Goal: Information Seeking & Learning: Find contact information

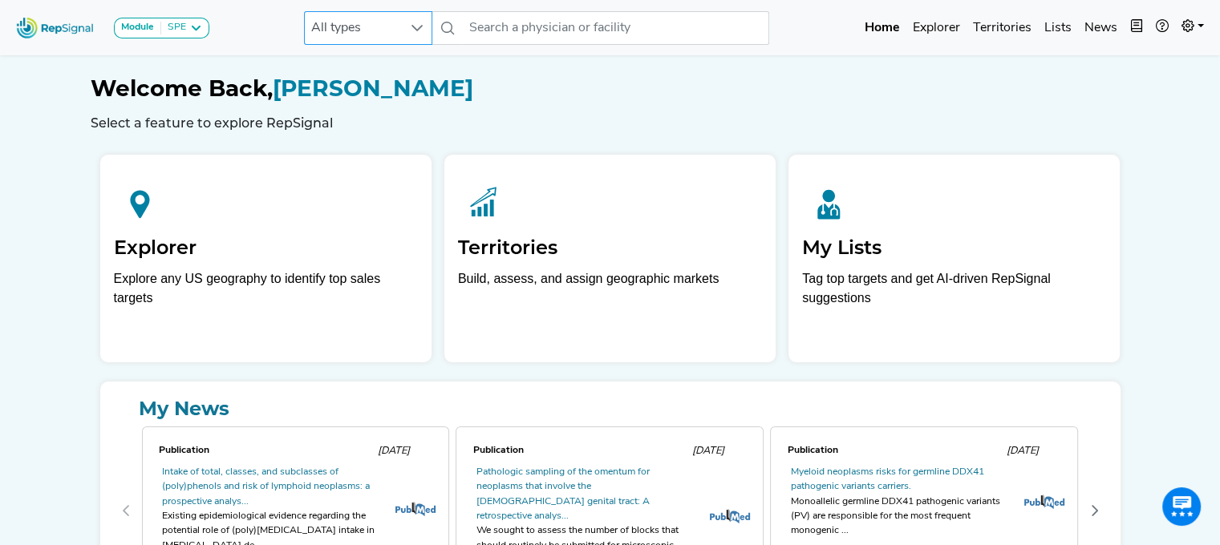
click at [344, 24] on span "All types" at bounding box center [353, 28] width 96 height 32
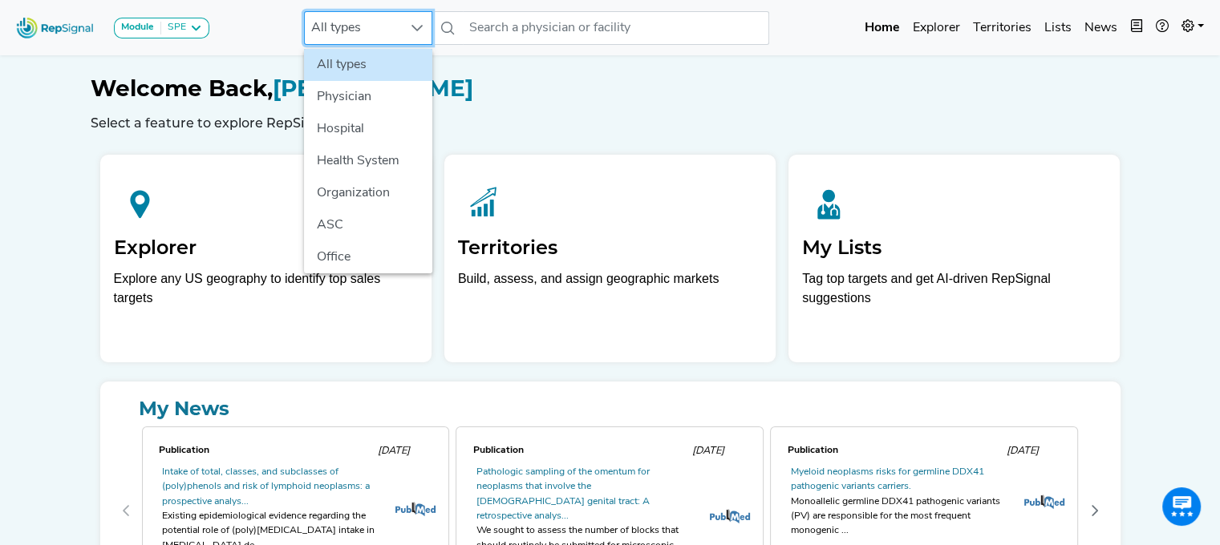
scroll to position [0, 12]
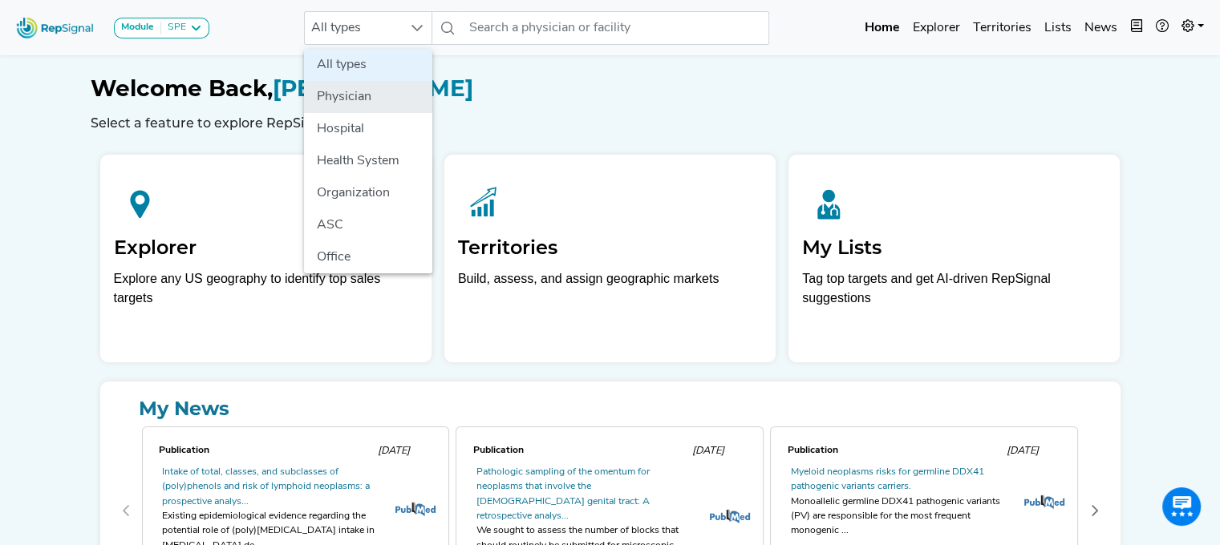
click at [347, 95] on li "Physician" at bounding box center [368, 97] width 128 height 32
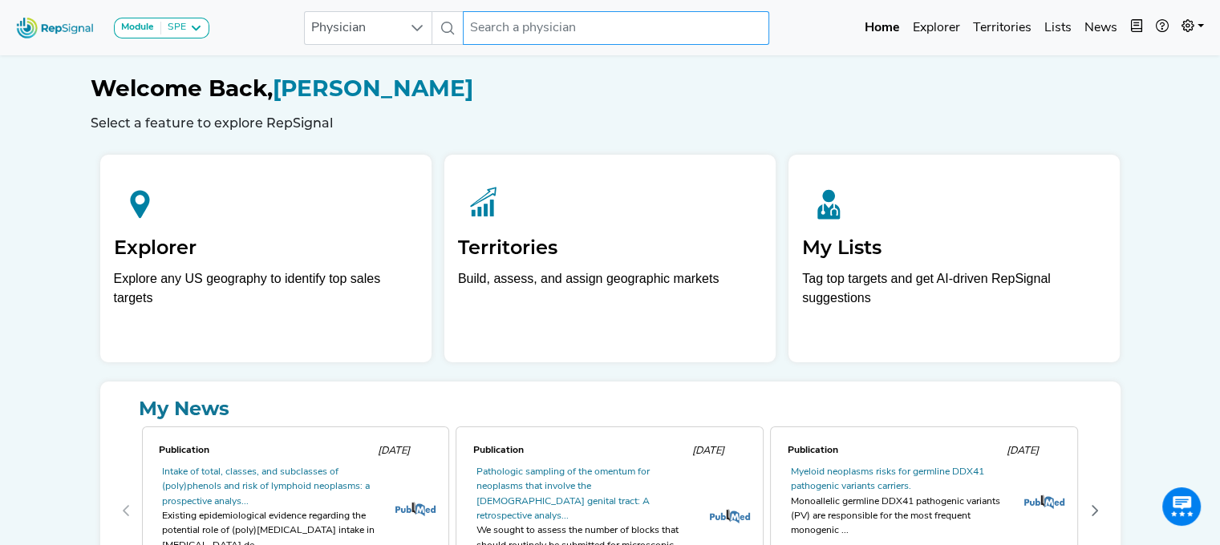
click at [536, 22] on input "text" at bounding box center [616, 28] width 306 height 34
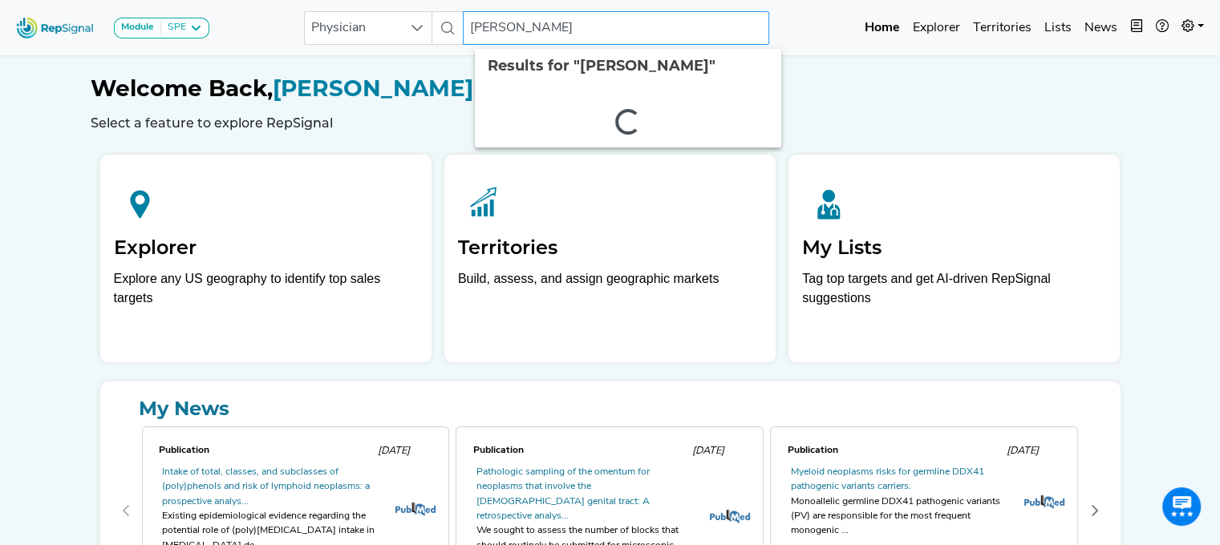
type input "[PERSON_NAME]"
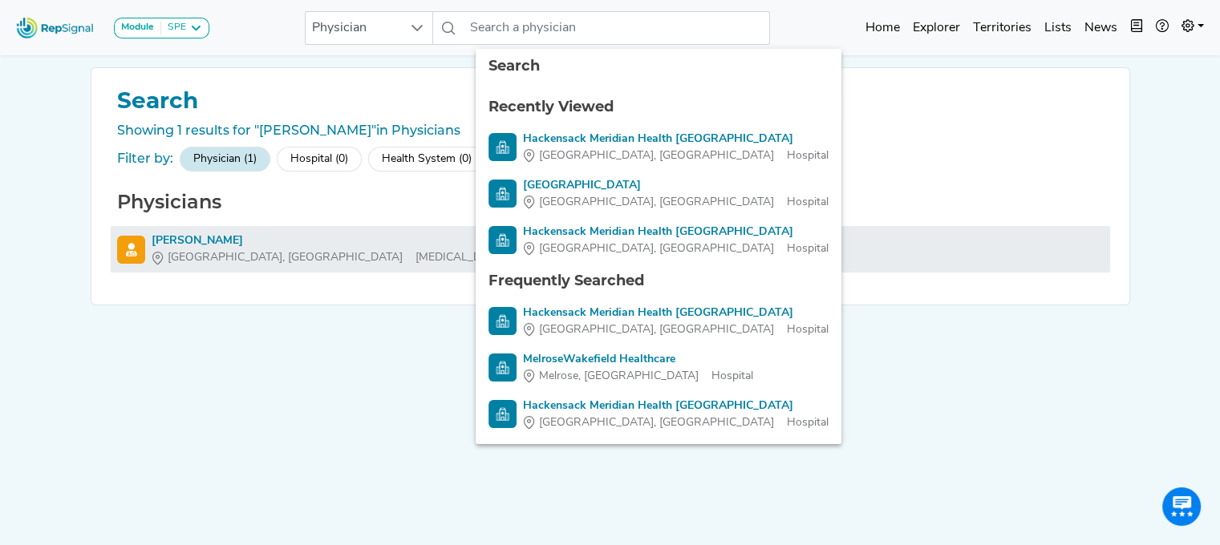
click at [184, 238] on div "[PERSON_NAME]" at bounding box center [329, 241] width 354 height 17
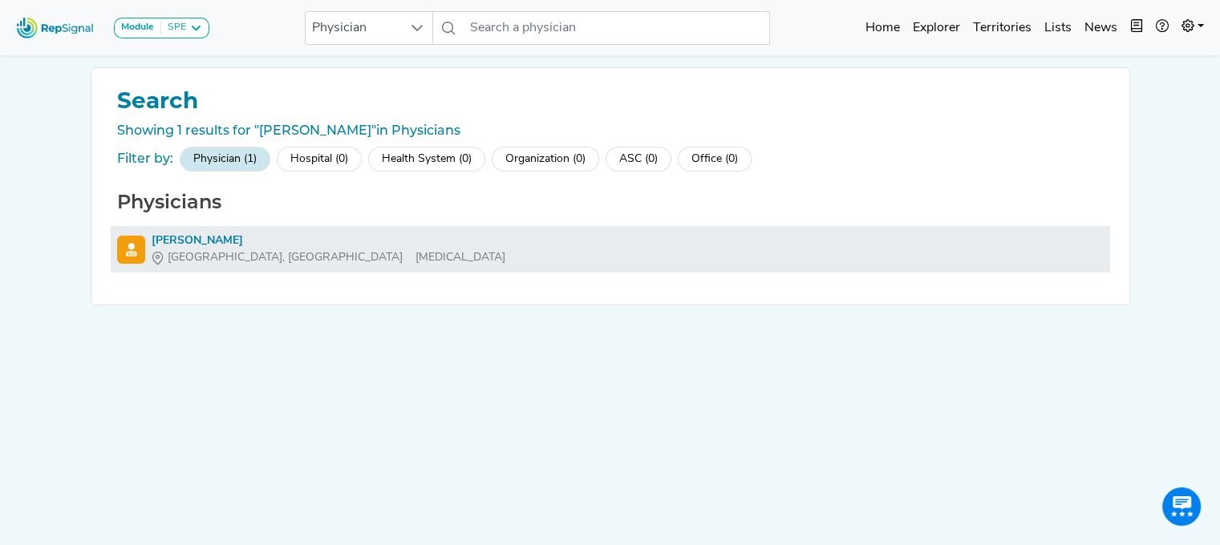
click at [225, 230] on li "[PERSON_NAME][GEOGRAPHIC_DATA], [GEOGRAPHIC_DATA] [MEDICAL_DATA]" at bounding box center [610, 249] width 999 height 47
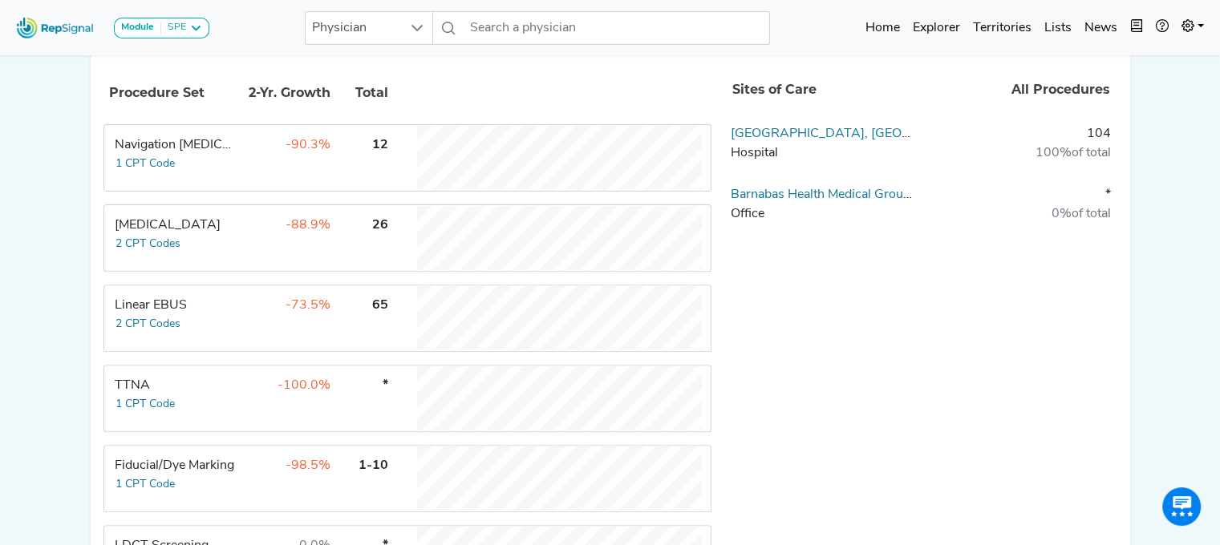
scroll to position [533, 12]
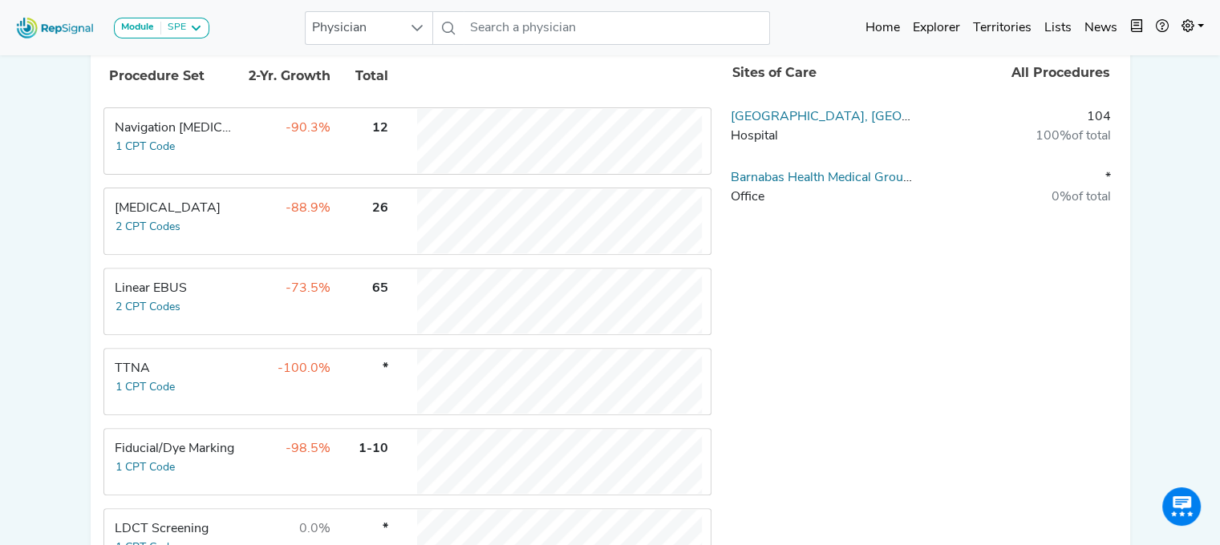
click at [207, 148] on td "Navigation [MEDICAL_DATA] 1 CPT Code" at bounding box center [165, 141] width 120 height 64
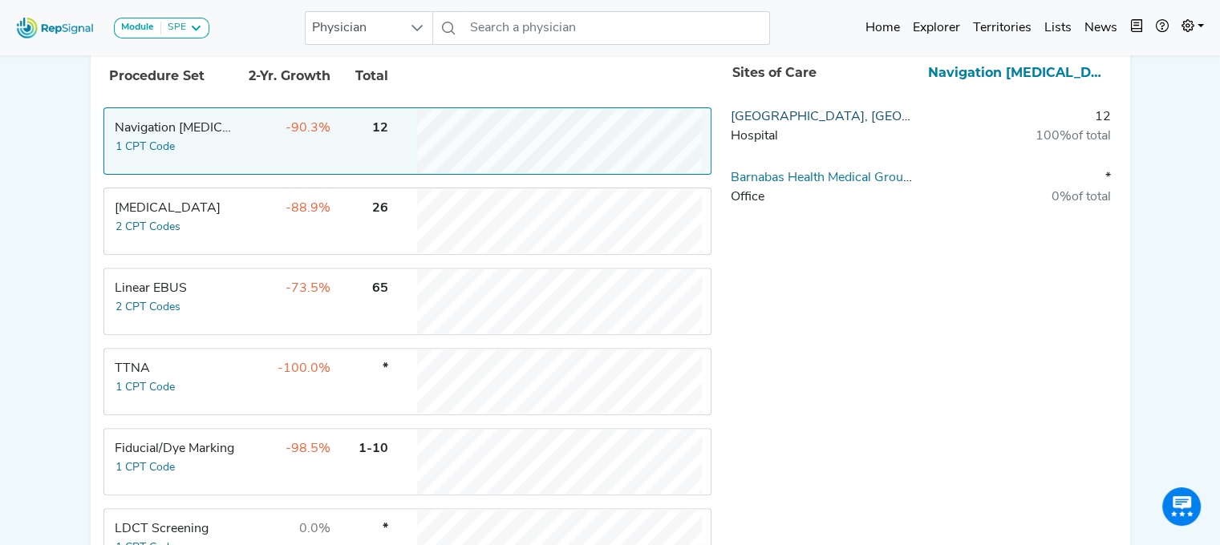
click at [805, 116] on link "[GEOGRAPHIC_DATA], [GEOGRAPHIC_DATA]" at bounding box center [868, 117] width 274 height 13
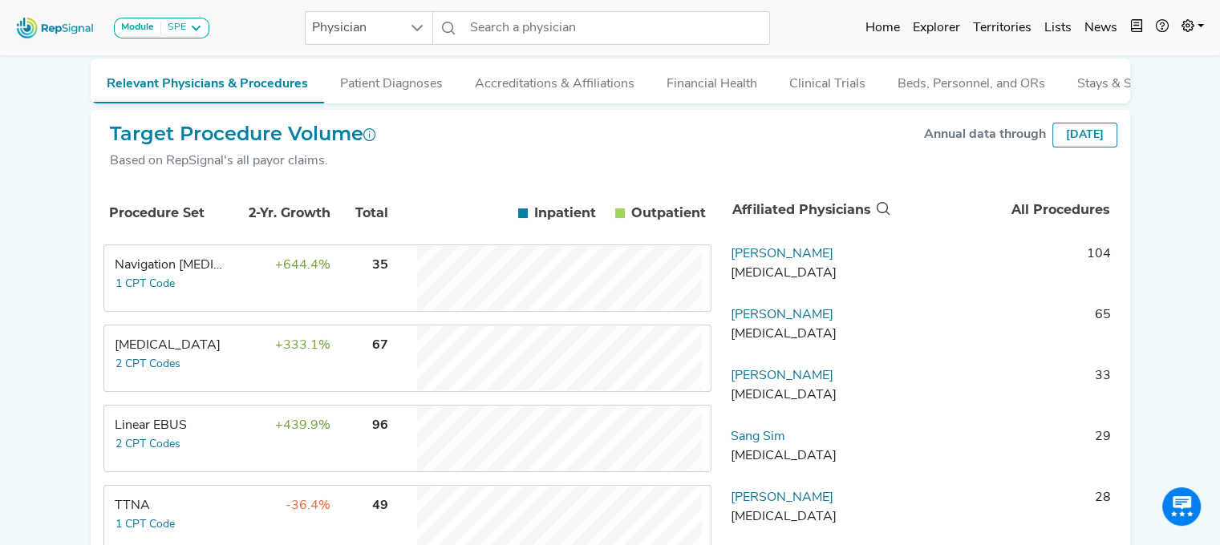
scroll to position [259, 12]
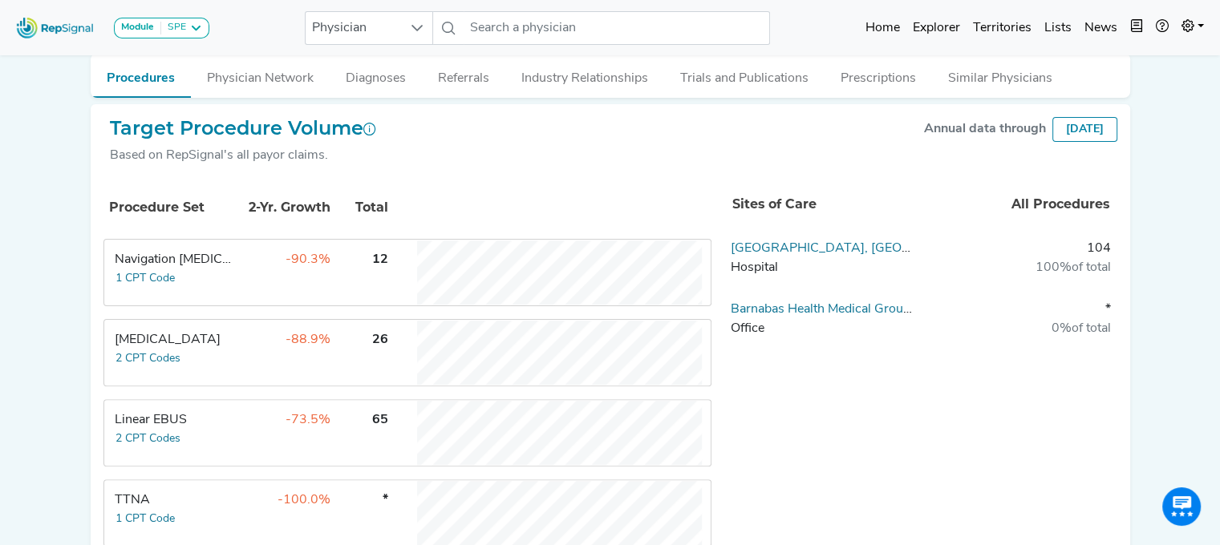
scroll to position [407, 12]
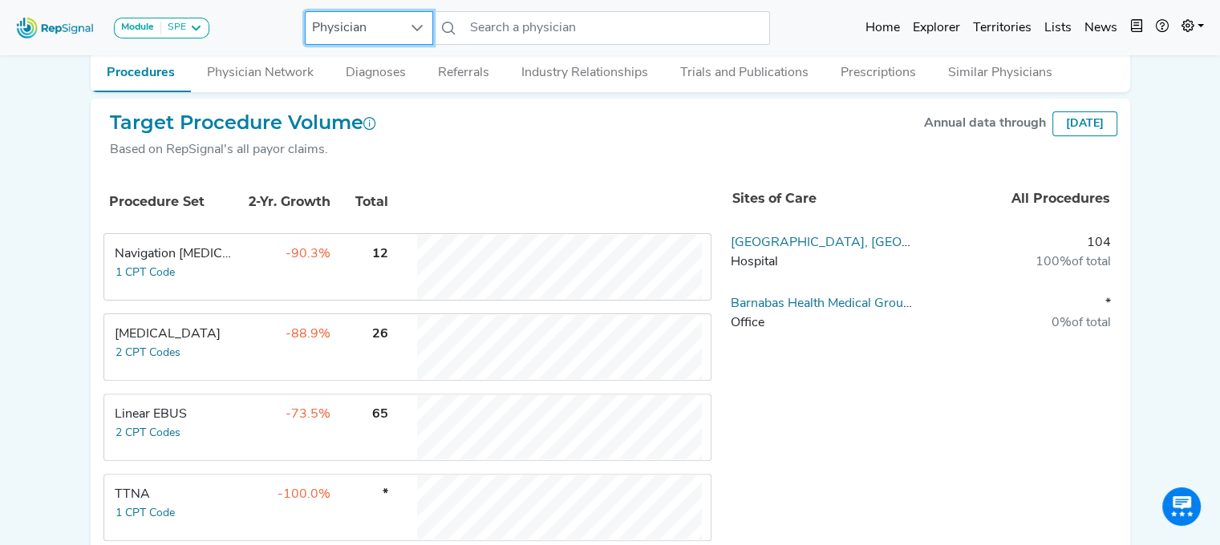
click at [373, 32] on span "Physician" at bounding box center [354, 28] width 96 height 32
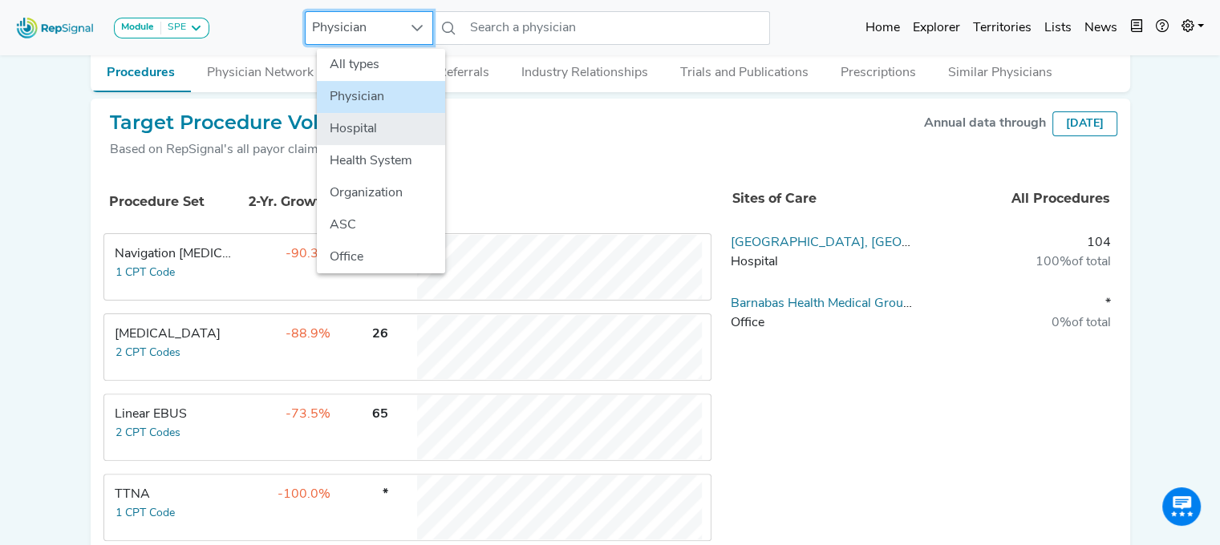
click at [360, 128] on li "Hospital" at bounding box center [381, 129] width 128 height 32
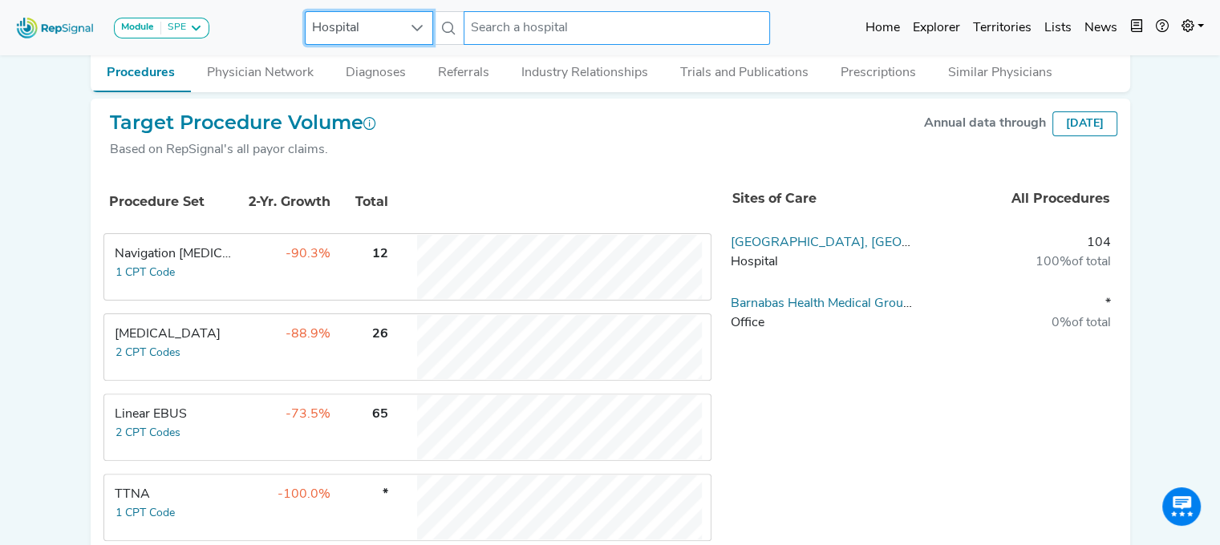
click at [501, 28] on input "text" at bounding box center [617, 28] width 306 height 34
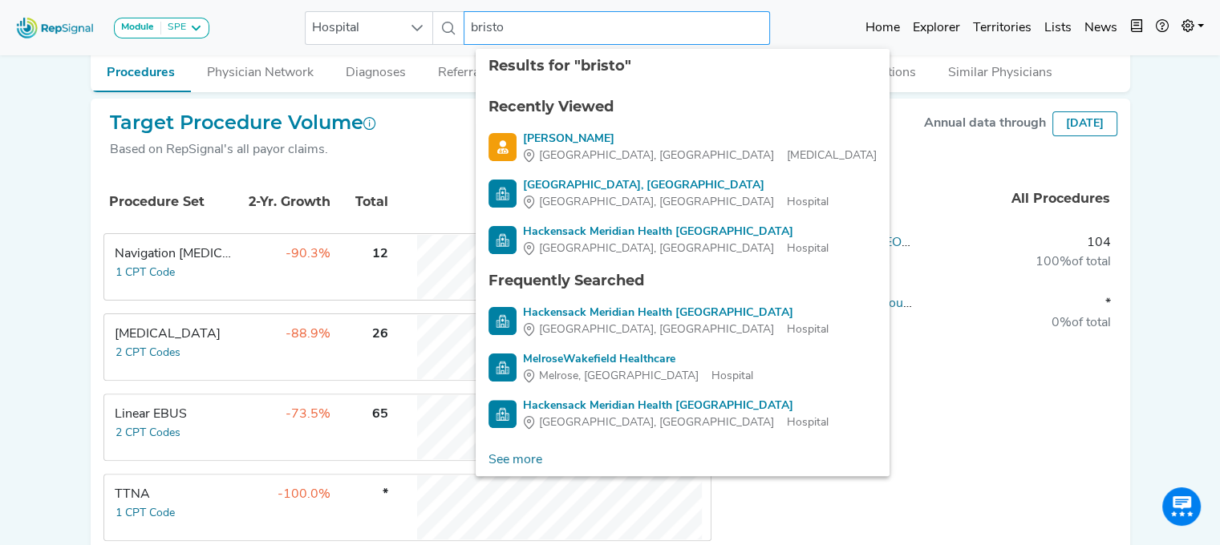
type input "[GEOGRAPHIC_DATA]"
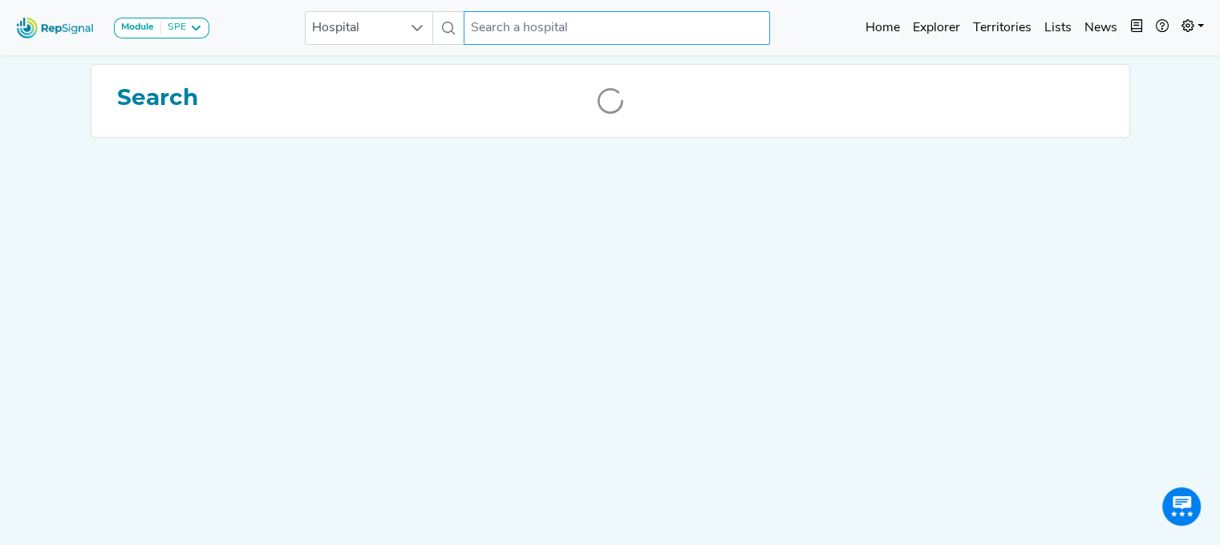
scroll to position [0, 12]
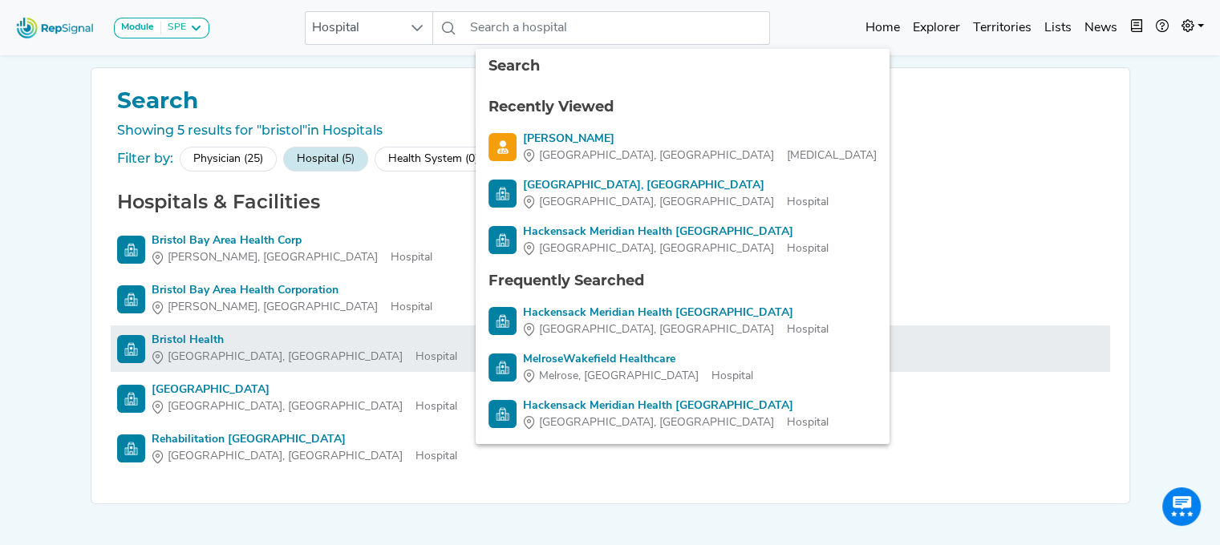
click at [190, 333] on div "Bristol Health" at bounding box center [305, 340] width 306 height 17
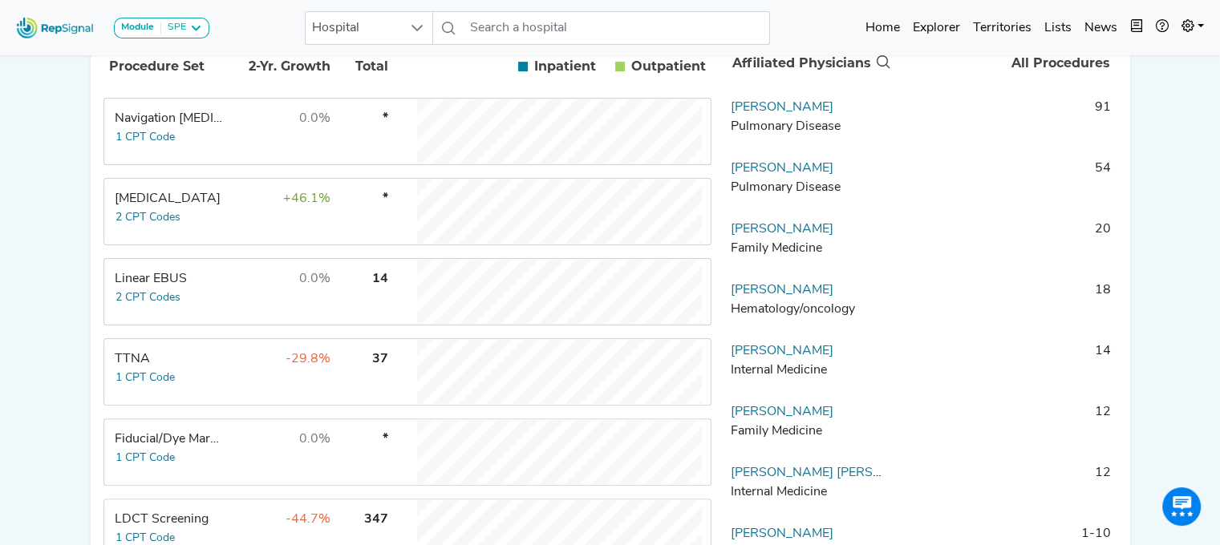
scroll to position [372, 12]
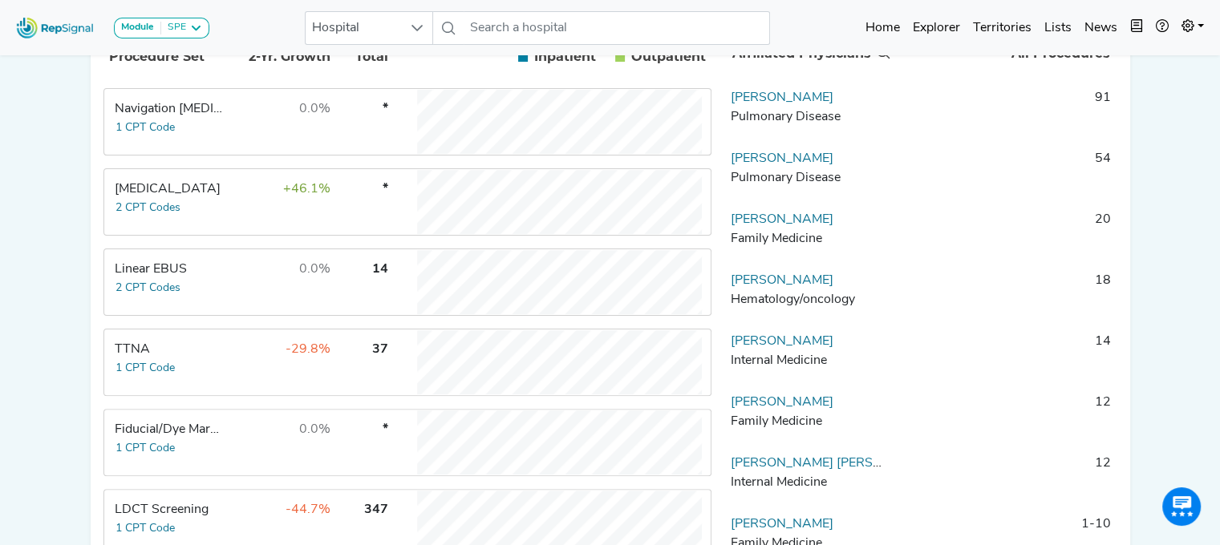
click at [274, 283] on td "0.0%" at bounding box center [279, 282] width 104 height 64
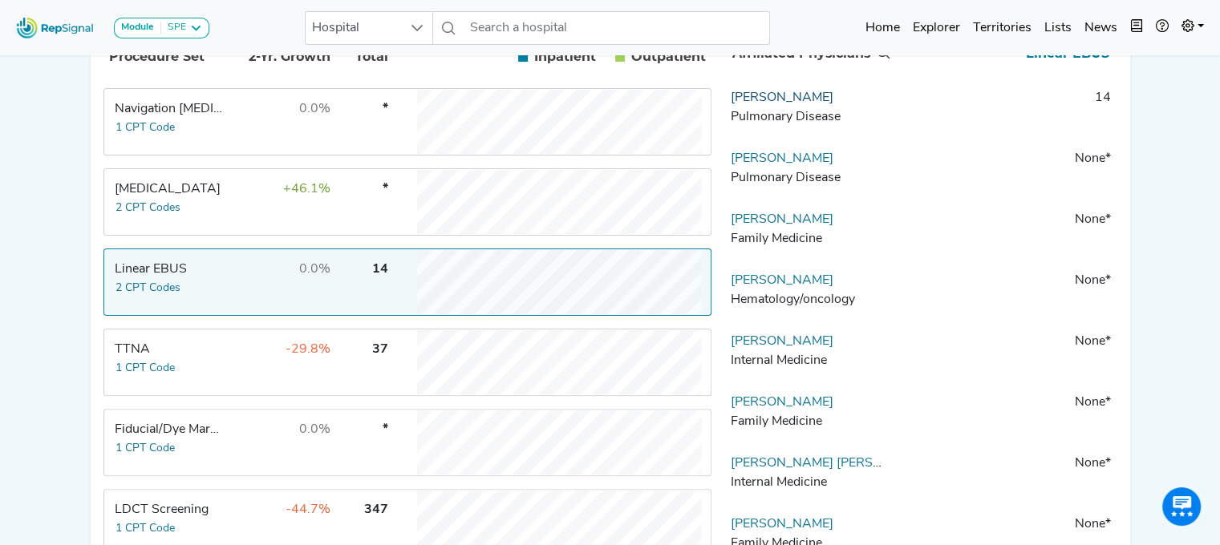
click at [765, 104] on link "[PERSON_NAME]" at bounding box center [782, 97] width 103 height 13
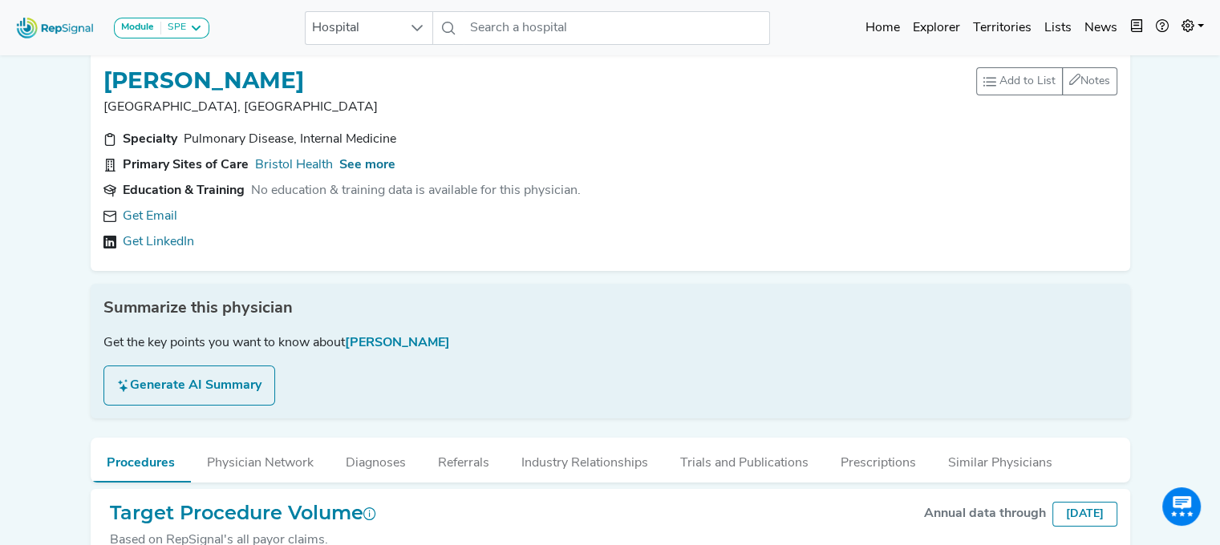
scroll to position [9, 12]
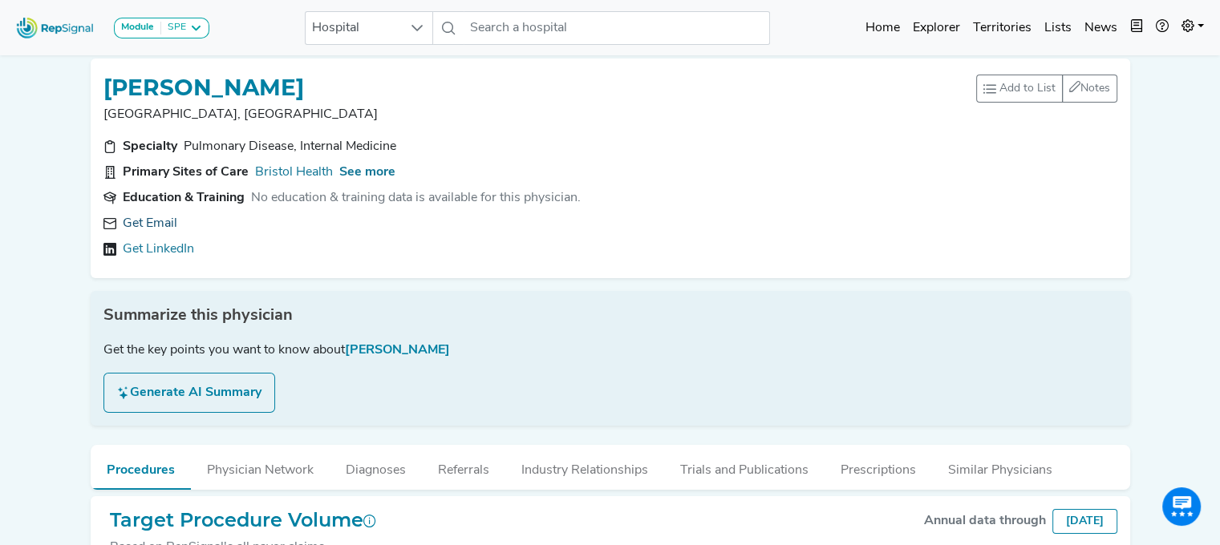
click at [132, 233] on link "Get Email" at bounding box center [150, 223] width 55 height 19
drag, startPoint x: 318, startPoint y: 82, endPoint x: 90, endPoint y: 86, distance: 227.8
click at [103, 86] on div "[PERSON_NAME]" at bounding box center [539, 86] width 873 height 30
copy h1 "[PERSON_NAME]"
click at [362, 167] on span "See more" at bounding box center [367, 172] width 56 height 13
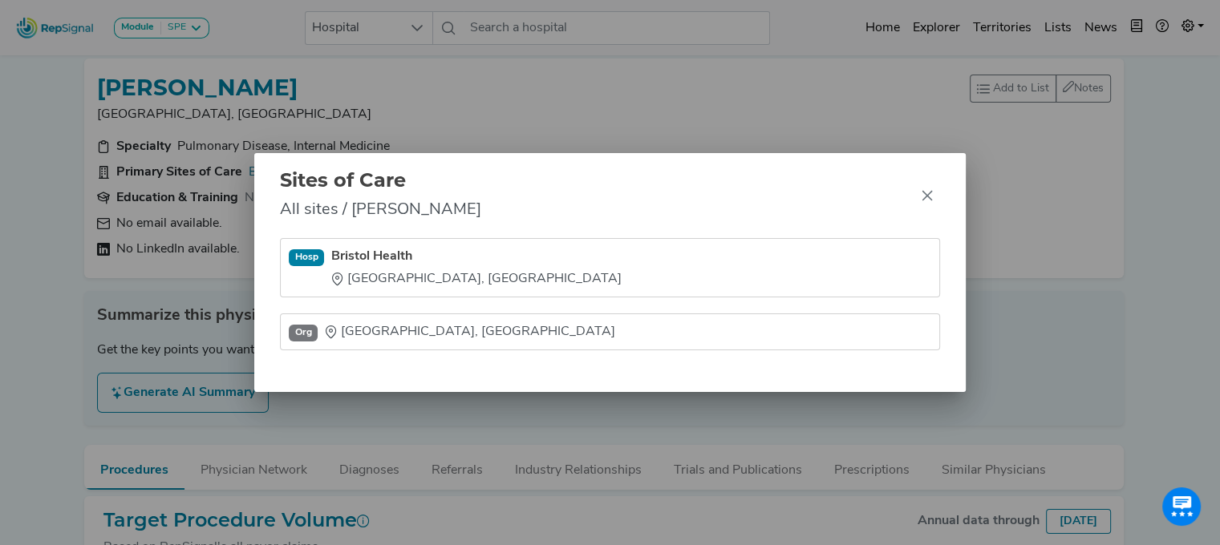
scroll to position [9, 0]
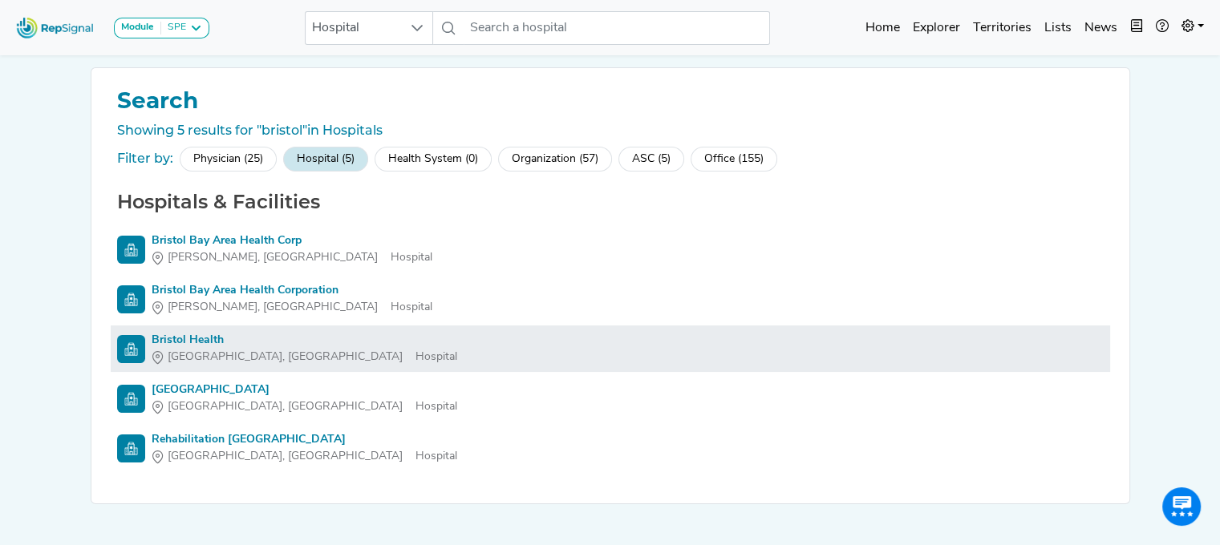
click at [202, 336] on div "Bristol Health" at bounding box center [305, 340] width 306 height 17
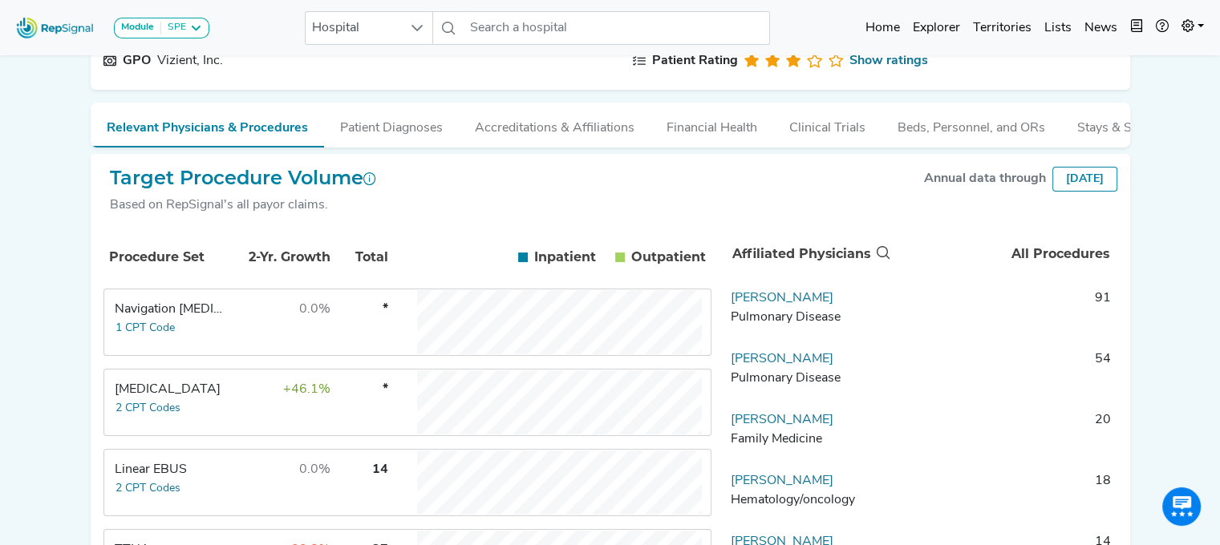
scroll to position [257, 0]
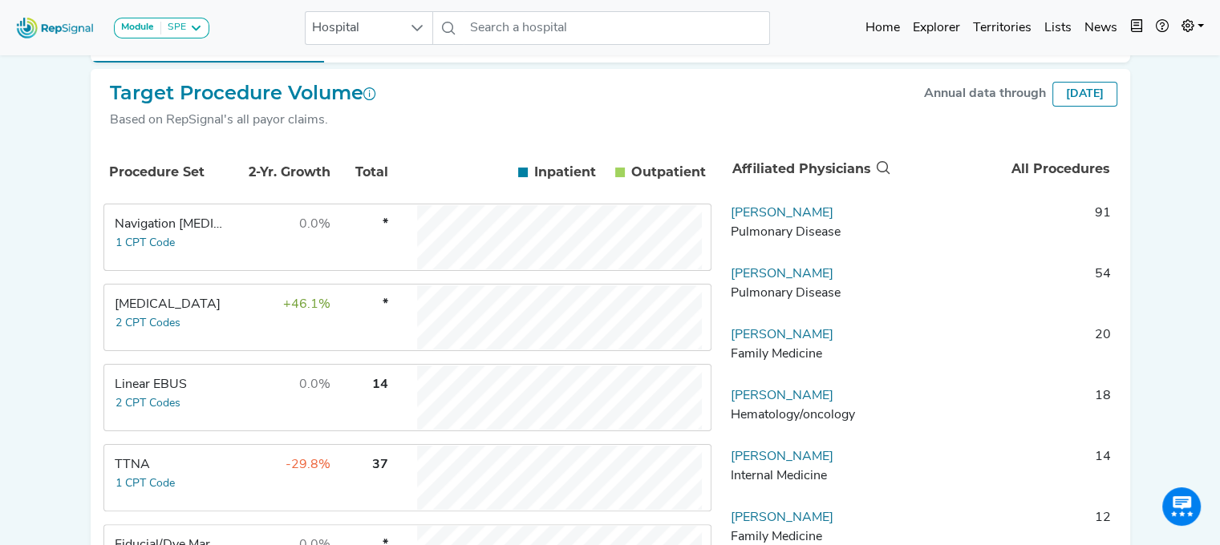
click at [245, 411] on td "0.0%" at bounding box center [279, 398] width 104 height 64
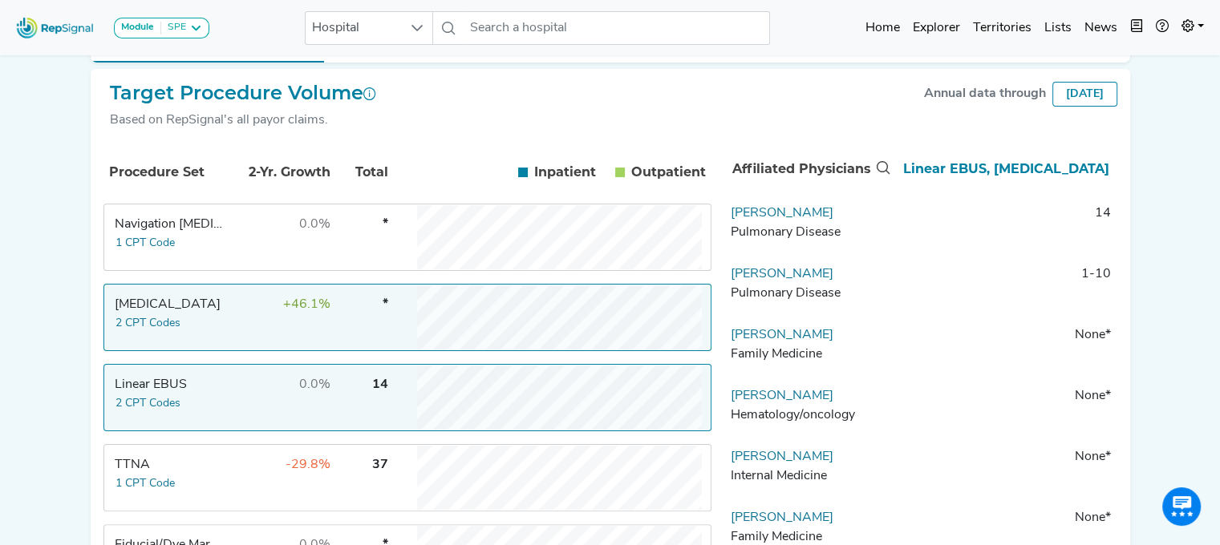
click at [229, 424] on td "0.0%" at bounding box center [279, 398] width 104 height 64
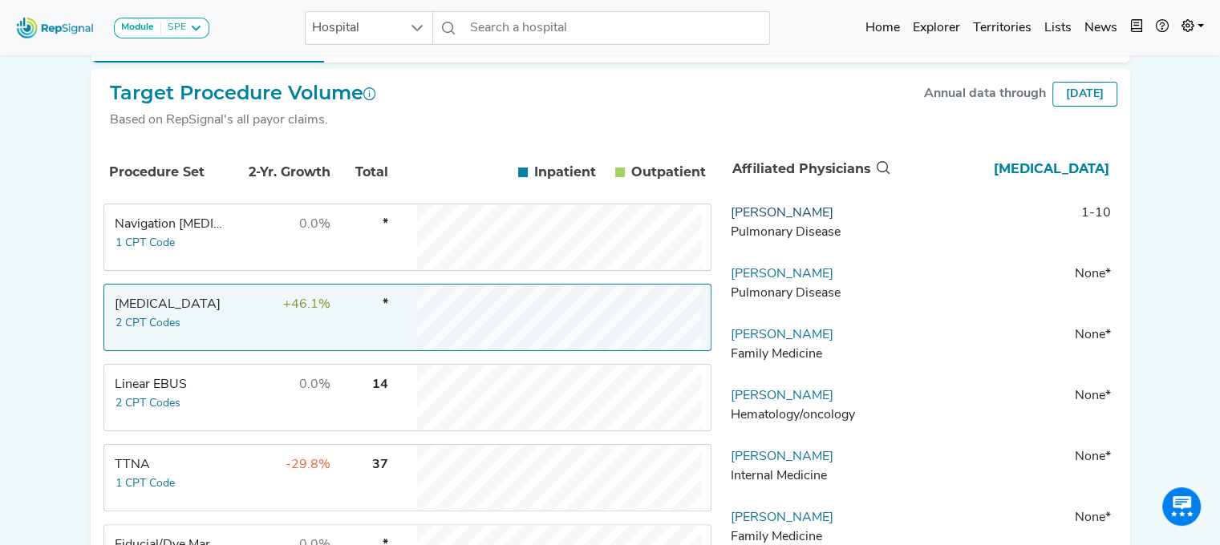
click at [820, 220] on link "[PERSON_NAME]" at bounding box center [782, 213] width 103 height 13
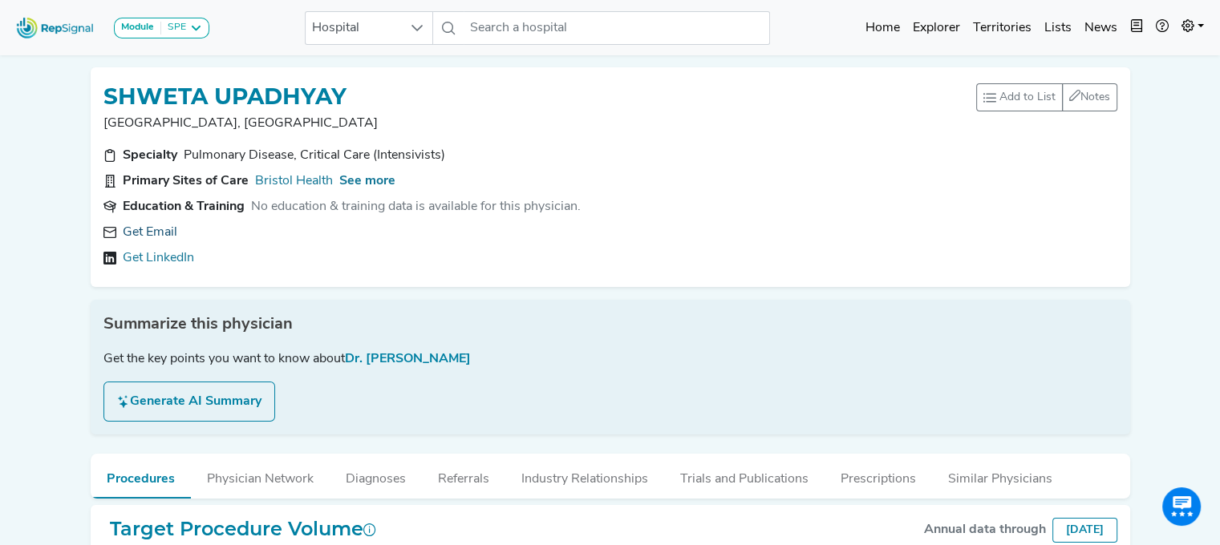
click at [150, 234] on link "Get Email" at bounding box center [150, 232] width 55 height 19
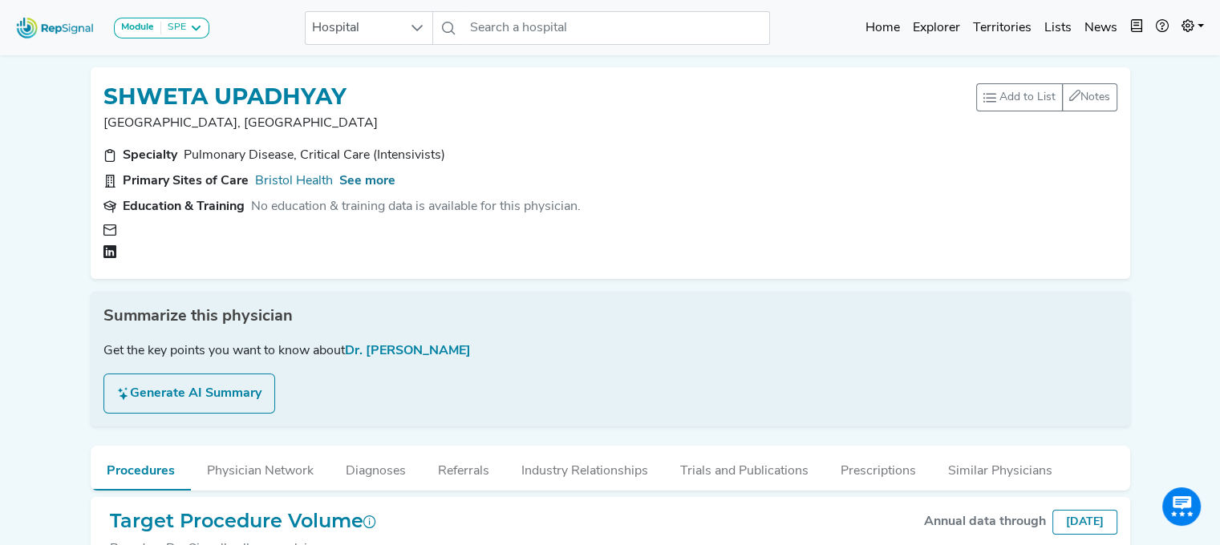
click at [130, 72] on div "SHWETA UPADHYAY Bristol, [GEOGRAPHIC_DATA] Add to List Recent Lists: Starred Ph…" at bounding box center [611, 173] width 1040 height 212
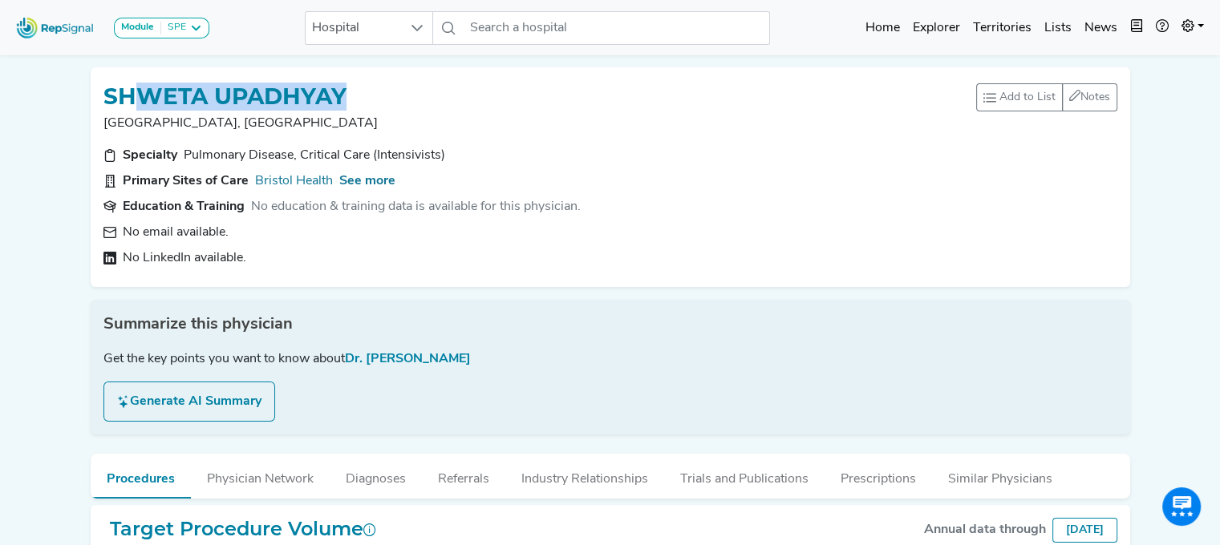
click at [359, 103] on div "SHWETA UPADHYAY" at bounding box center [539, 95] width 873 height 30
drag, startPoint x: 359, startPoint y: 103, endPoint x: 86, endPoint y: 105, distance: 273.5
click at [86, 105] on div "SHWETA UPADHYAY Bristol, [GEOGRAPHIC_DATA] Add to List Recent Lists: Starred Ph…" at bounding box center [610, 177] width 1052 height 220
copy h1 "SHWETA UPADHYAY"
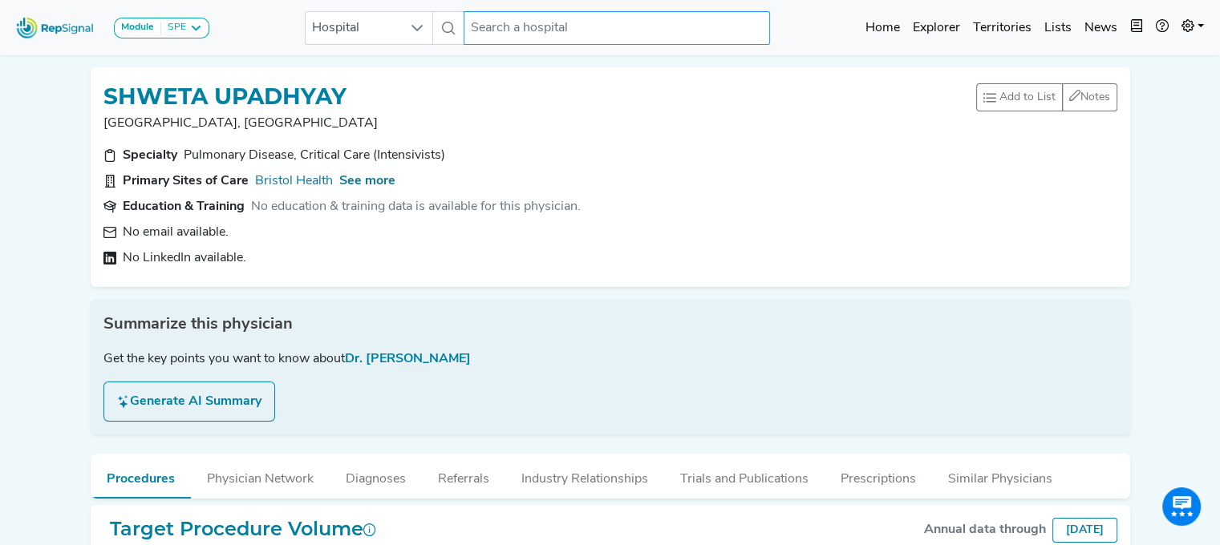
click at [464, 22] on input "text" at bounding box center [617, 28] width 306 height 34
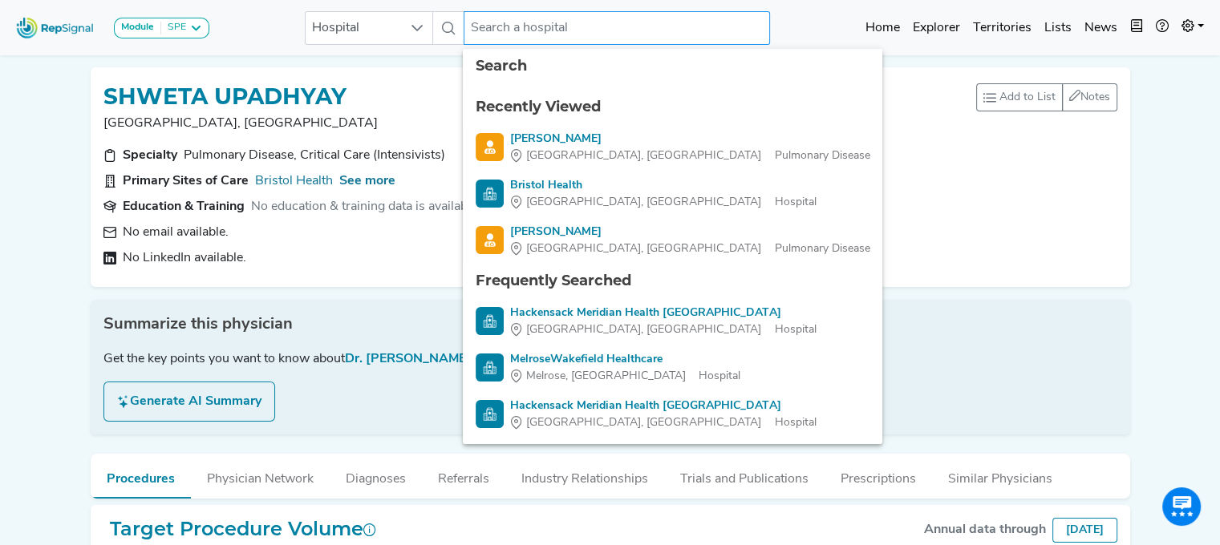
click at [488, 28] on input "text" at bounding box center [617, 28] width 306 height 34
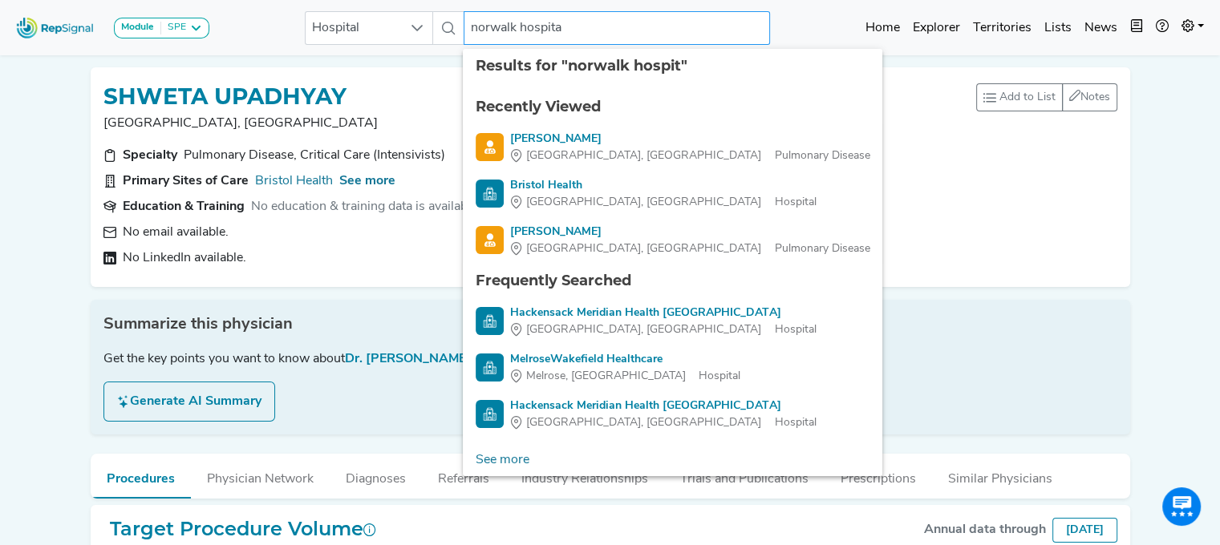
type input "[GEOGRAPHIC_DATA]"
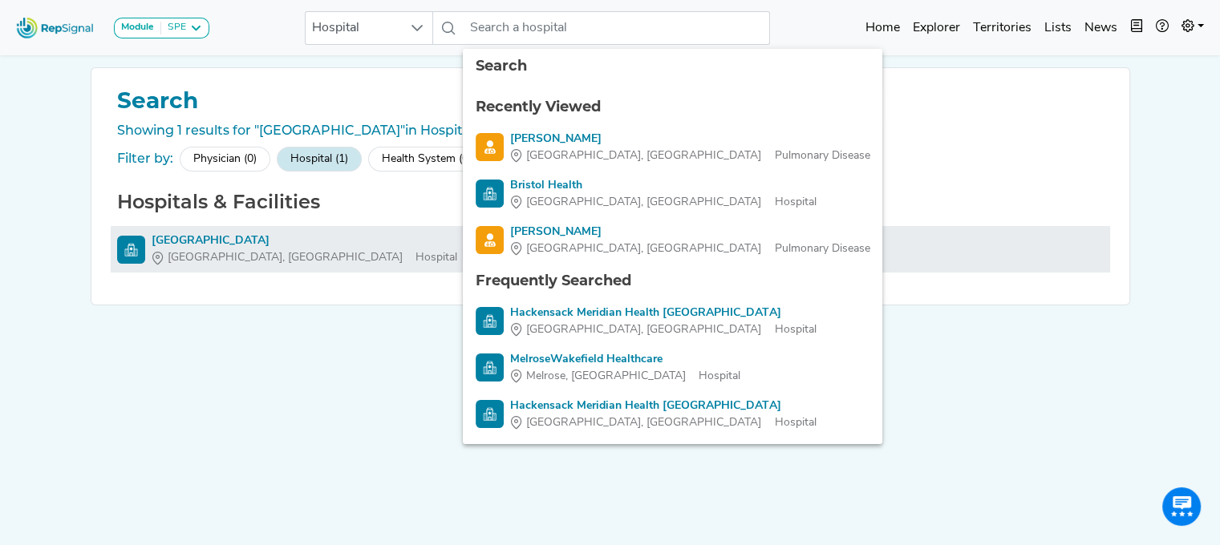
click at [212, 241] on div "[GEOGRAPHIC_DATA]" at bounding box center [305, 241] width 306 height 17
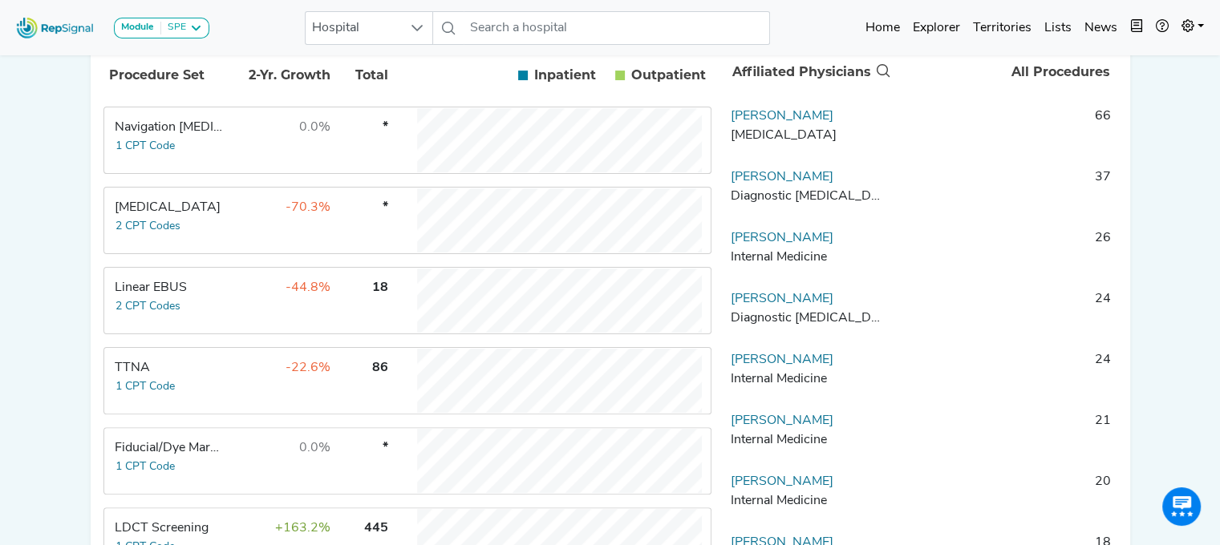
scroll to position [359, 0]
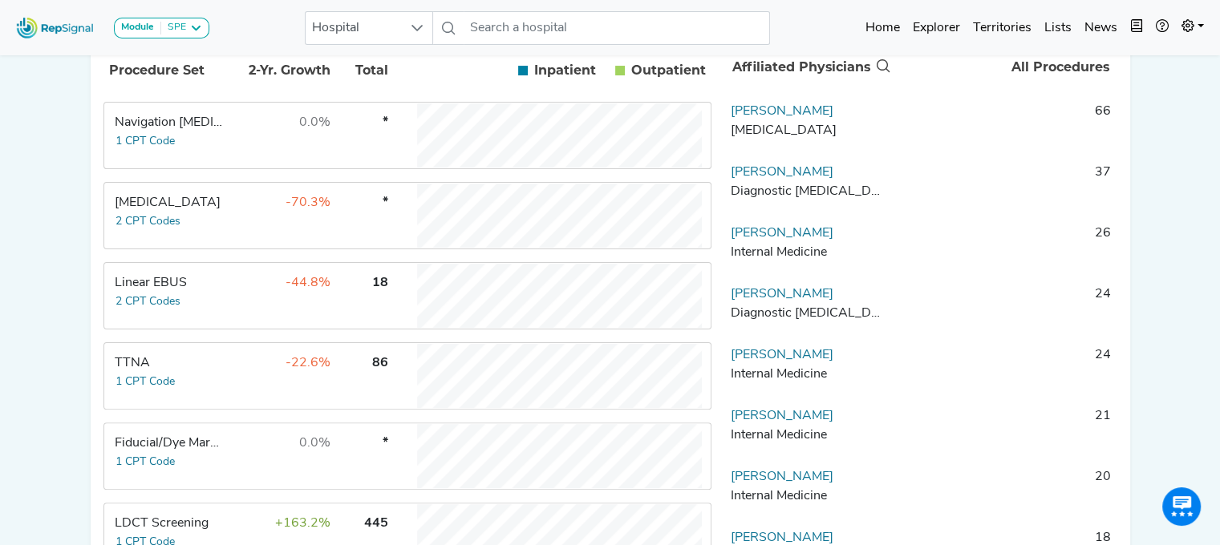
click at [243, 304] on td "-44.8%" at bounding box center [279, 296] width 104 height 64
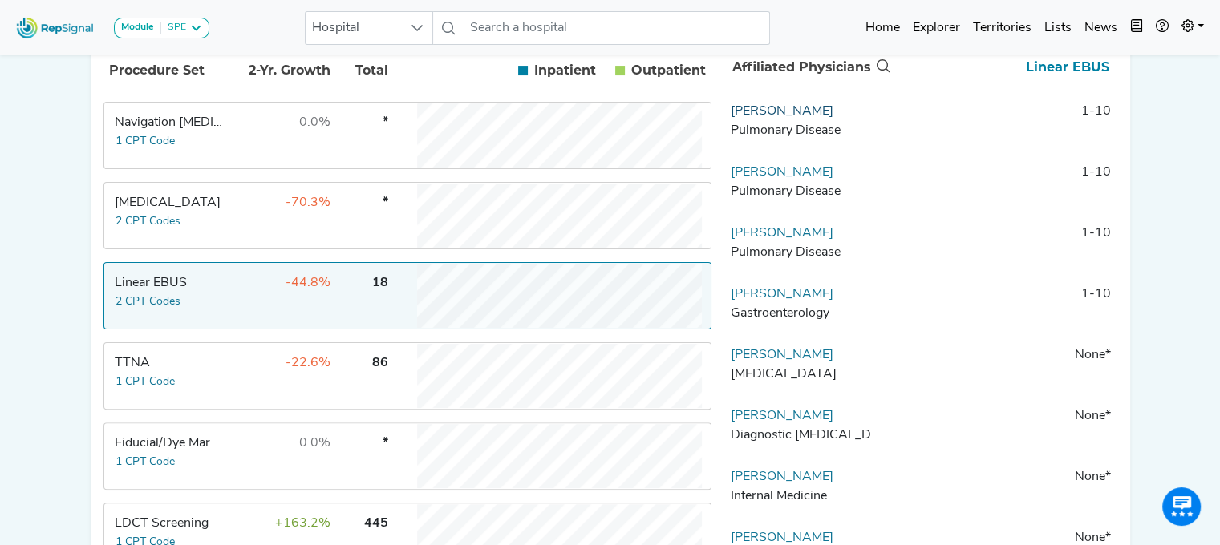
click at [803, 118] on link "[PERSON_NAME]" at bounding box center [782, 111] width 103 height 13
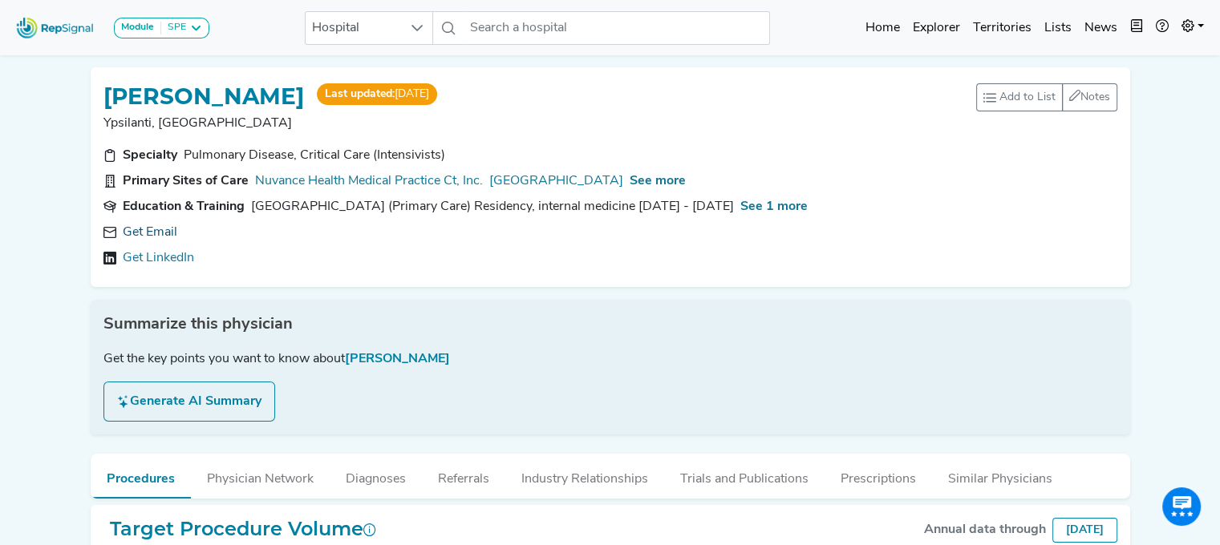
click at [149, 228] on link "Get Email" at bounding box center [150, 232] width 55 height 19
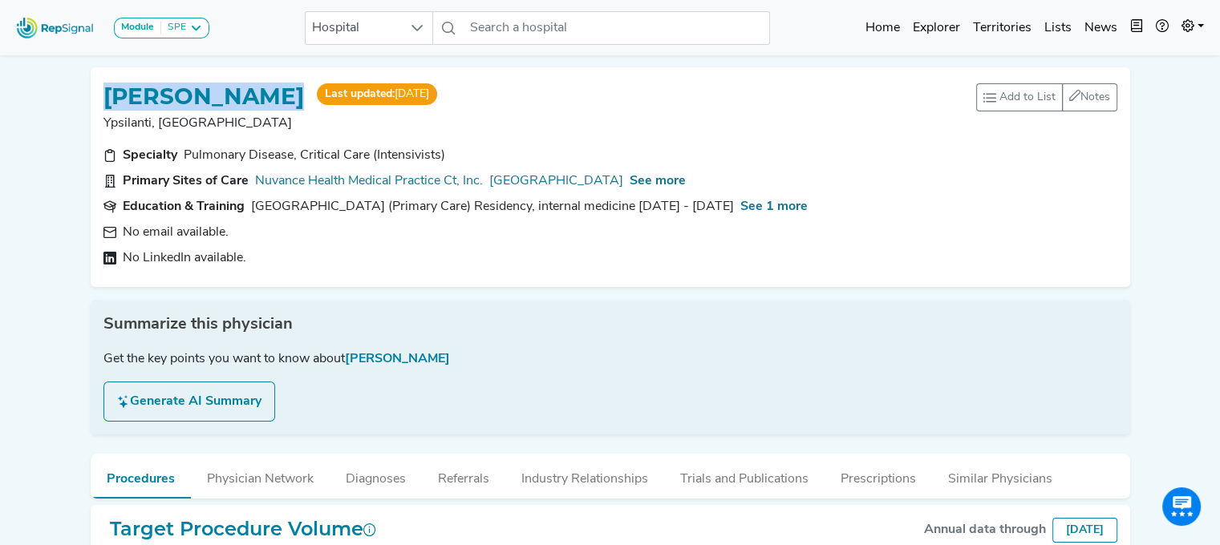
drag, startPoint x: 305, startPoint y: 95, endPoint x: 103, endPoint y: 82, distance: 201.7
click at [103, 82] on div "[PERSON_NAME] Last updated: [DATE]" at bounding box center [539, 95] width 873 height 30
copy h1 "[PERSON_NAME]"
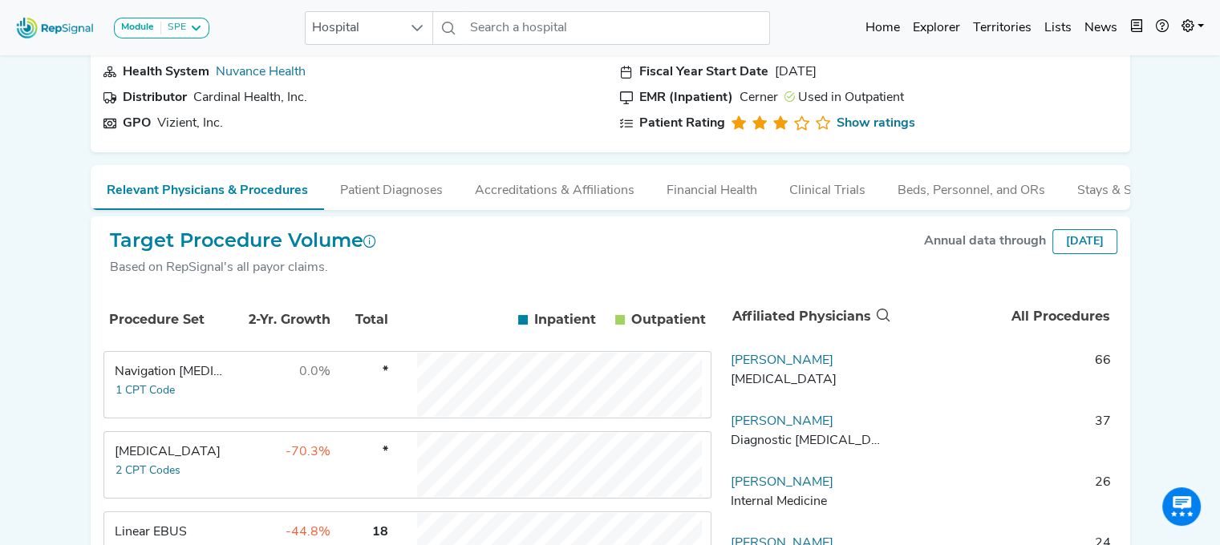
scroll to position [150, 0]
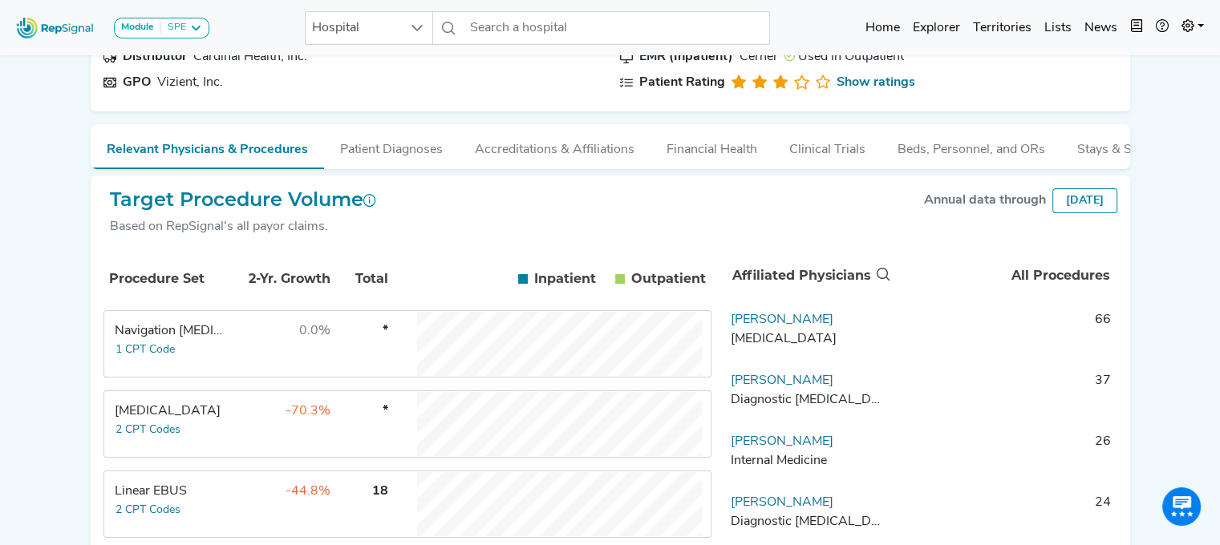
click at [255, 501] on td "-44.8%" at bounding box center [279, 504] width 104 height 64
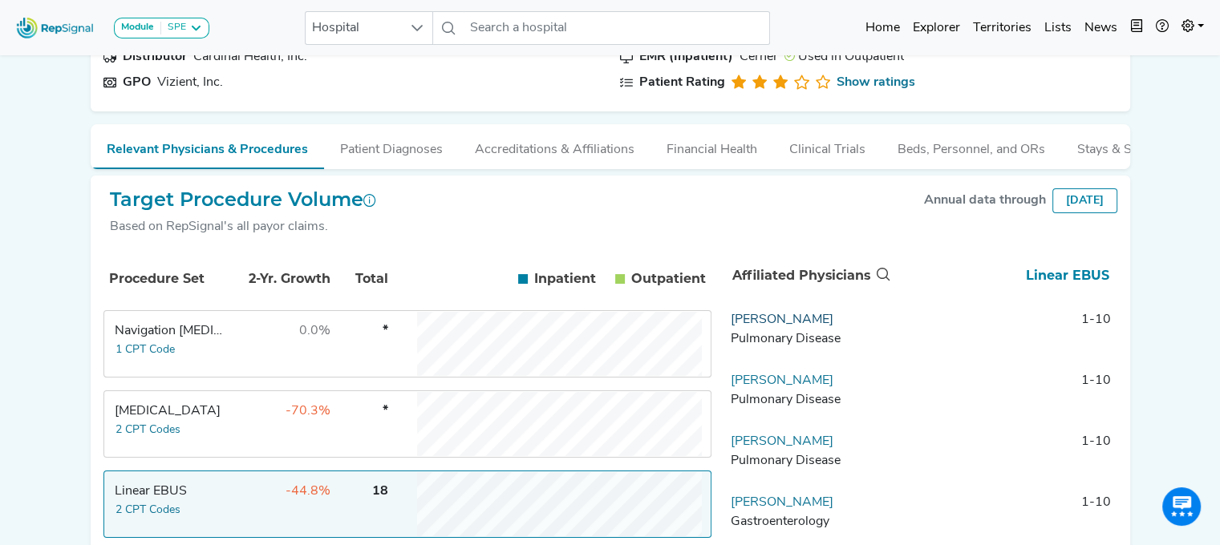
click at [784, 326] on link "[PERSON_NAME]" at bounding box center [782, 320] width 103 height 13
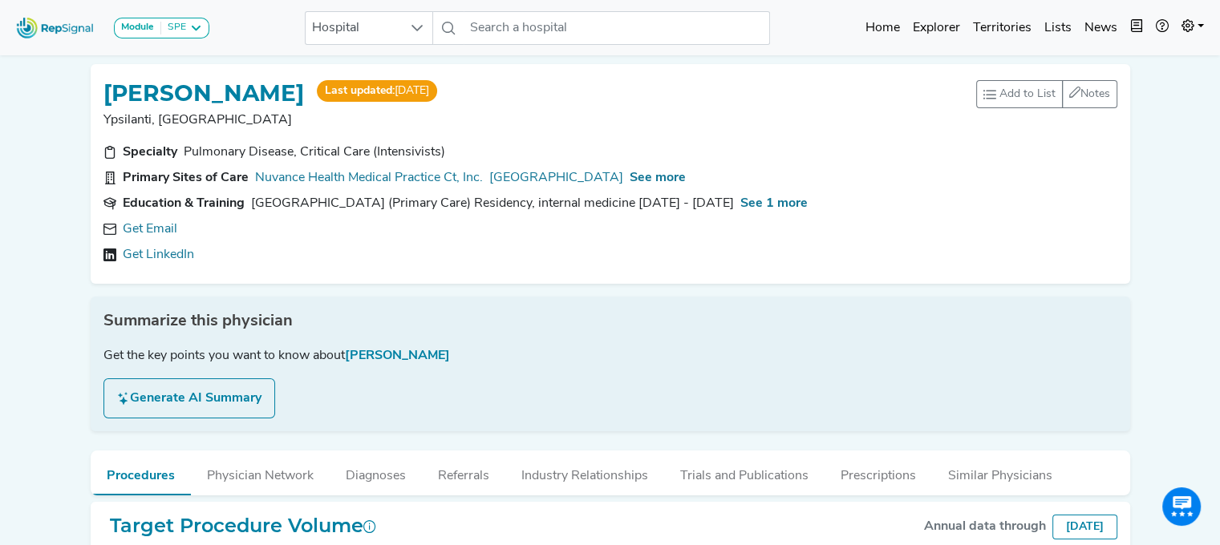
scroll to position [335, 0]
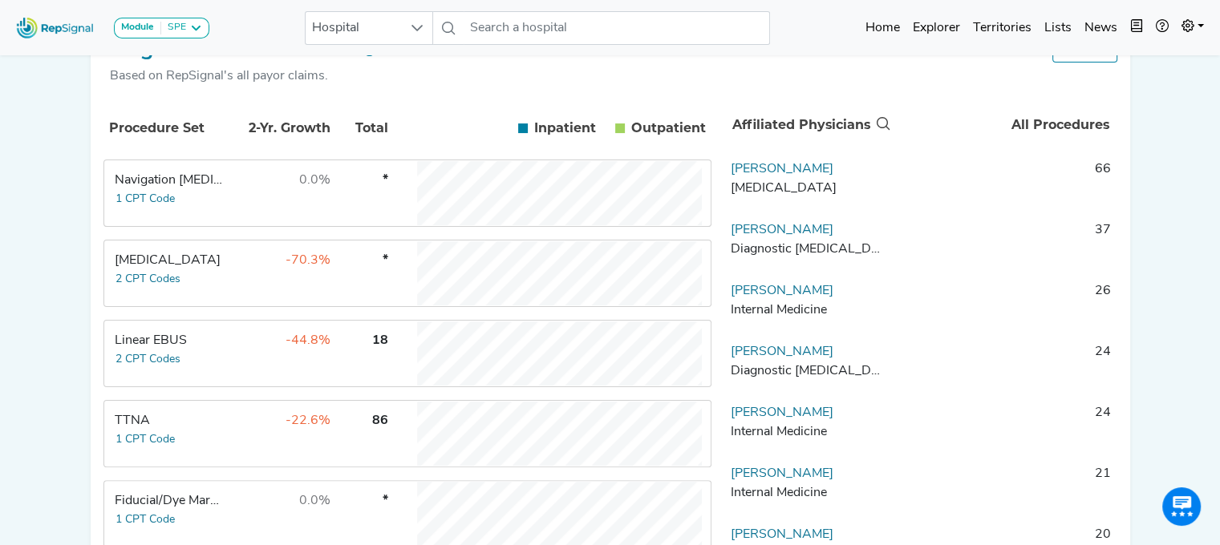
scroll to position [298, 0]
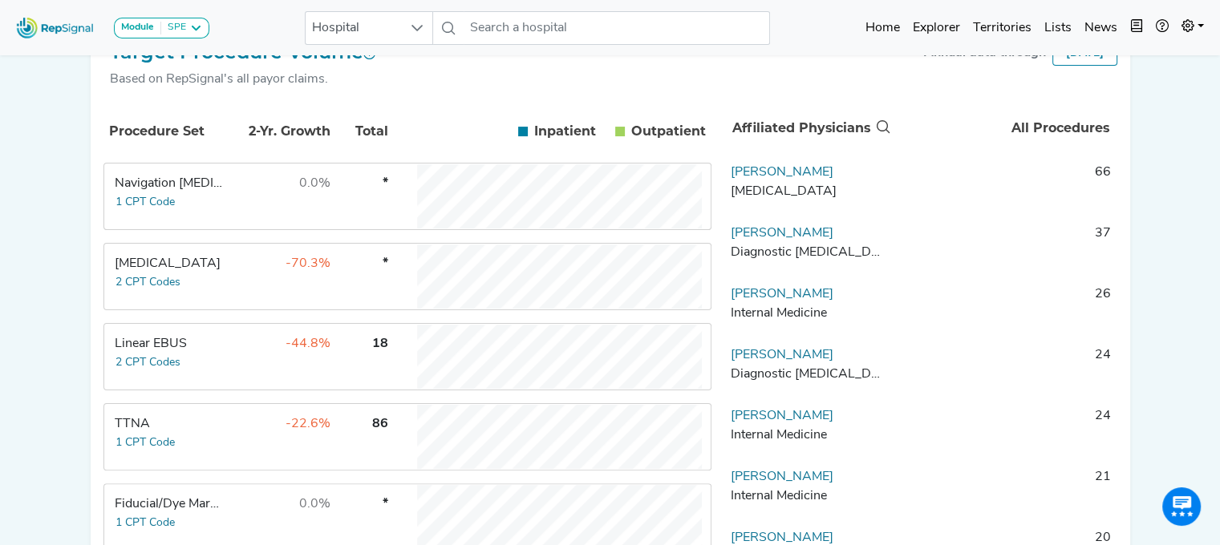
click at [207, 270] on div "[MEDICAL_DATA]" at bounding box center [170, 263] width 110 height 19
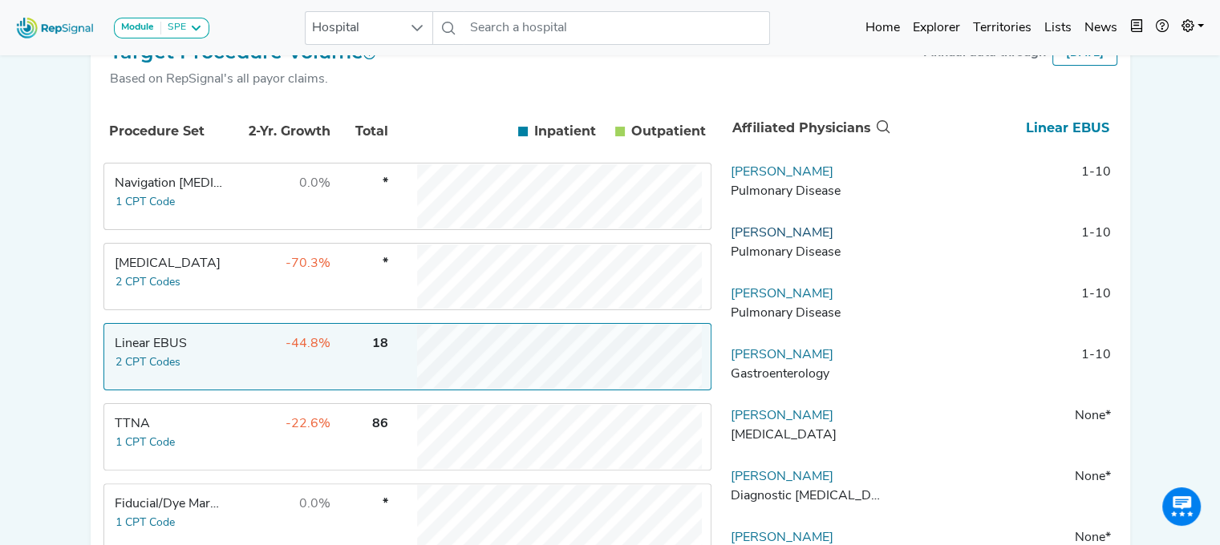
click at [741, 240] on link "[PERSON_NAME]" at bounding box center [782, 233] width 103 height 13
click at [741, 250] on div "[GEOGRAPHIC_DATA], [GEOGRAPHIC_DATA] Add to List Recent Lists: Starred Hospital…" at bounding box center [610, 287] width 1059 height 1060
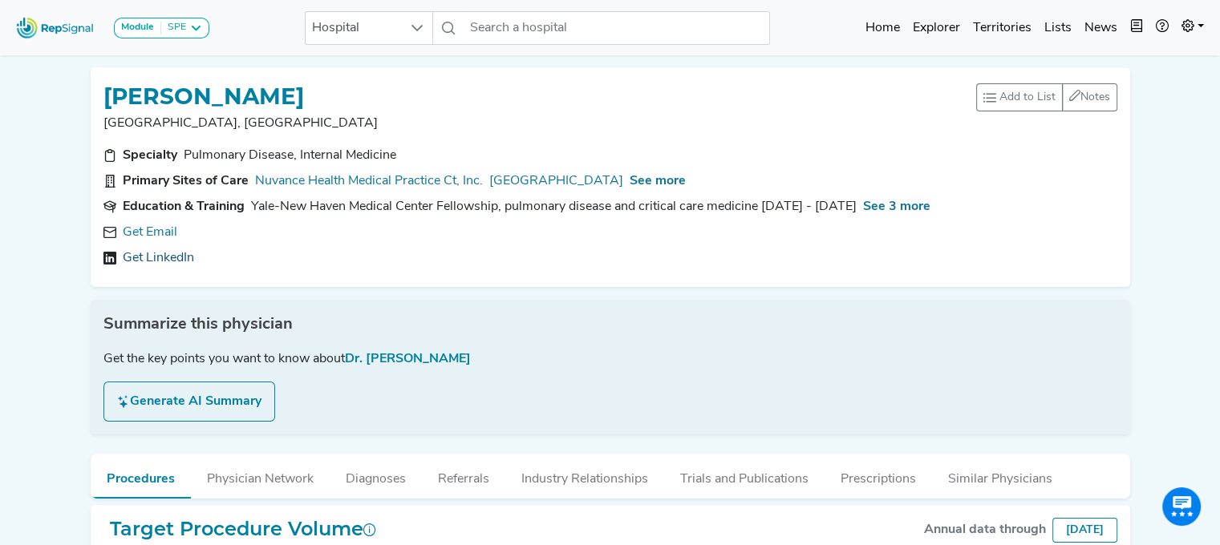
click at [150, 249] on link "Get LinkedIn" at bounding box center [158, 258] width 71 height 19
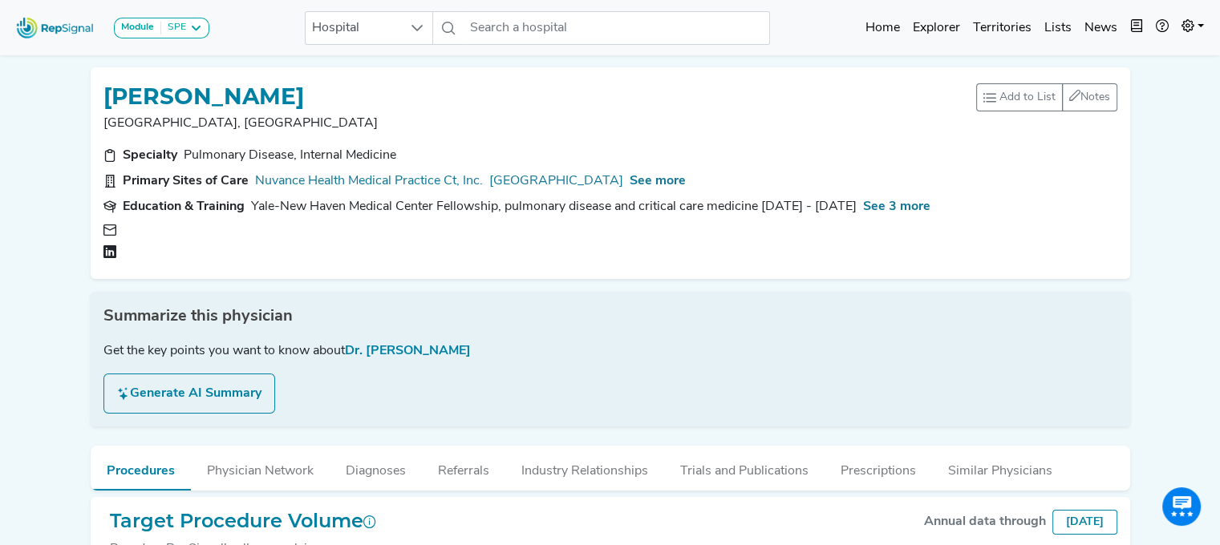
click at [152, 256] on div at bounding box center [244, 252] width 231 height 15
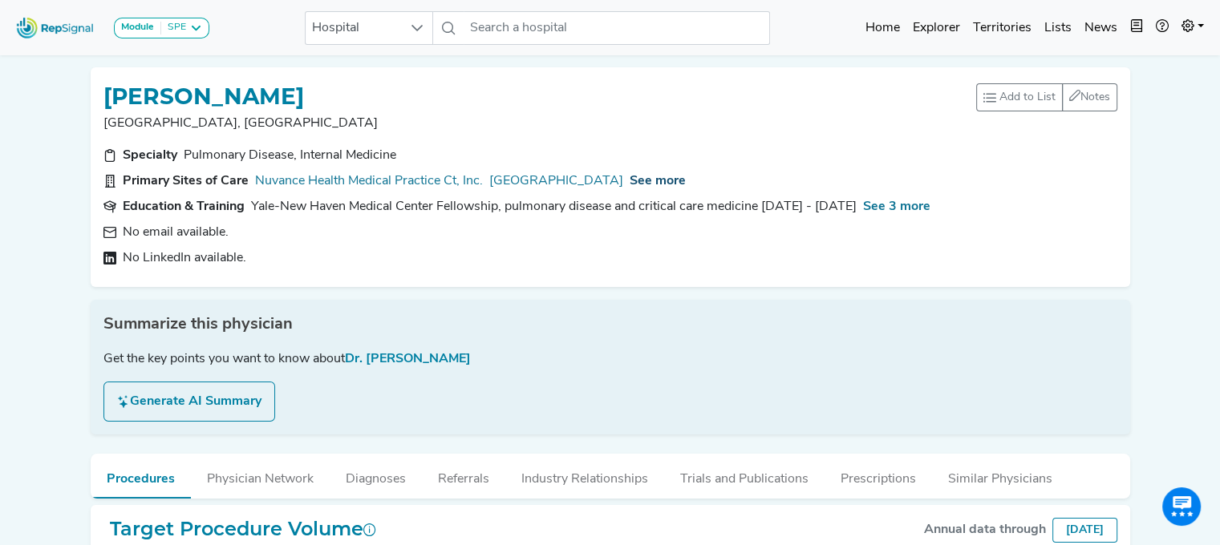
click at [630, 179] on span "See more" at bounding box center [658, 181] width 56 height 13
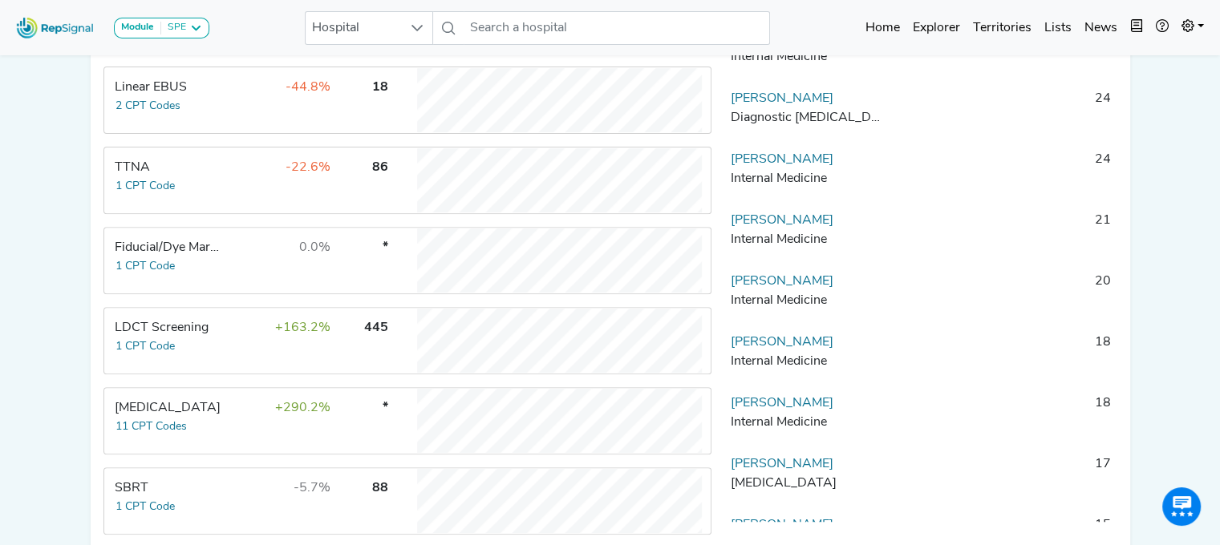
scroll to position [555, 0]
click at [241, 180] on td "-22.6%" at bounding box center [279, 180] width 104 height 64
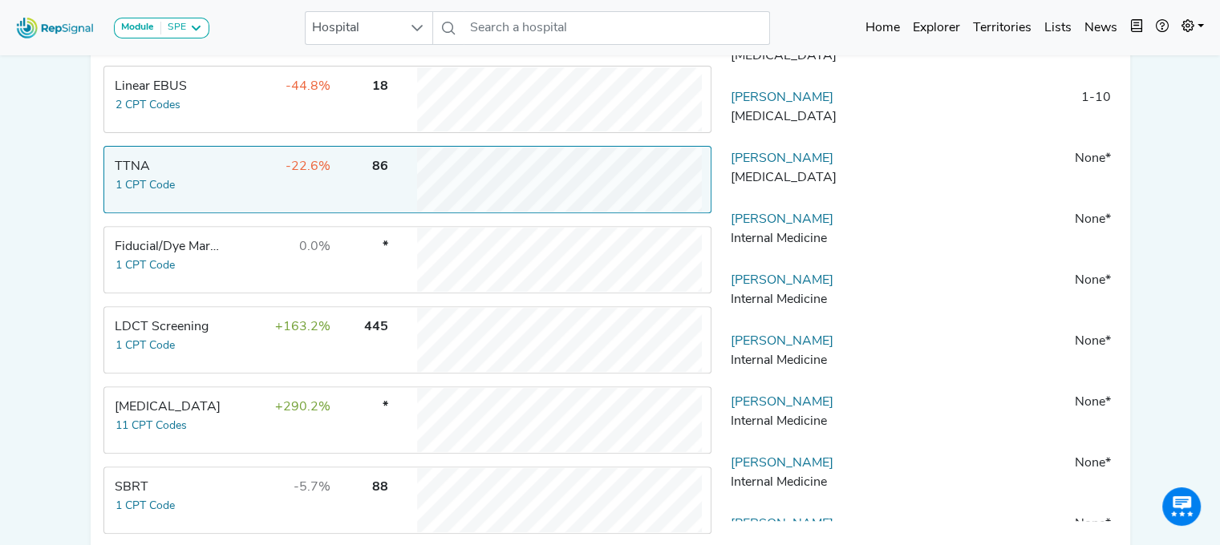
click at [279, 130] on td "-44.8%" at bounding box center [279, 99] width 104 height 64
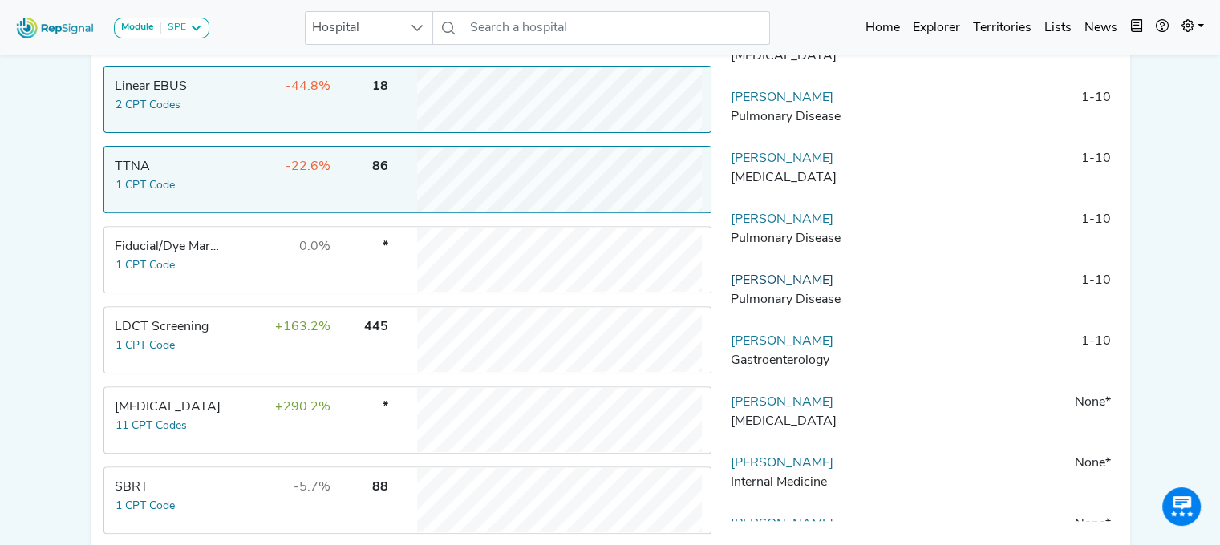
click at [786, 287] on link "[PERSON_NAME]" at bounding box center [782, 280] width 103 height 13
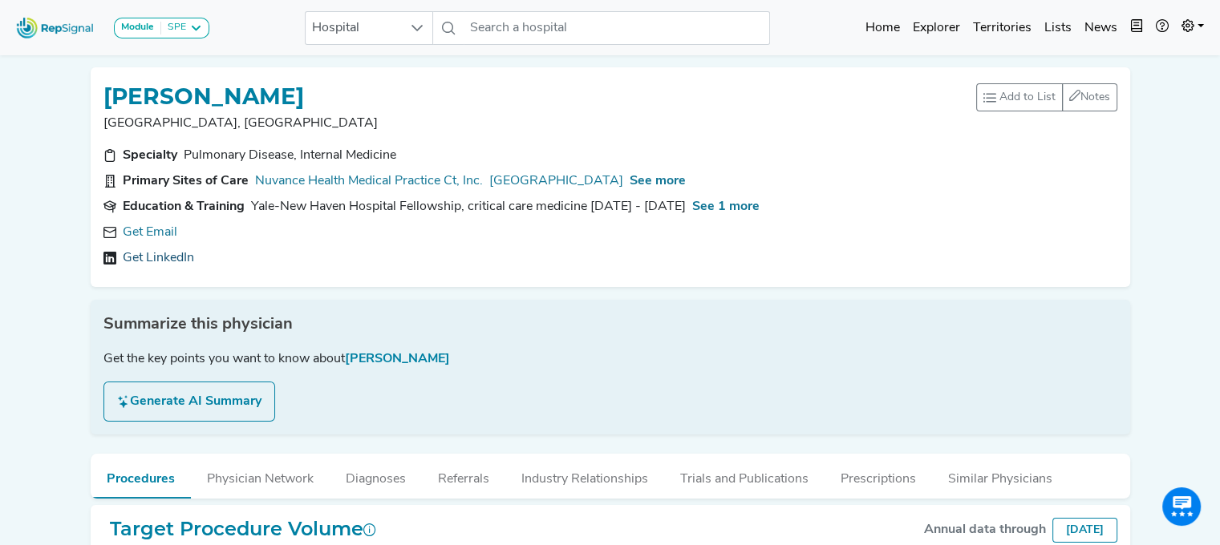
click at [155, 260] on link "Get LinkedIn" at bounding box center [158, 258] width 71 height 19
click at [260, 264] on link "[URL][DOMAIN_NAME]" at bounding box center [191, 258] width 137 height 19
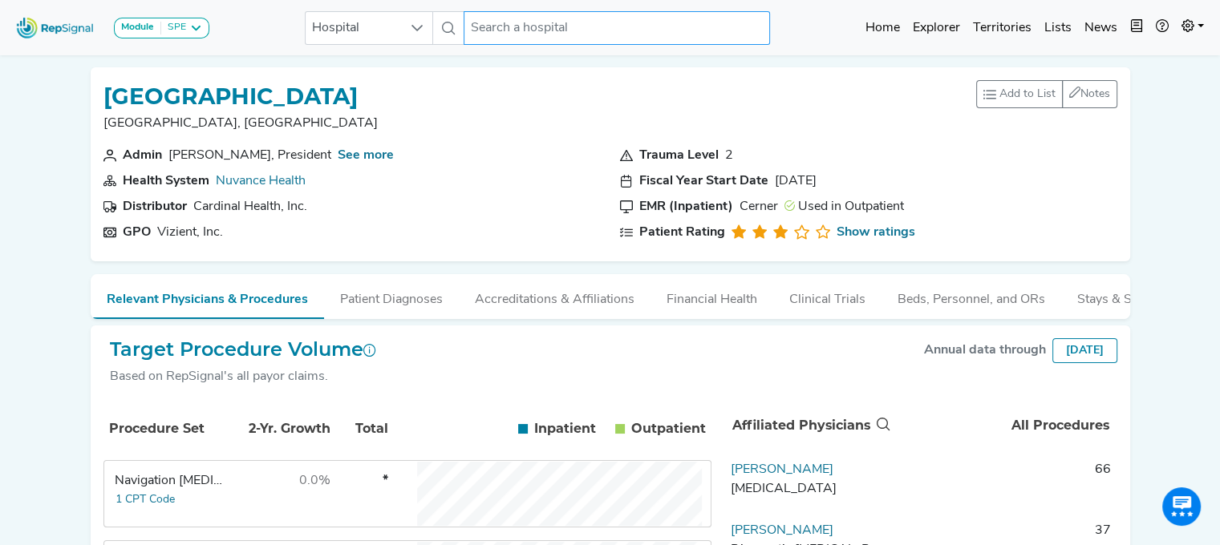
click at [481, 28] on input "text" at bounding box center [617, 28] width 306 height 34
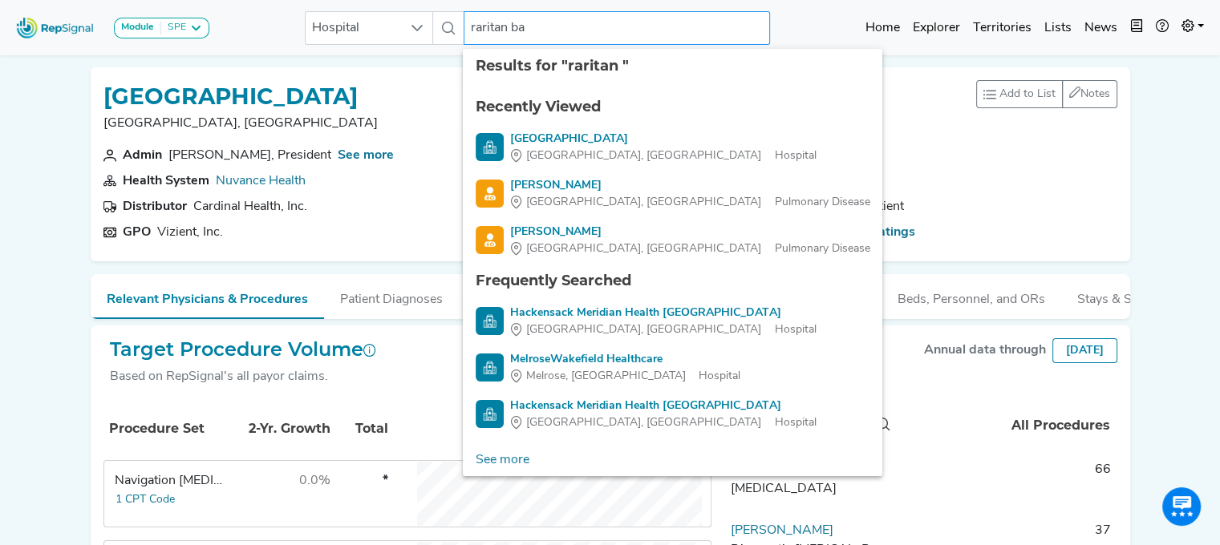
type input "raritan bay"
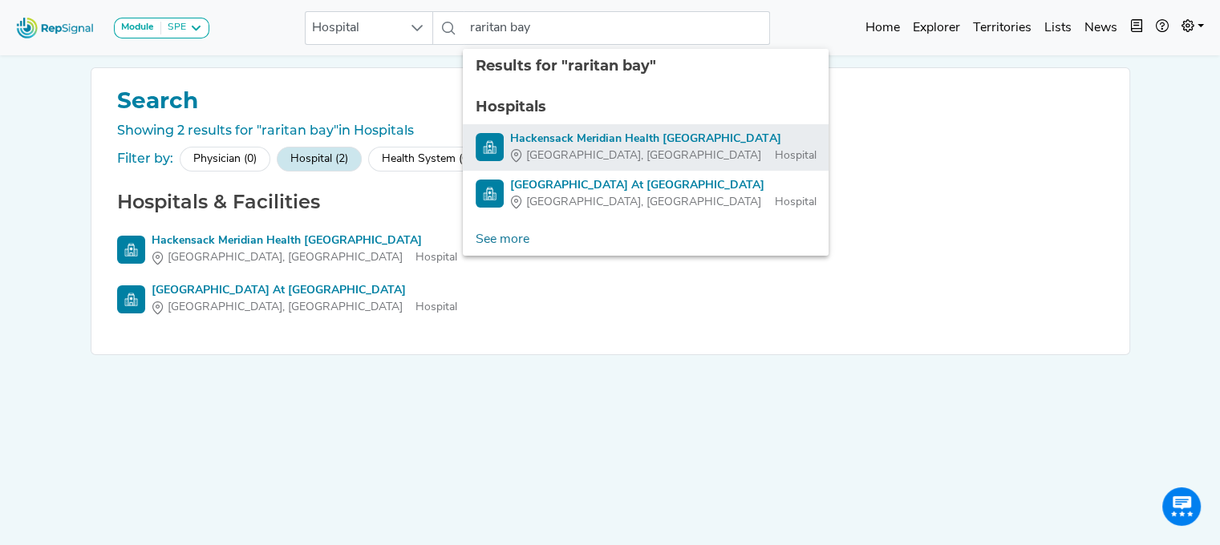
click at [597, 137] on div "Hackensack Meridian Health [GEOGRAPHIC_DATA]" at bounding box center [663, 139] width 306 height 17
type input "Hackensack Meridian Health [GEOGRAPHIC_DATA]"
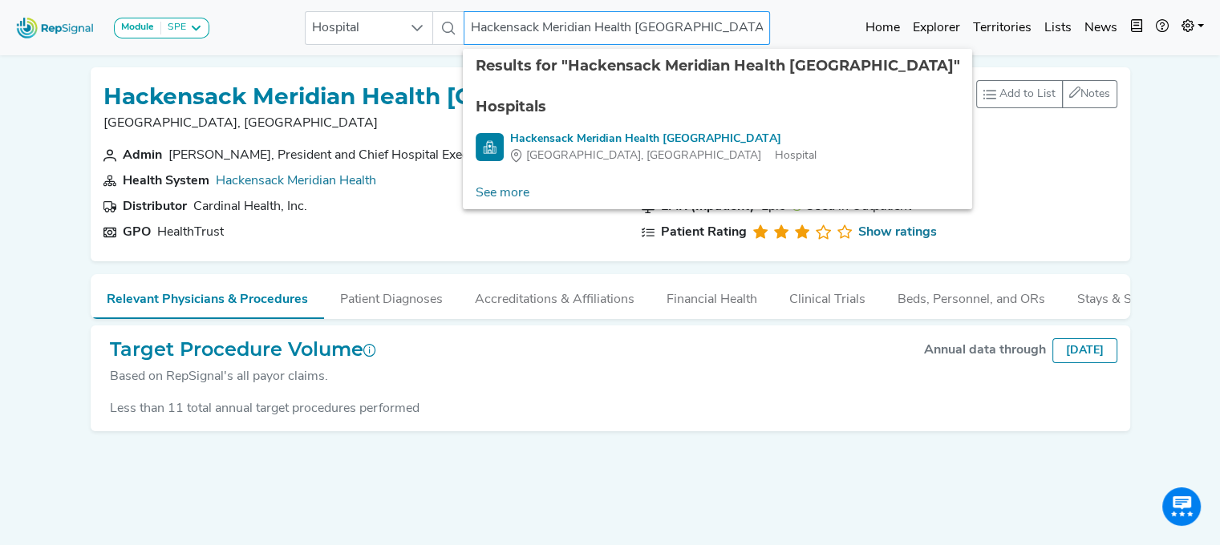
click at [484, 34] on input "Hackensack Meridian Health [GEOGRAPHIC_DATA]" at bounding box center [617, 28] width 306 height 34
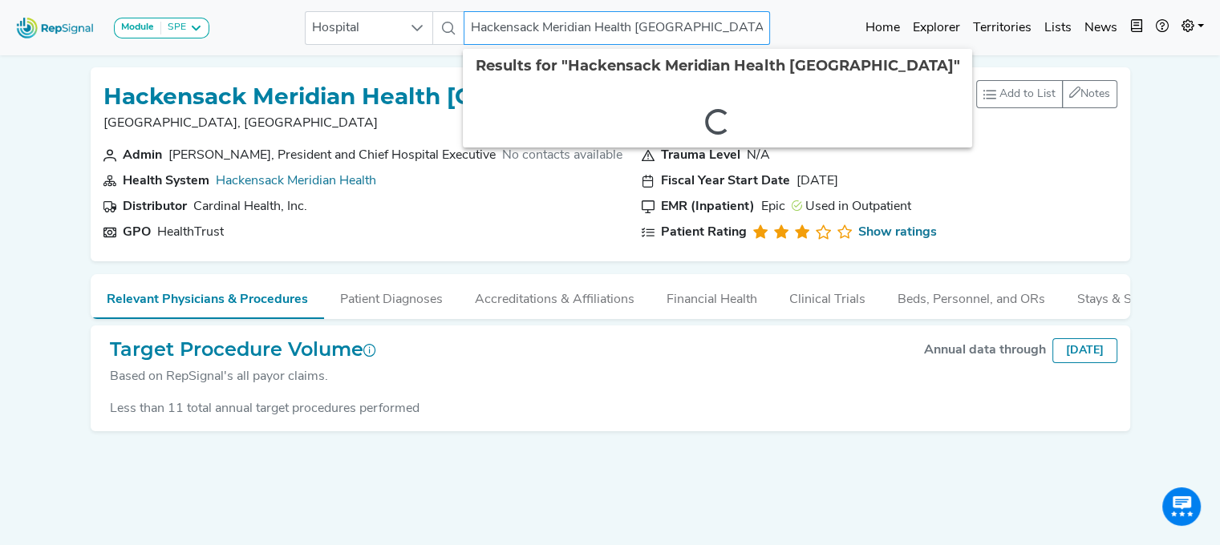
scroll to position [0, 29]
drag, startPoint x: 484, startPoint y: 34, endPoint x: 788, endPoint y: 55, distance: 305.5
click at [788, 55] on body "Module SPE [MEDICAL_DATA] Disposable Bronchoscope SBRT SPE TTNA [MEDICAL_DATA] …" at bounding box center [610, 294] width 1220 height 589
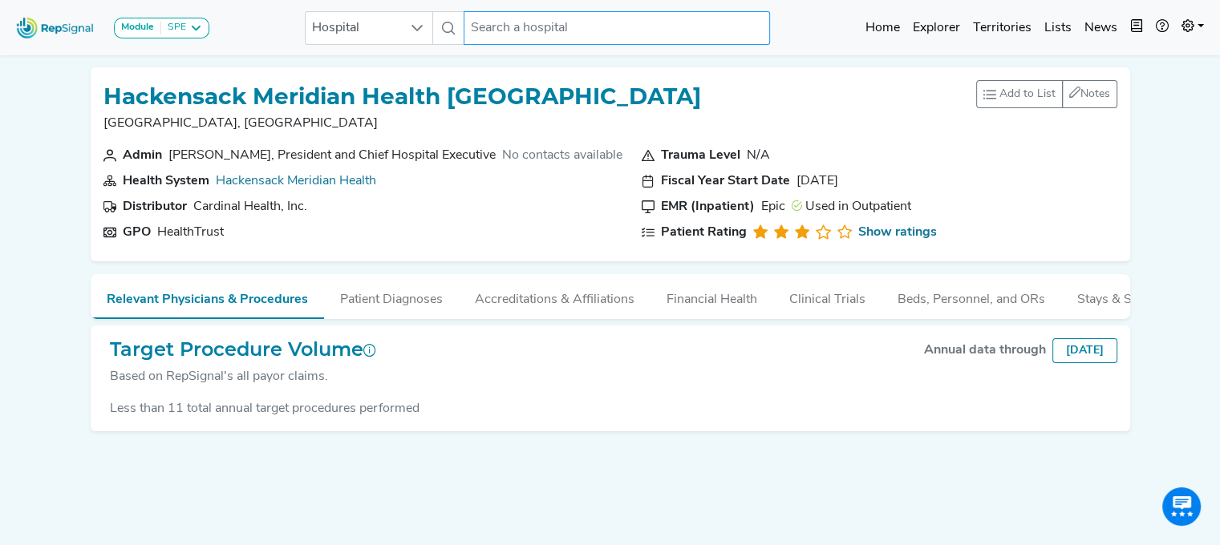
scroll to position [0, 0]
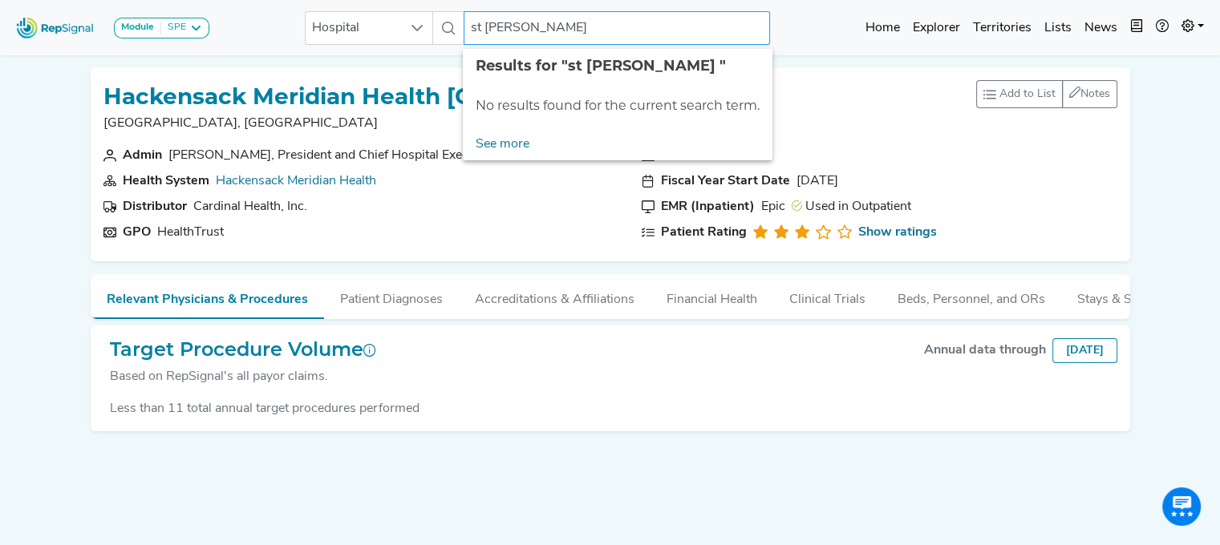
click at [525, 32] on input "st [PERSON_NAME]" at bounding box center [617, 28] width 306 height 34
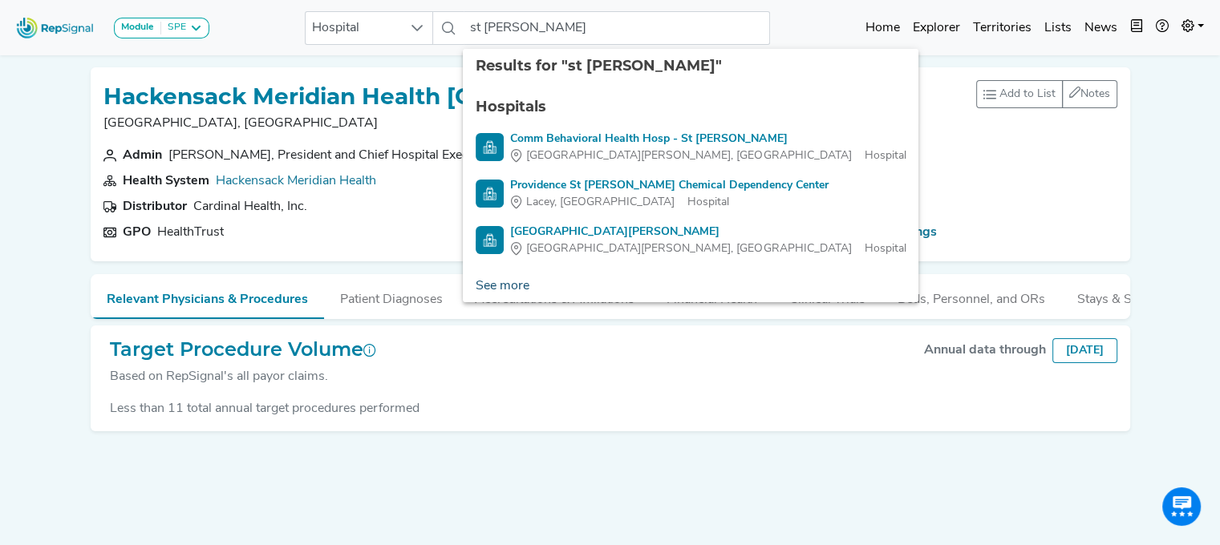
click at [526, 286] on link "See more" at bounding box center [502, 286] width 79 height 32
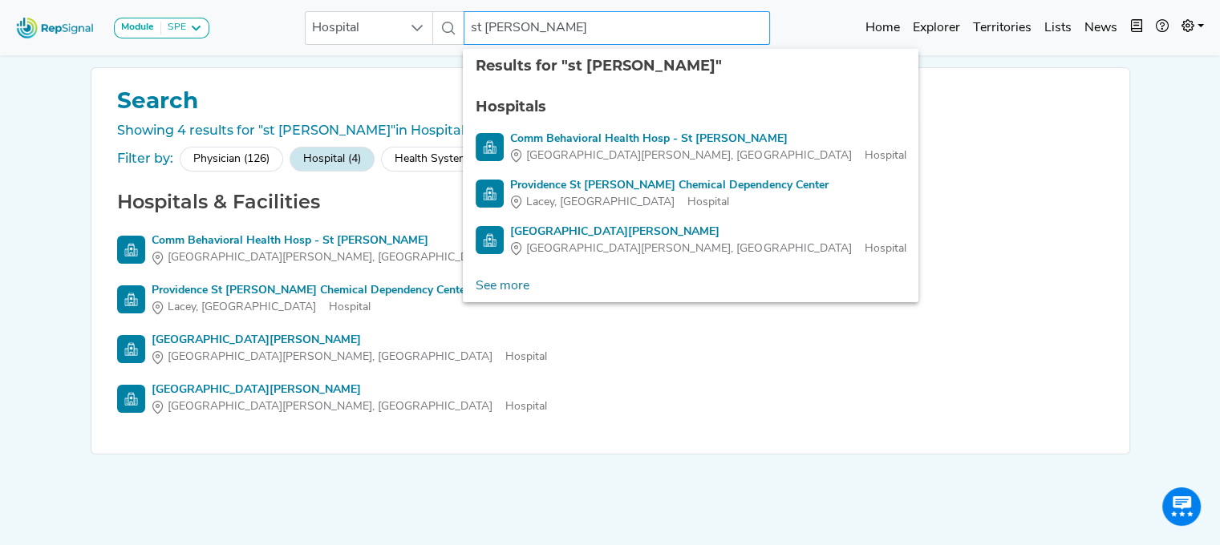
click at [480, 22] on input "st [PERSON_NAME]" at bounding box center [617, 28] width 306 height 34
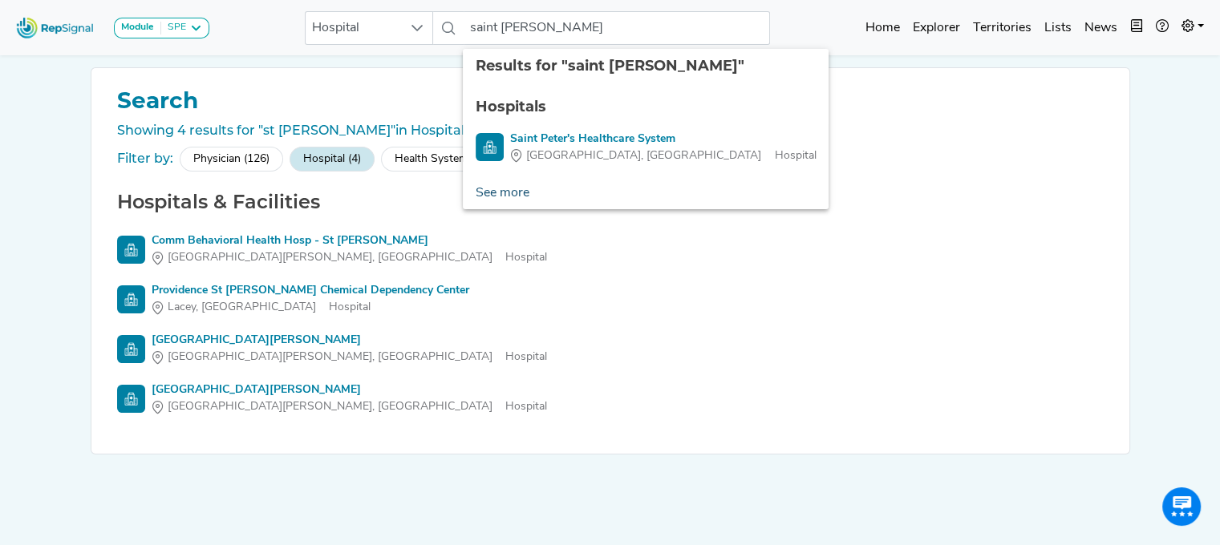
click at [503, 199] on link "See more" at bounding box center [502, 193] width 79 height 32
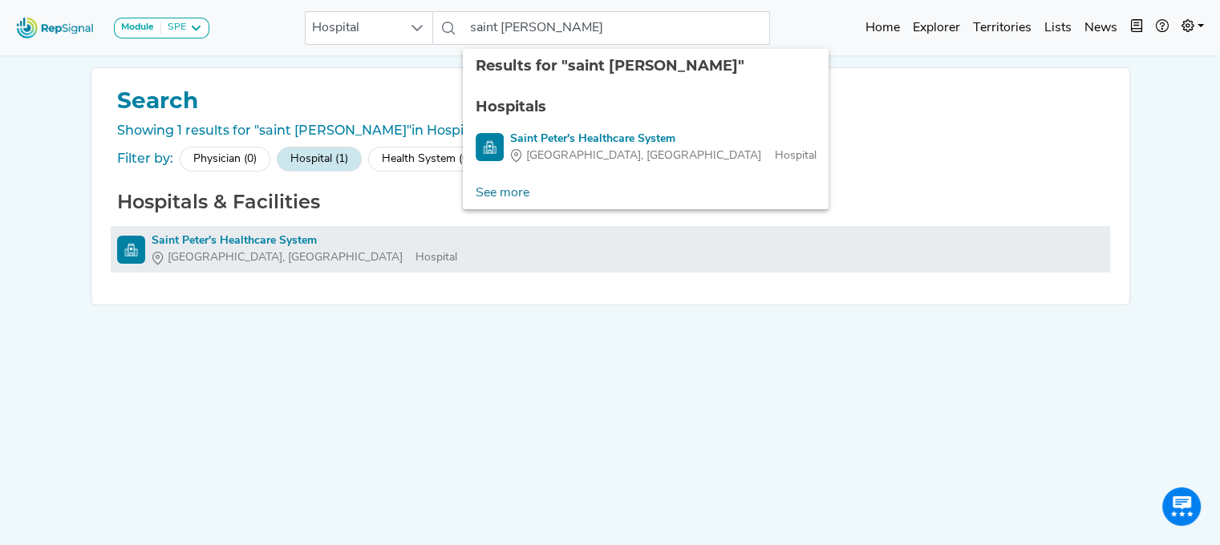
click at [277, 239] on div "Saint Peter's Healthcare System" at bounding box center [305, 241] width 306 height 17
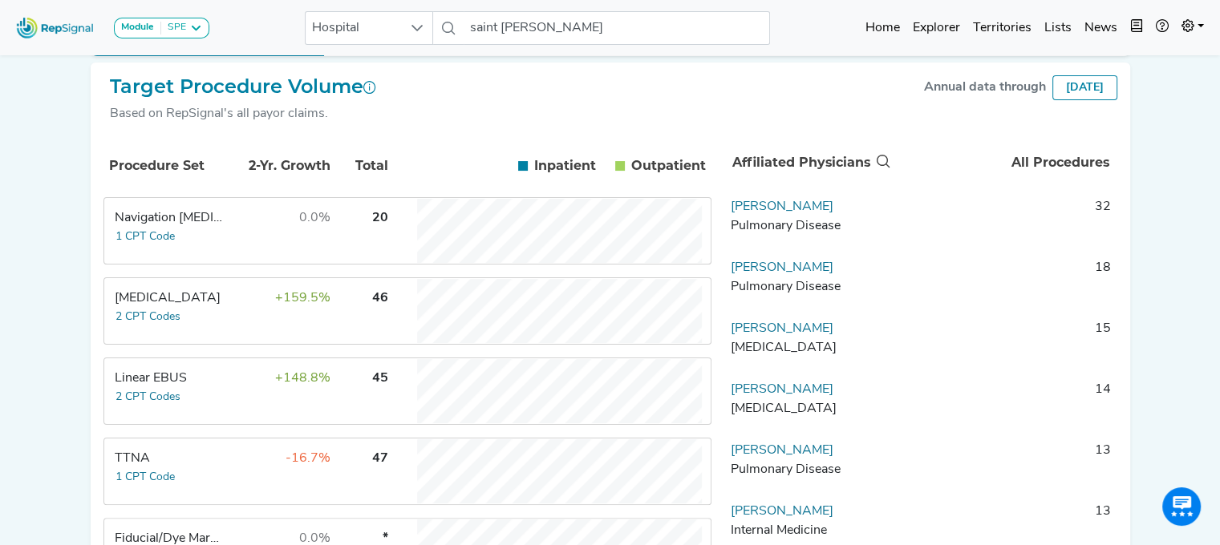
scroll to position [268, 0]
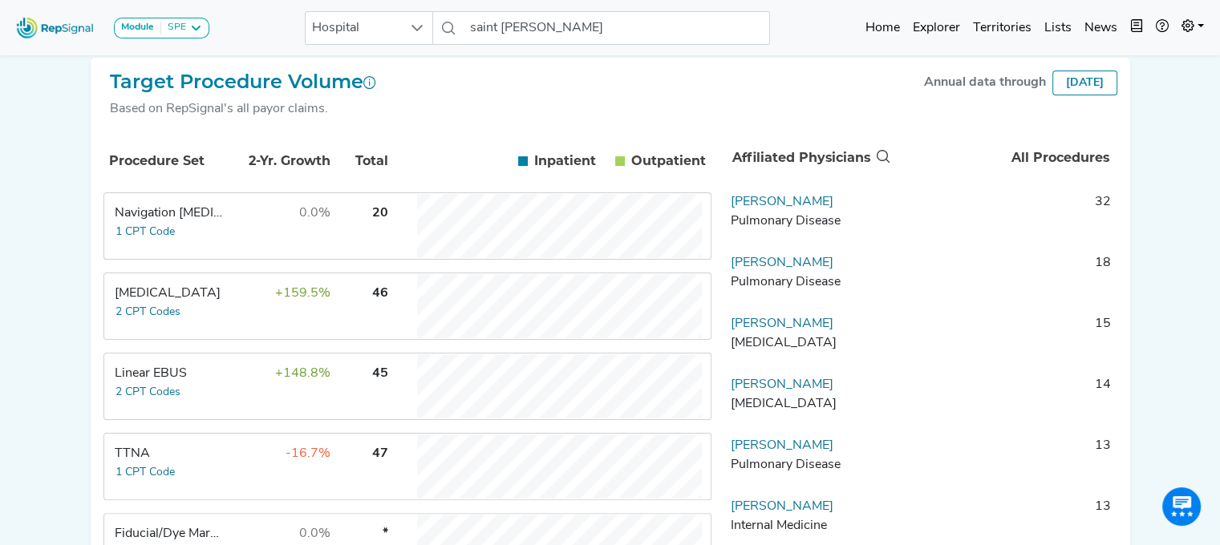
click at [241, 233] on td "0.0%" at bounding box center [279, 226] width 104 height 64
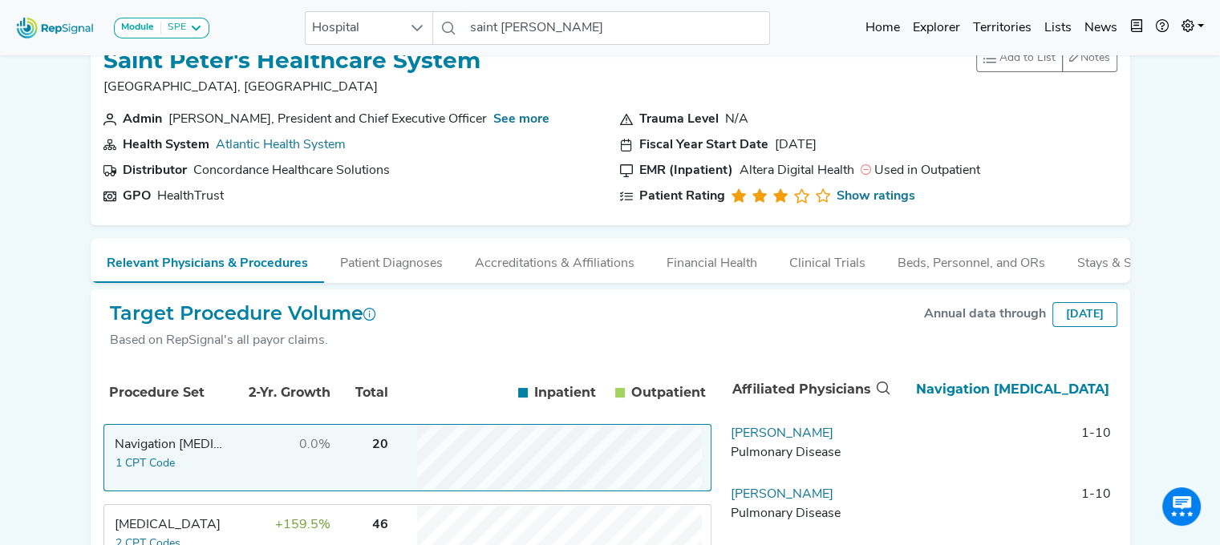
scroll to position [0, 0]
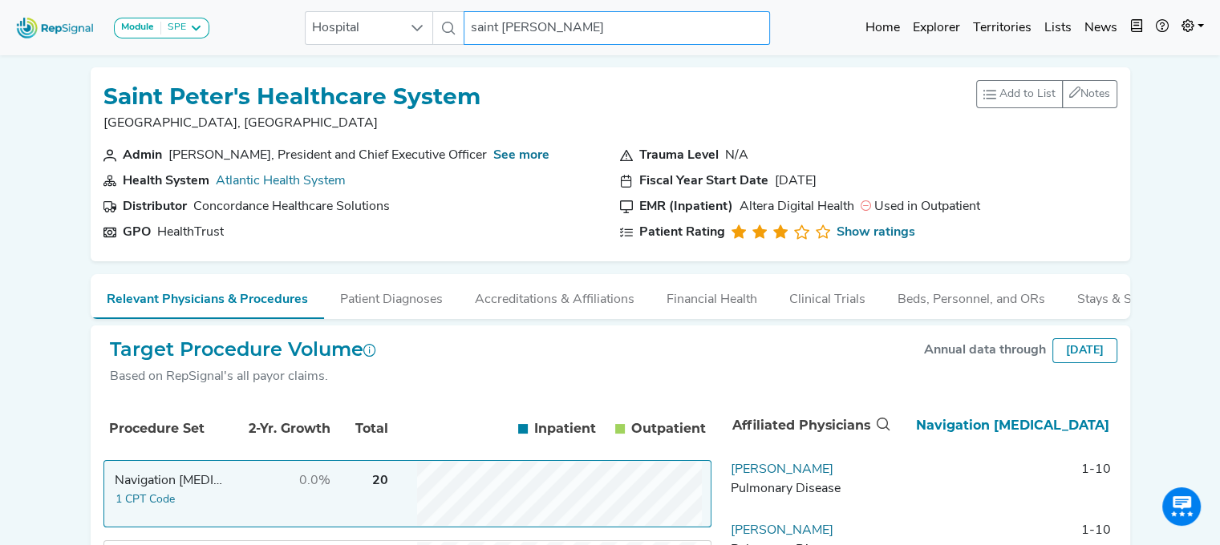
click at [497, 30] on input "saint [PERSON_NAME]" at bounding box center [617, 28] width 306 height 34
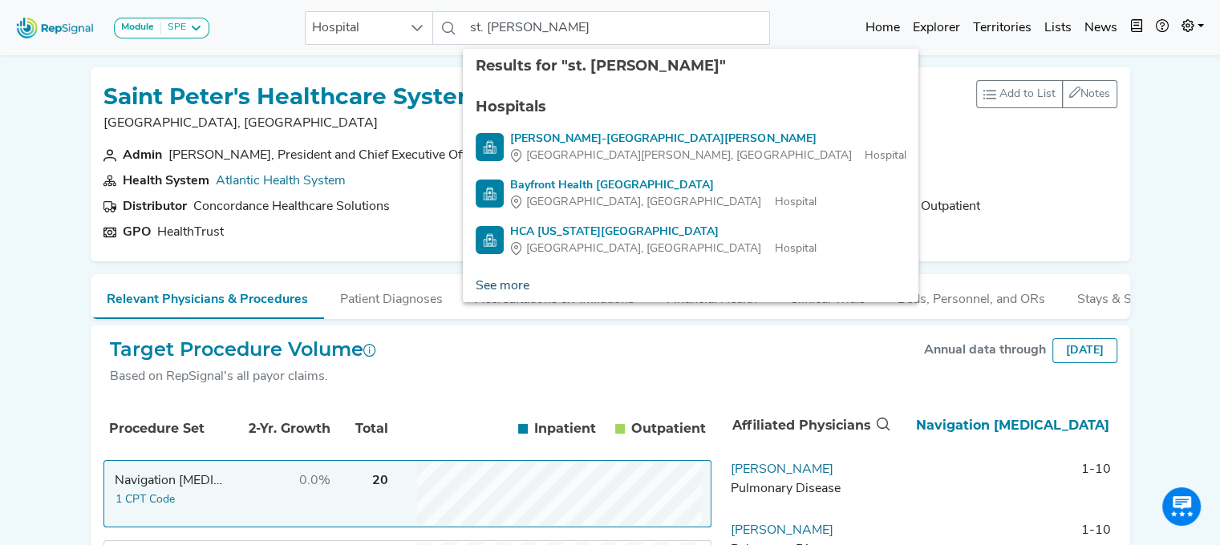
click at [505, 285] on link "See more" at bounding box center [502, 286] width 79 height 32
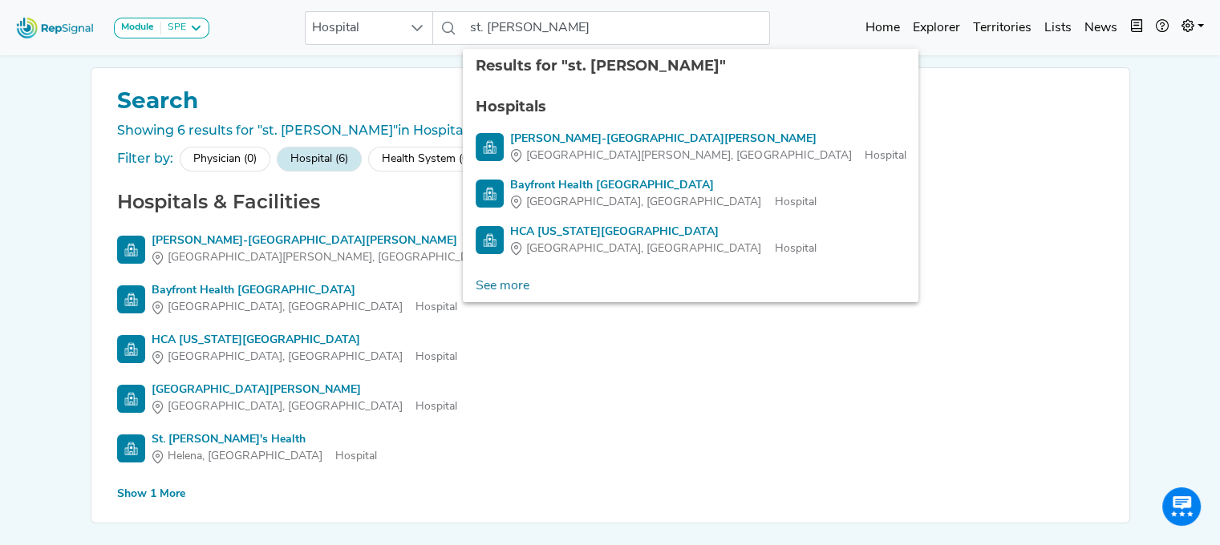
click at [139, 490] on div "Show 1 More" at bounding box center [151, 494] width 68 height 17
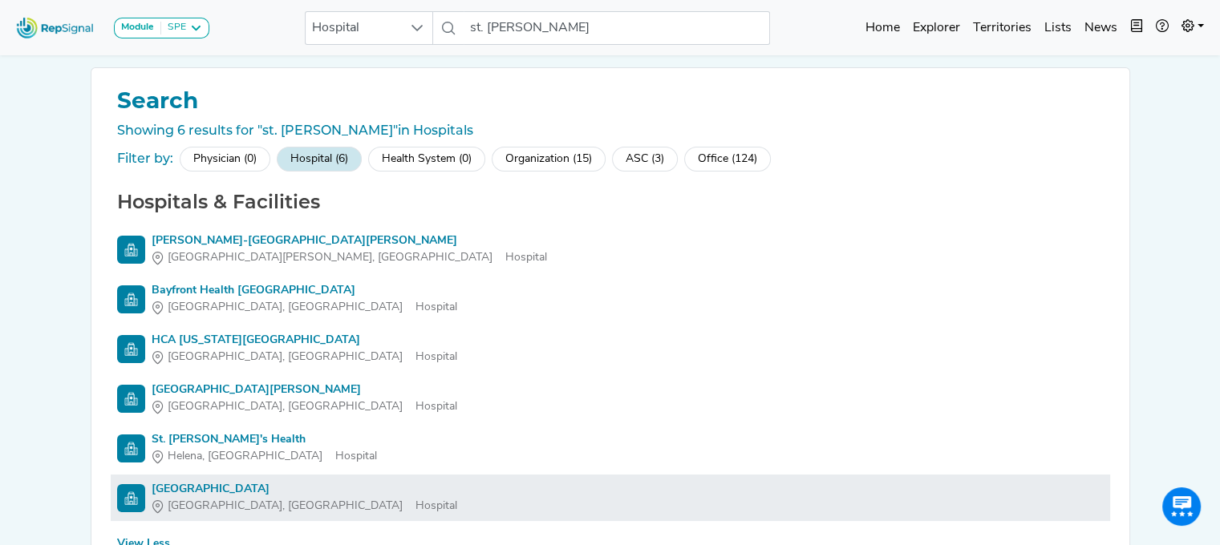
click at [189, 489] on div "[GEOGRAPHIC_DATA]" at bounding box center [305, 489] width 306 height 17
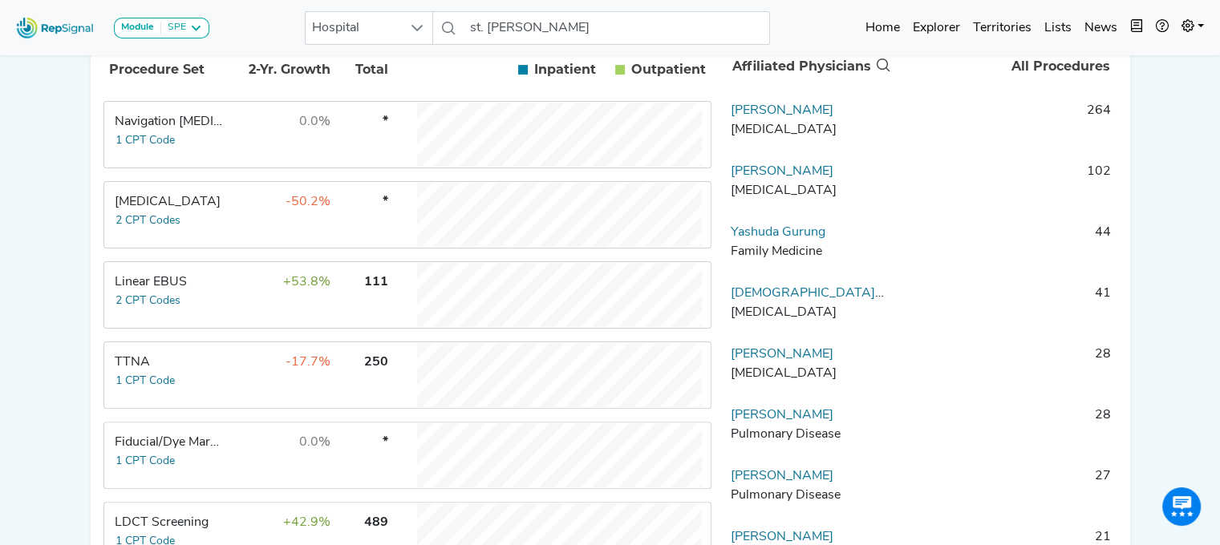
scroll to position [373, 0]
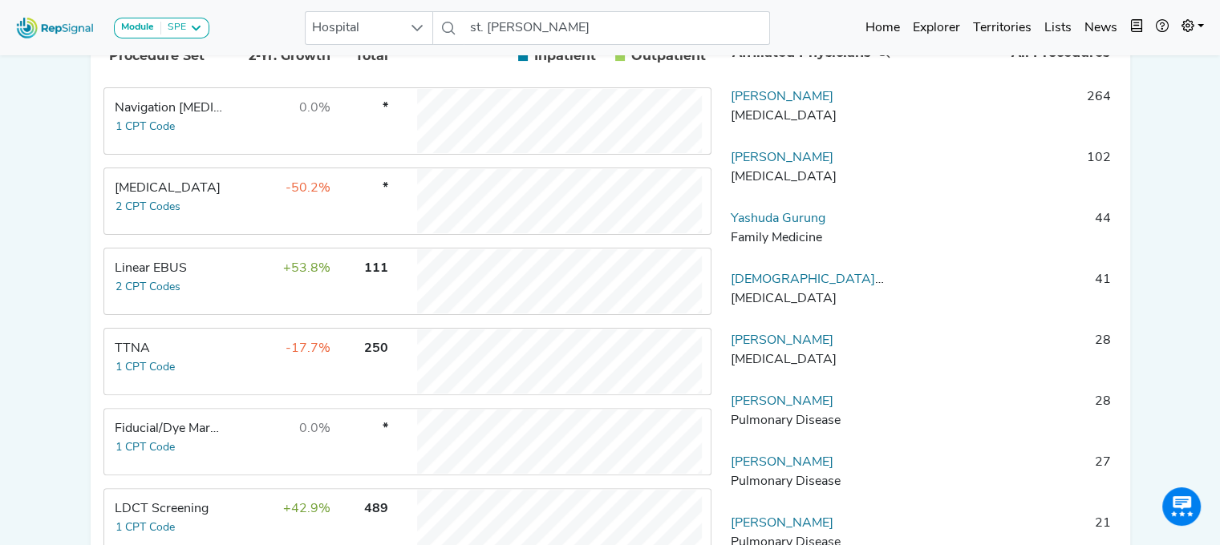
click at [271, 289] on td "+53.8%" at bounding box center [279, 281] width 104 height 64
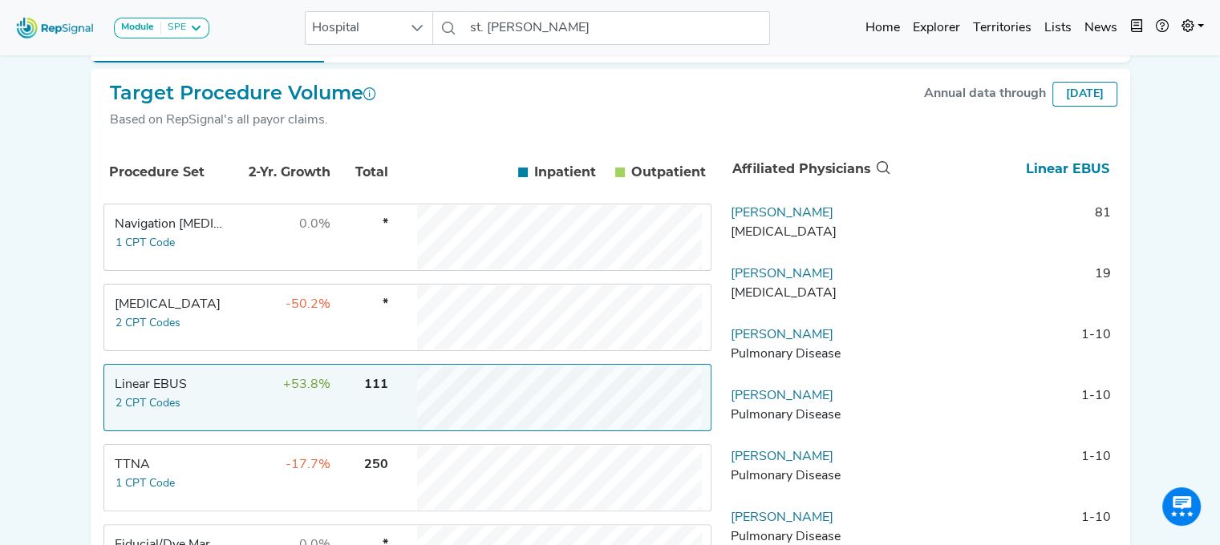
scroll to position [249, 0]
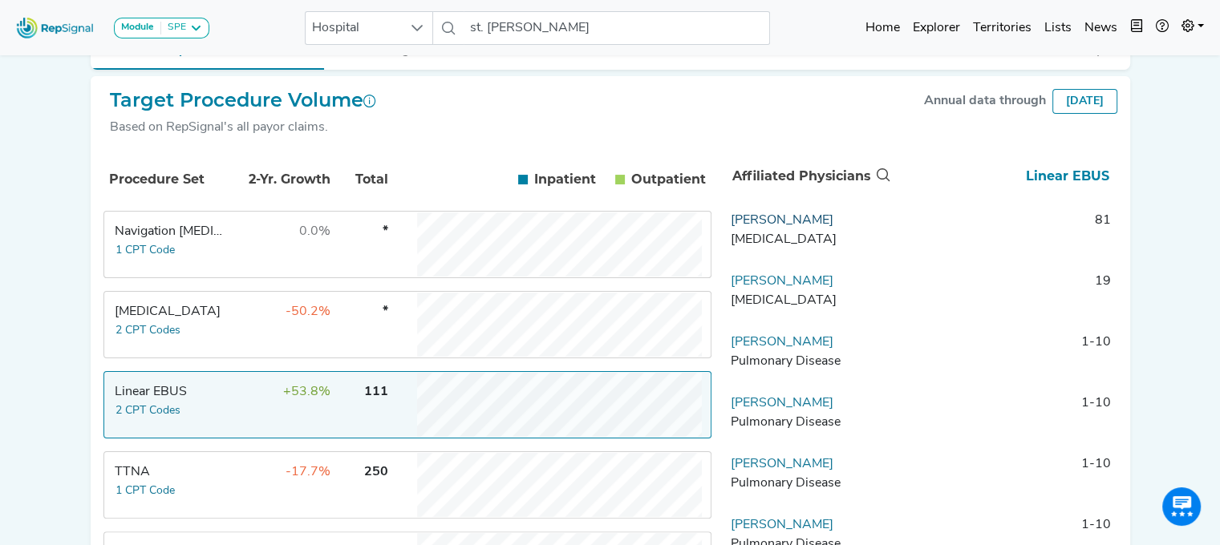
click at [784, 227] on link "[PERSON_NAME]" at bounding box center [782, 220] width 103 height 13
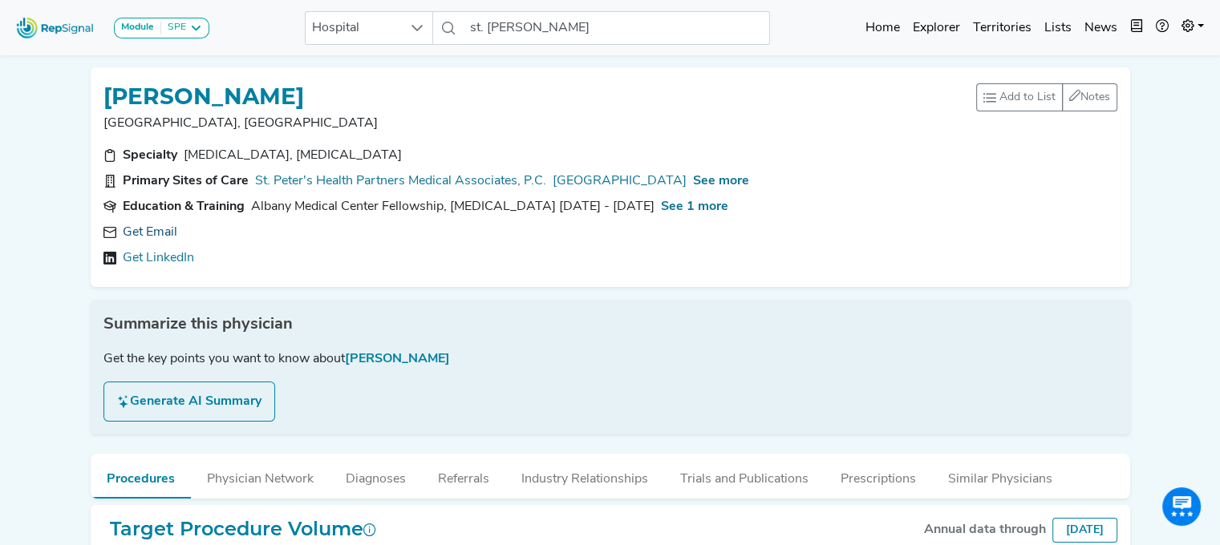
click at [160, 240] on link "Get Email" at bounding box center [150, 232] width 55 height 19
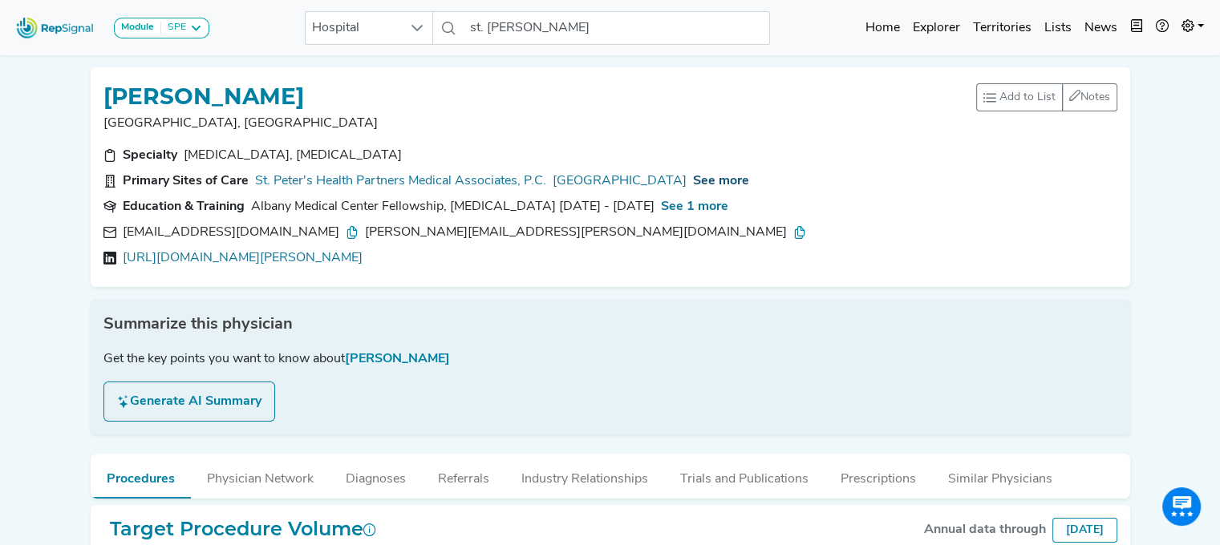
click at [693, 178] on span "See more" at bounding box center [721, 181] width 56 height 13
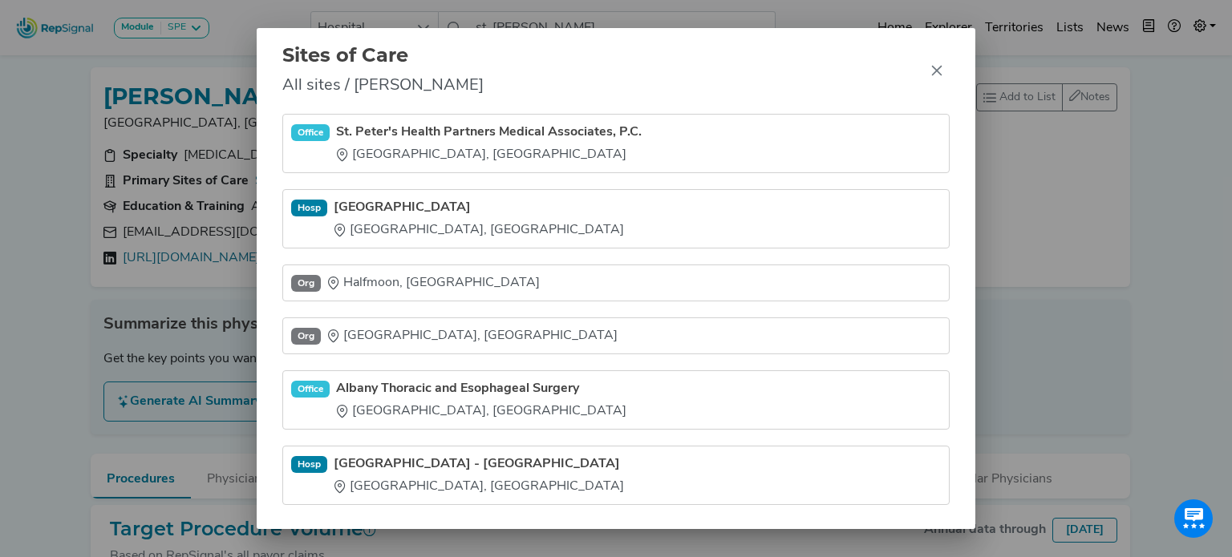
drag, startPoint x: 371, startPoint y: 459, endPoint x: 574, endPoint y: 378, distance: 218.5
click at [371, 459] on link "[GEOGRAPHIC_DATA] - [GEOGRAPHIC_DATA]" at bounding box center [479, 464] width 290 height 19
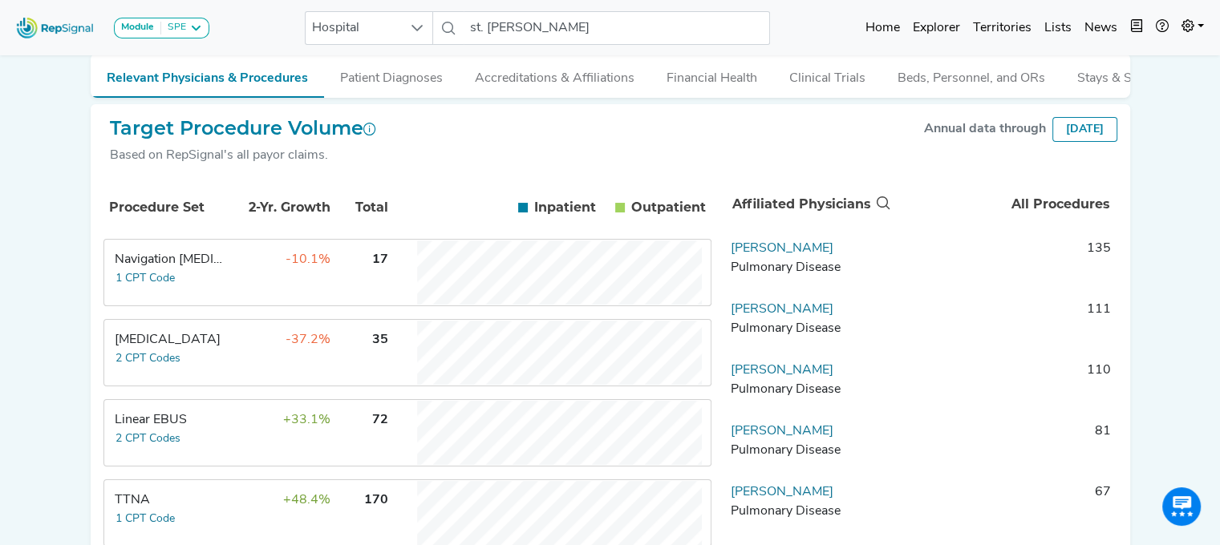
scroll to position [167, 0]
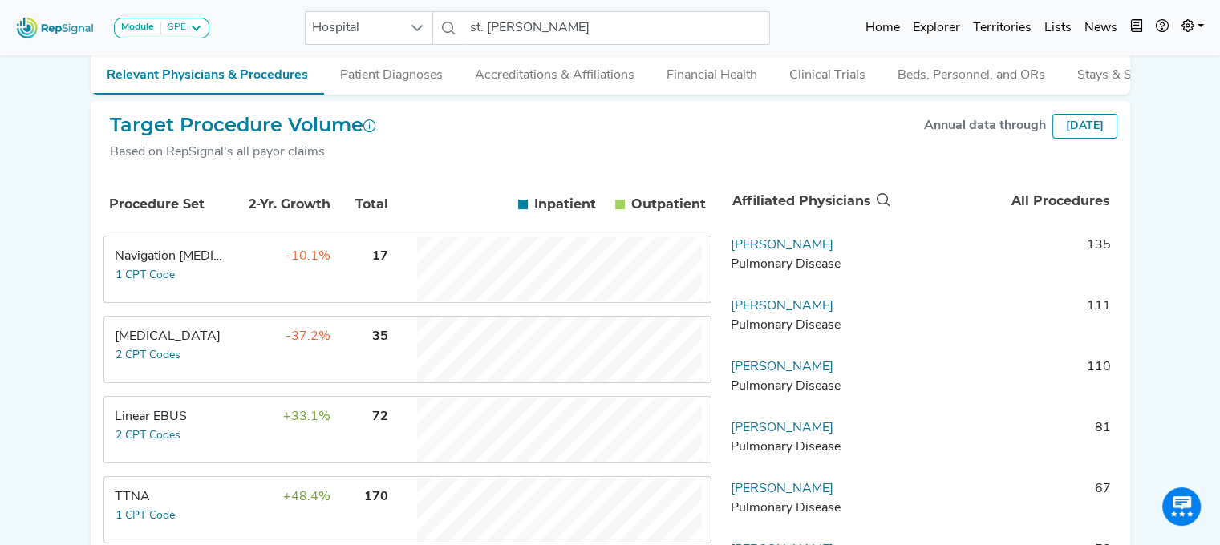
click at [238, 232] on th "2-Yr. Growth" at bounding box center [281, 204] width 104 height 55
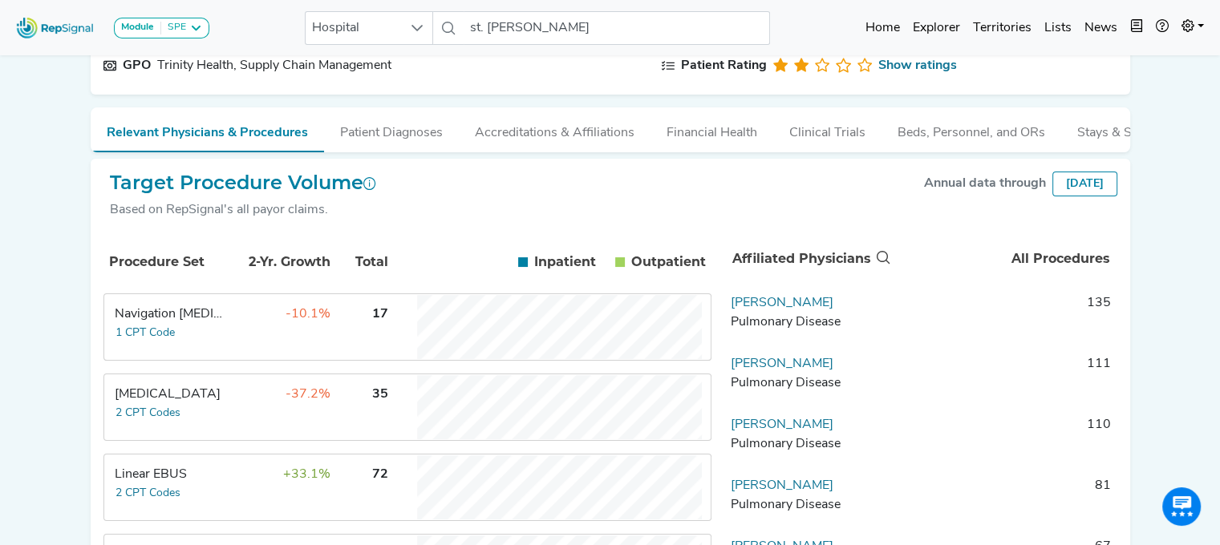
click at [231, 319] on td "-10.1%" at bounding box center [279, 327] width 104 height 64
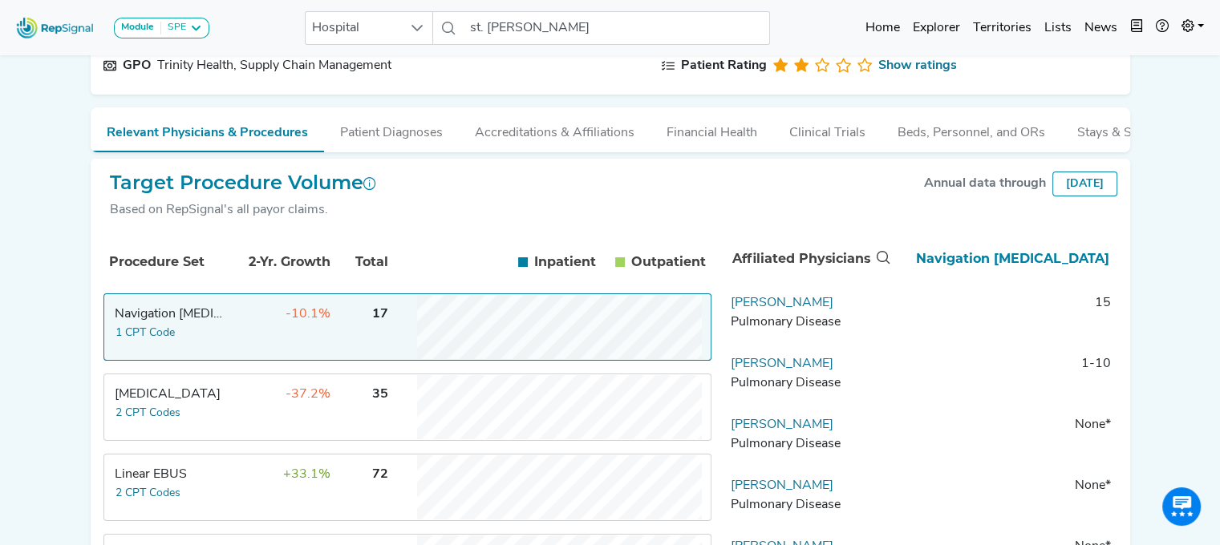
scroll to position [167, 12]
drag, startPoint x: 1218, startPoint y: 203, endPoint x: 1228, endPoint y: 79, distance: 124.0
click at [1219, 79] on html "Module SPE [MEDICAL_DATA] Disposable Bronchoscope SBRT SPE TTNA [MEDICAL_DATA] …" at bounding box center [610, 425] width 1220 height 1185
click at [1183, 158] on div "Module SPE [MEDICAL_DATA] Disposable Bronchoscope SBRT SPE TTNA [MEDICAL_DATA] …" at bounding box center [610, 425] width 1220 height 1185
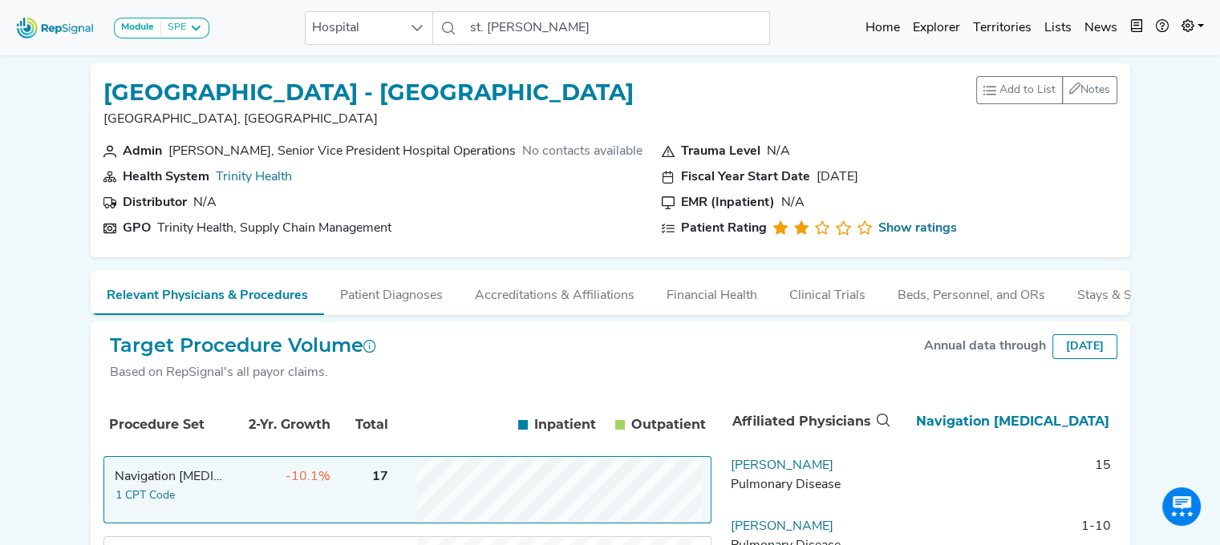
scroll to position [0, 12]
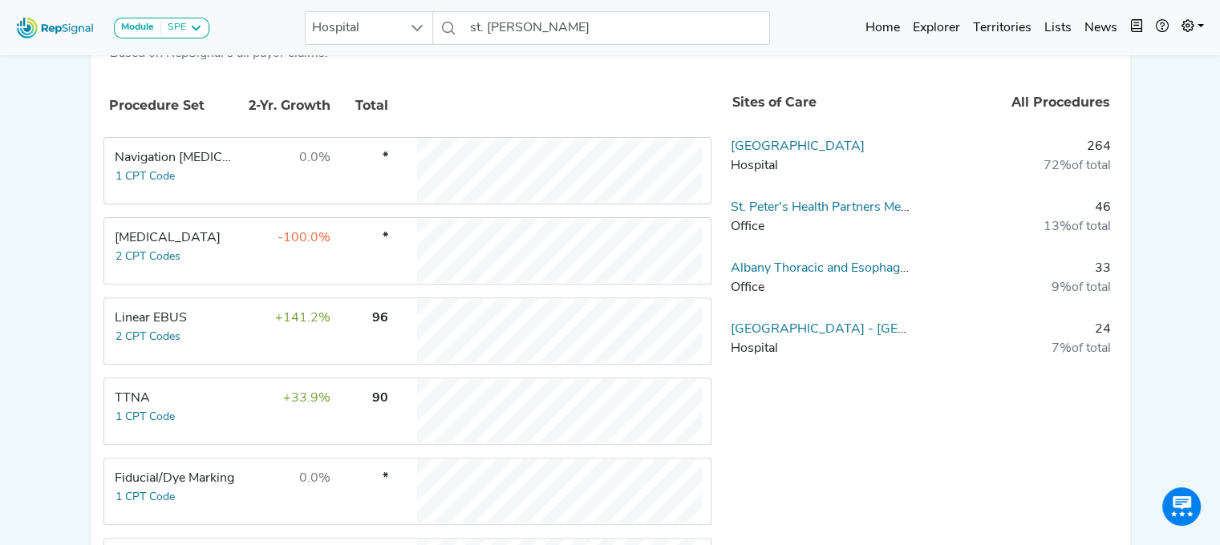
scroll to position [504, 12]
click at [164, 327] on button "2 CPT Codes" at bounding box center [148, 336] width 67 height 18
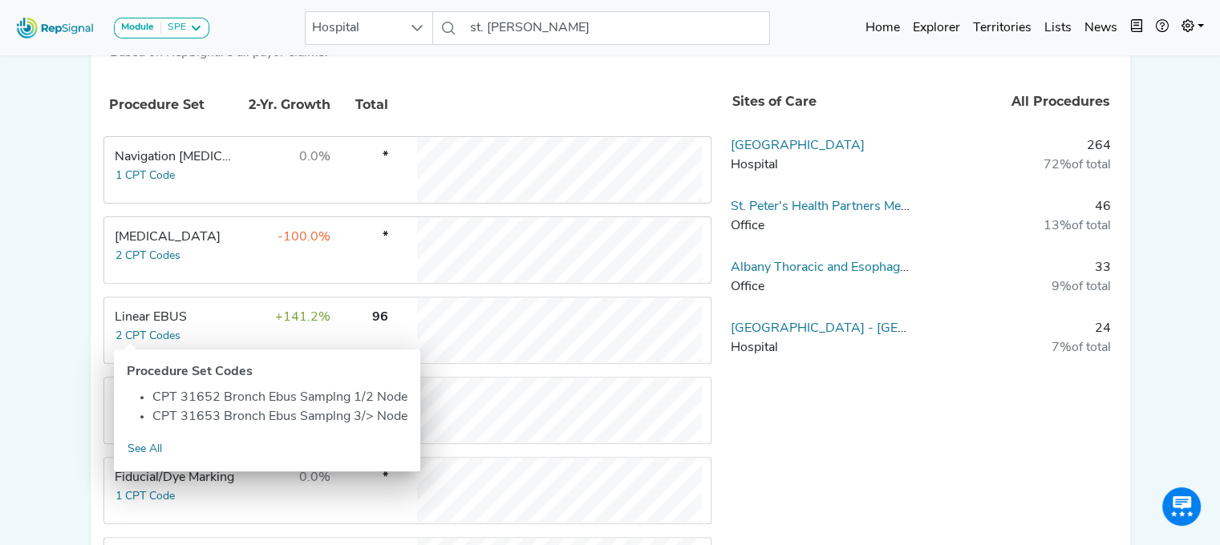
scroll to position [26, 12]
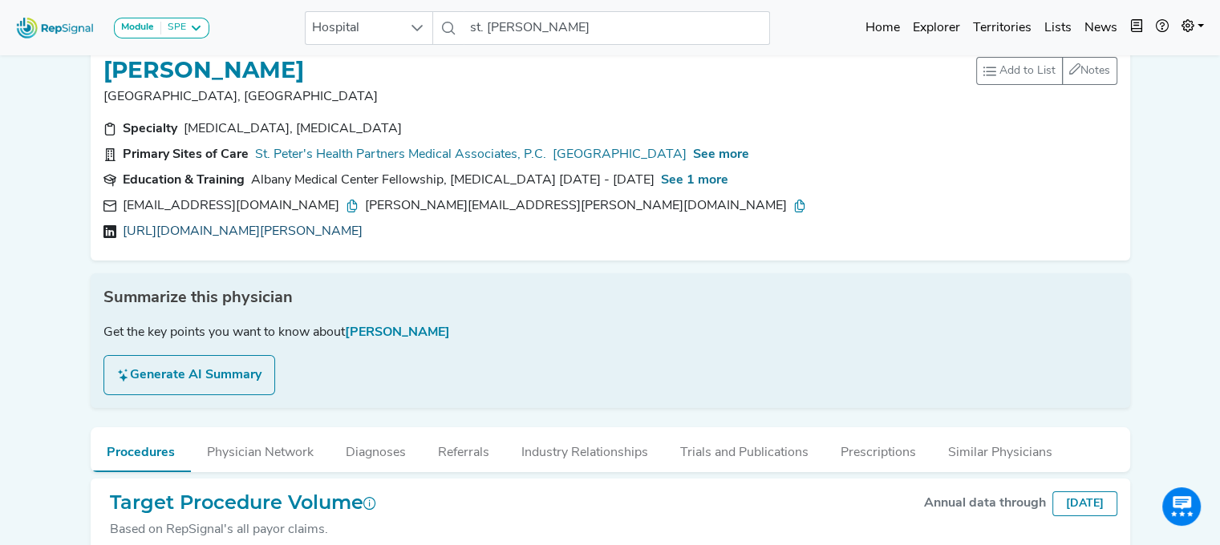
click at [241, 229] on link "[URL][DOMAIN_NAME][PERSON_NAME]" at bounding box center [243, 231] width 240 height 19
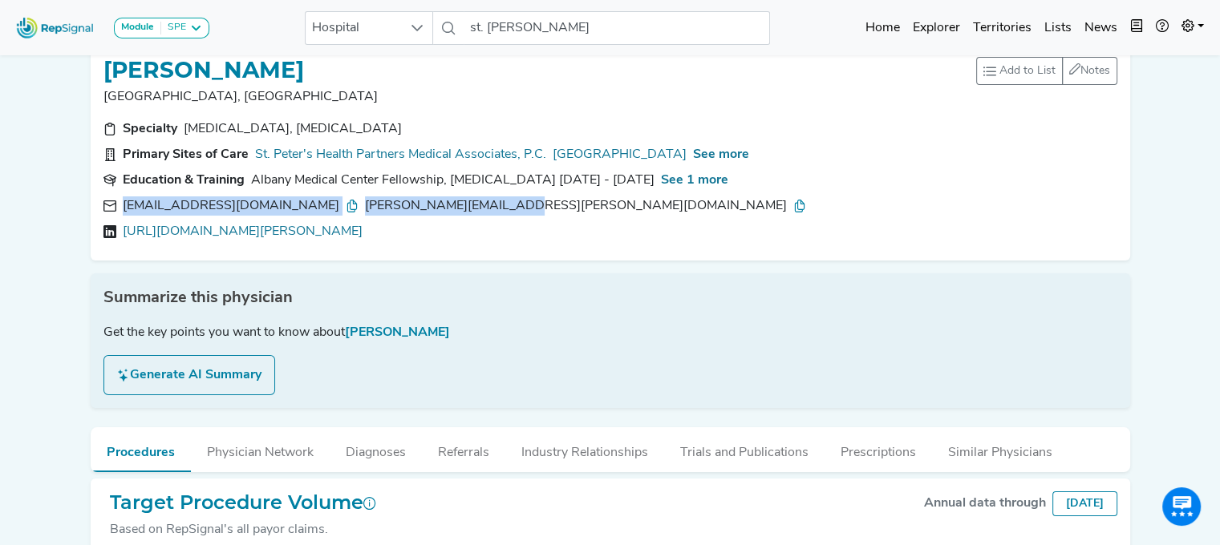
drag, startPoint x: 399, startPoint y: 206, endPoint x: 109, endPoint y: 195, distance: 289.8
click at [109, 197] on div "[EMAIL_ADDRESS][DOMAIN_NAME] [PERSON_NAME][DOMAIN_NAME][EMAIL_ADDRESS][PERSON_N…" at bounding box center [610, 206] width 1014 height 19
copy div "[EMAIL_ADDRESS][DOMAIN_NAME] [PERSON_NAME][DOMAIN_NAME][EMAIL_ADDRESS][PERSON_N…"
click at [598, 148] on link "[GEOGRAPHIC_DATA]" at bounding box center [620, 154] width 134 height 19
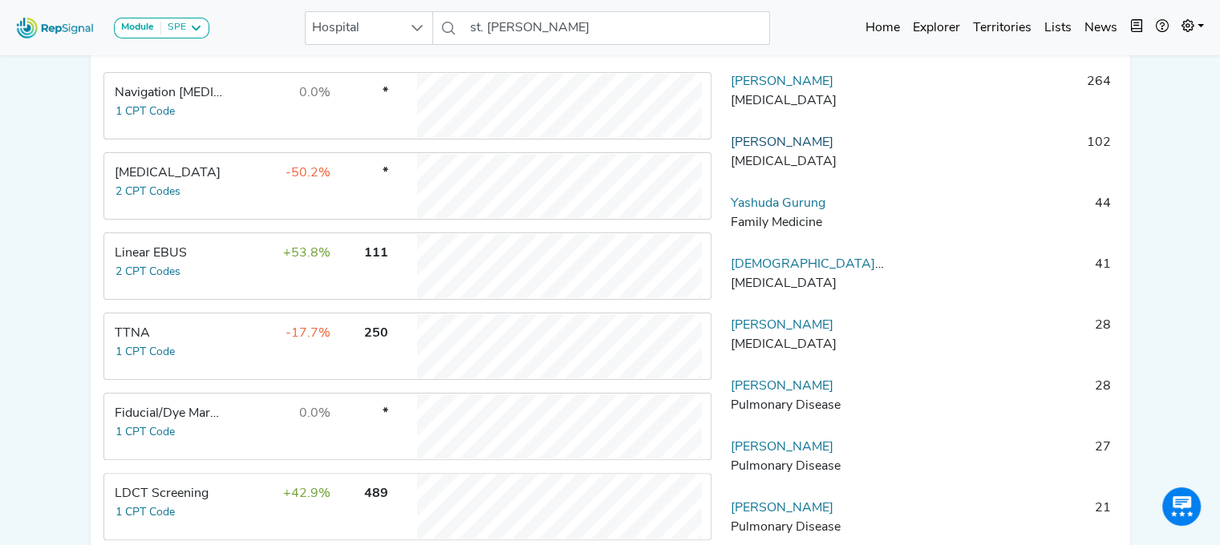
scroll to position [388, 12]
click at [177, 256] on div "Linear EBUS" at bounding box center [170, 253] width 110 height 19
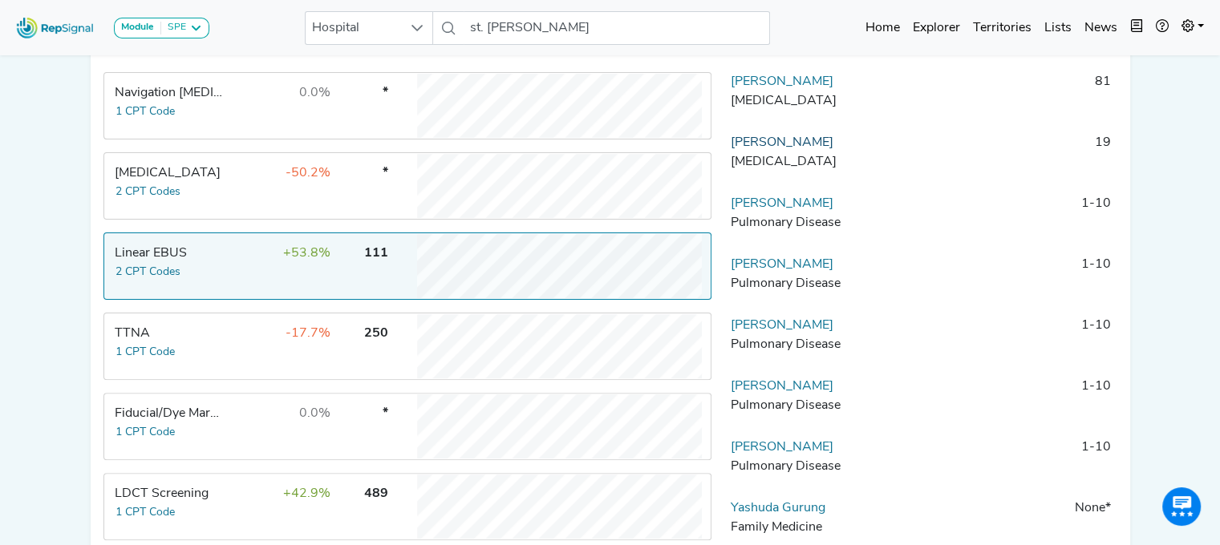
click at [744, 149] on link "[PERSON_NAME]" at bounding box center [782, 142] width 103 height 13
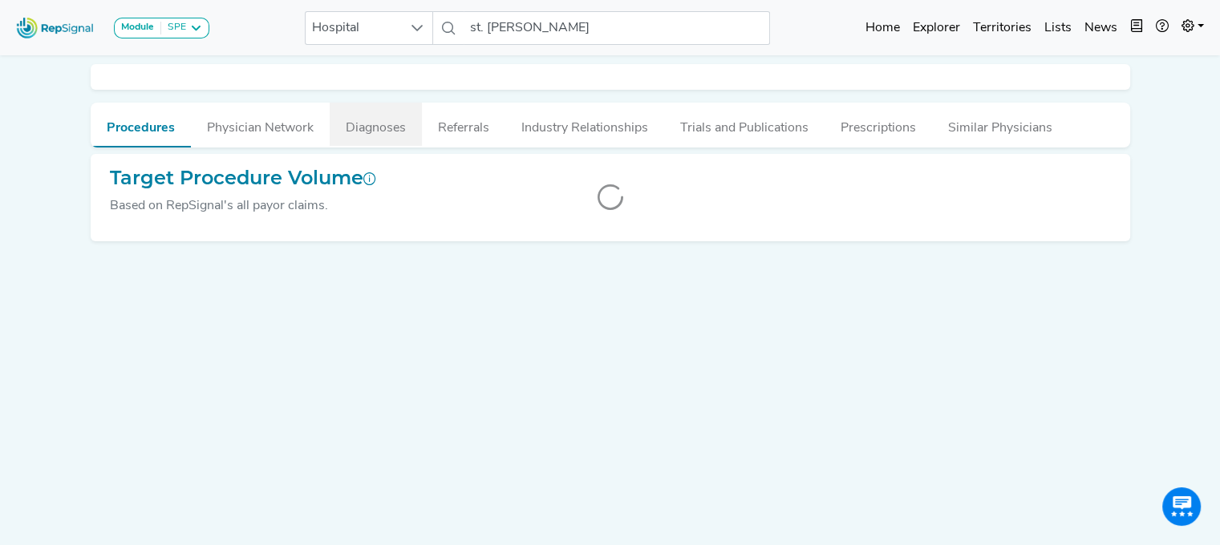
scroll to position [0, 12]
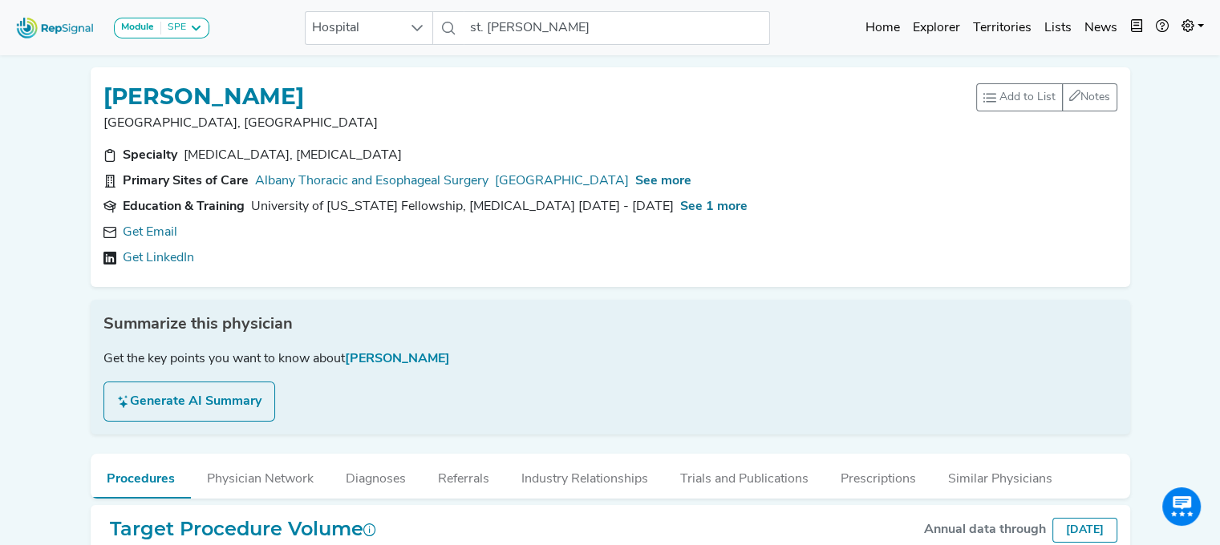
click at [148, 232] on link "Get Email" at bounding box center [150, 232] width 55 height 19
click at [157, 261] on div "Specialty [MEDICAL_DATA], [MEDICAL_DATA] Primary Sites of Care [GEOGRAPHIC_DATA…" at bounding box center [610, 210] width 1033 height 128
click at [635, 176] on span "See more" at bounding box center [663, 181] width 56 height 13
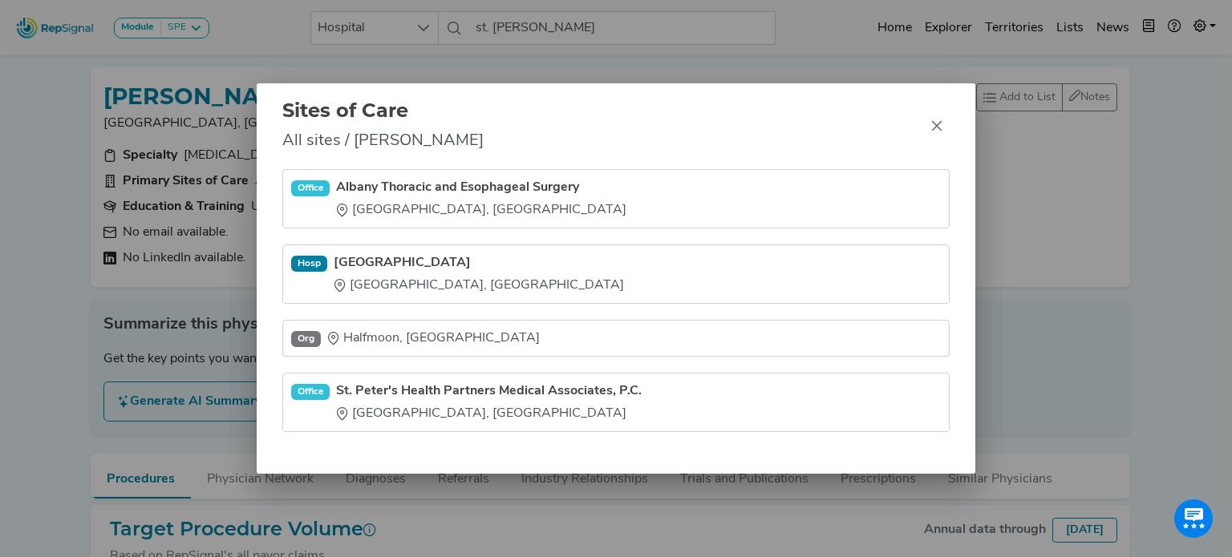
click at [80, 332] on div "Sites of Care All sites / [PERSON_NAME] Office [GEOGRAPHIC_DATA] Thoracic and E…" at bounding box center [616, 278] width 1232 height 557
click at [934, 128] on icon "Close" at bounding box center [936, 126] width 13 height 13
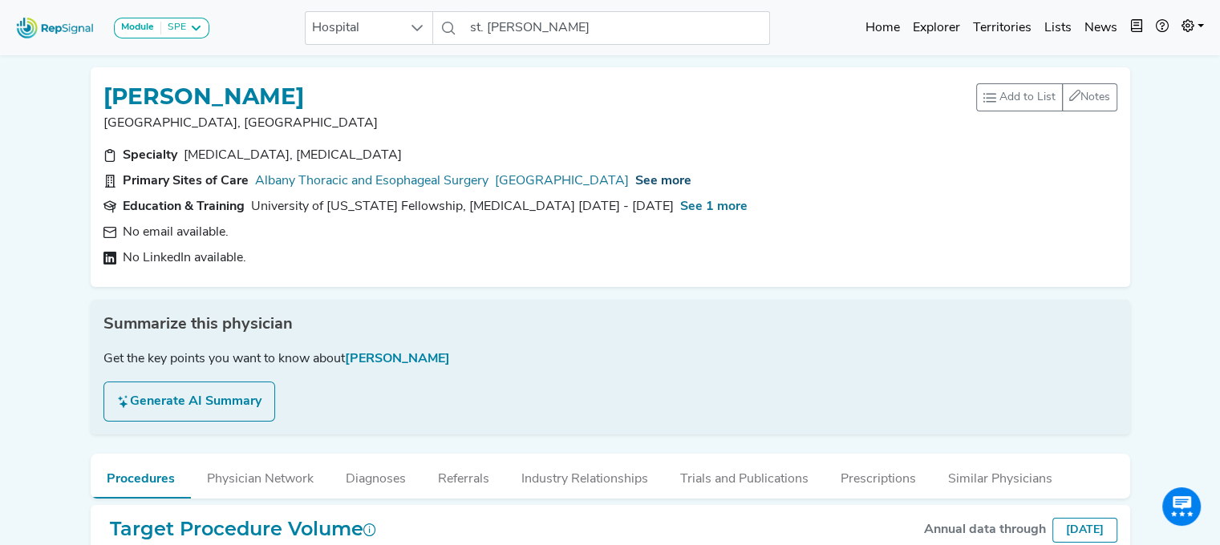
click at [637, 184] on span "See more" at bounding box center [663, 181] width 56 height 13
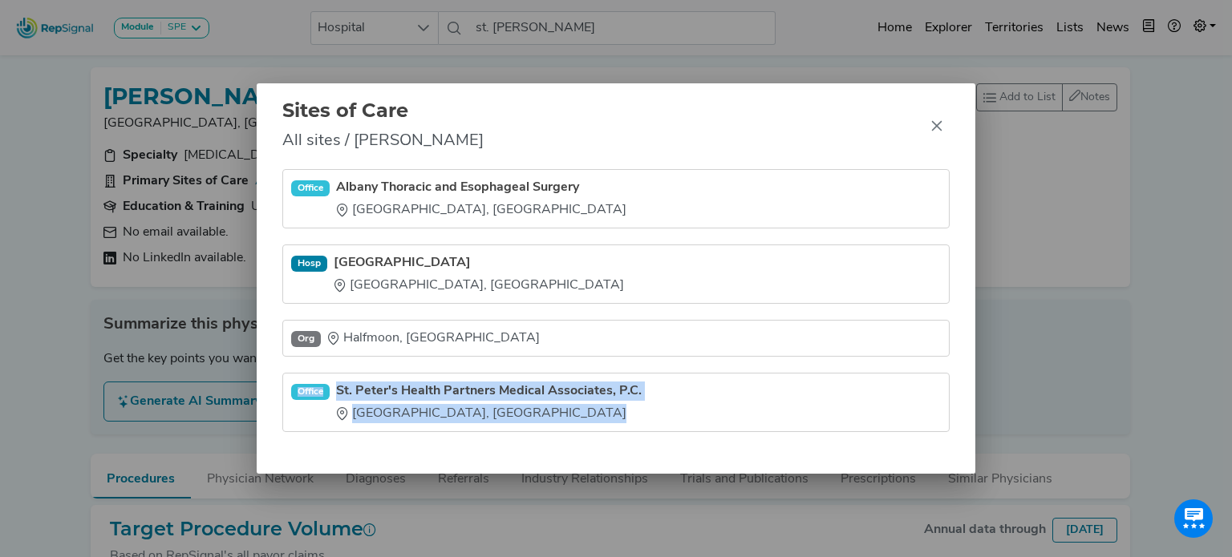
drag, startPoint x: 327, startPoint y: 393, endPoint x: 115, endPoint y: 424, distance: 214.7
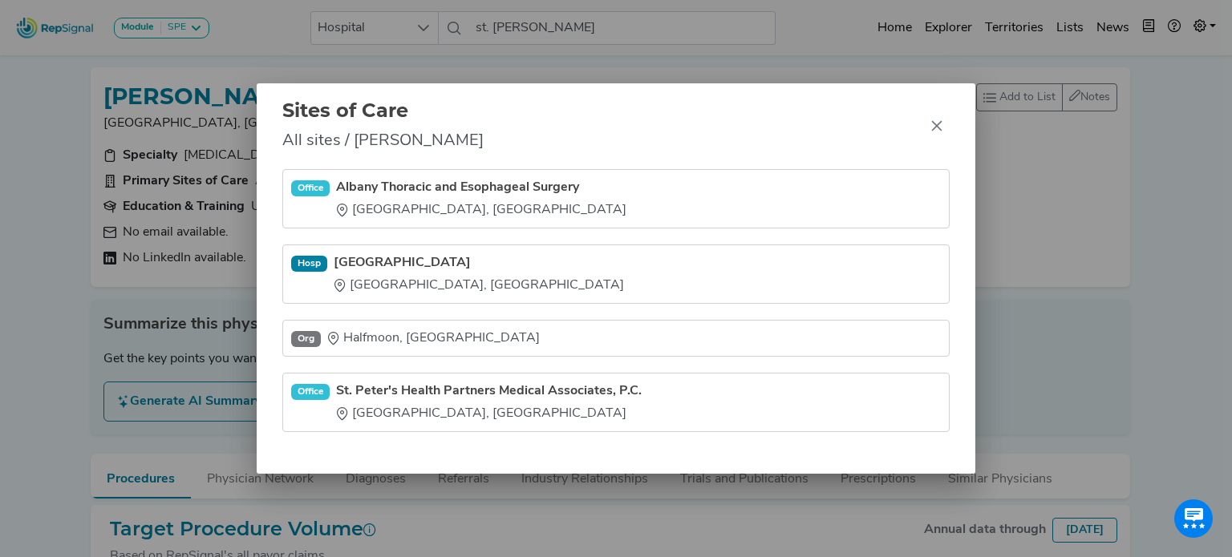
click at [115, 424] on div "Sites of Care All sites / [PERSON_NAME] Office [GEOGRAPHIC_DATA] Thoracic and E…" at bounding box center [616, 278] width 1232 height 557
click at [937, 124] on icon "Close" at bounding box center [936, 126] width 13 height 13
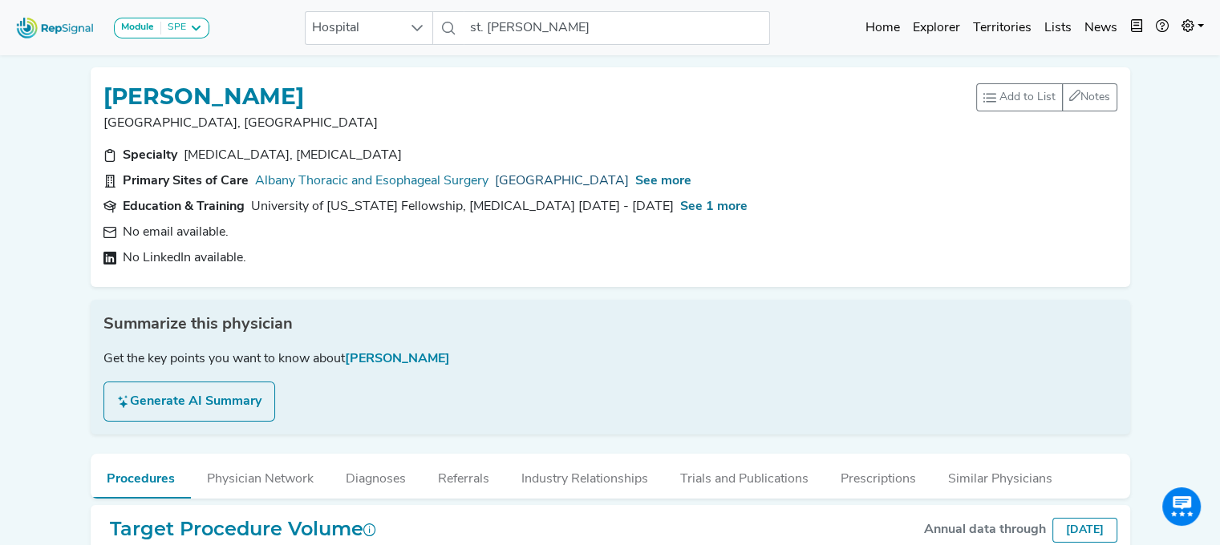
click at [546, 182] on link "[GEOGRAPHIC_DATA]" at bounding box center [562, 181] width 134 height 19
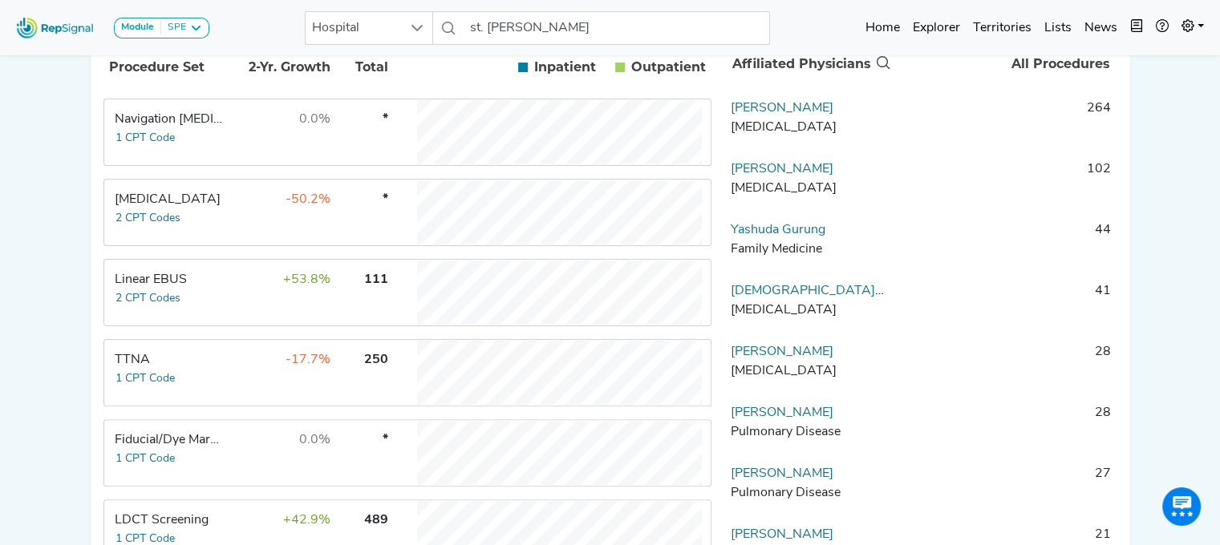
scroll to position [364, 0]
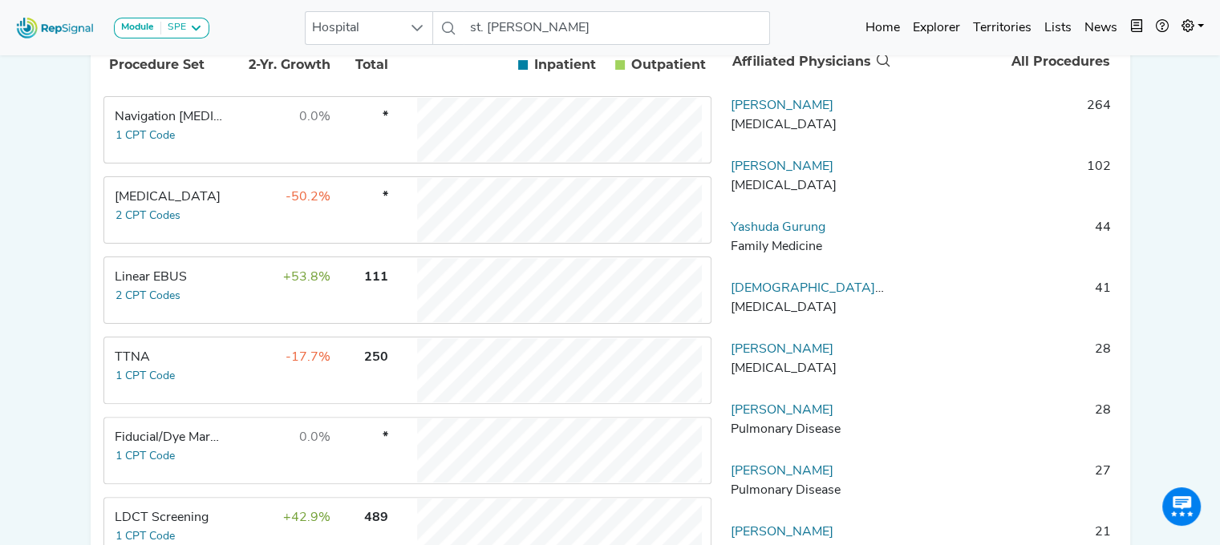
click at [207, 287] on div "Linear EBUS" at bounding box center [170, 277] width 110 height 19
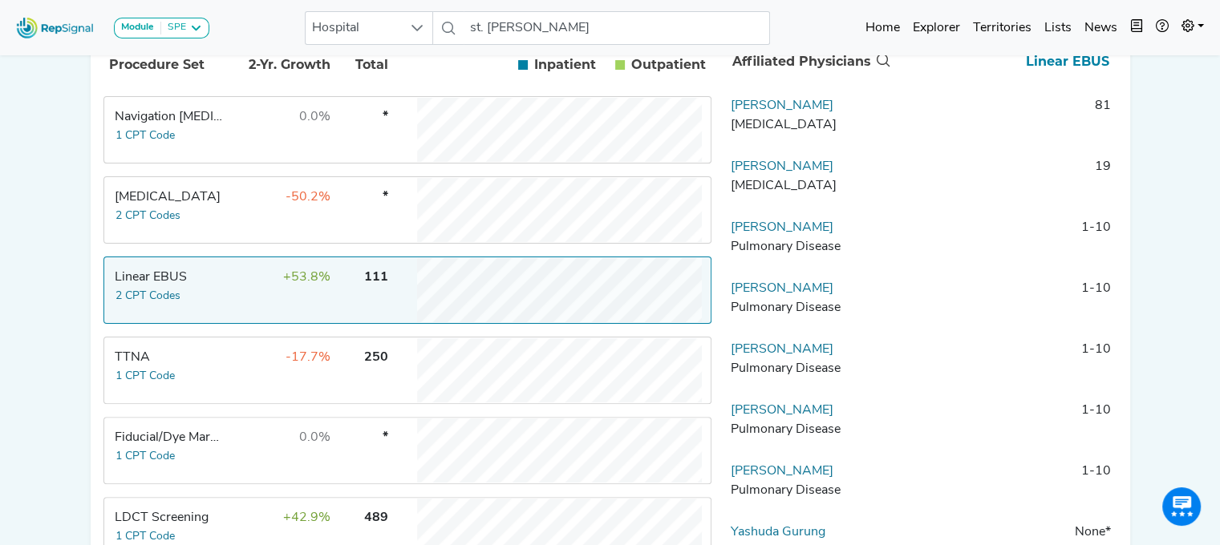
click at [829, 299] on td "[PERSON_NAME] Pulmonary Disease" at bounding box center [808, 303] width 168 height 48
drag, startPoint x: 818, startPoint y: 419, endPoint x: 732, endPoint y: 418, distance: 86.6
click at [732, 418] on td "[PERSON_NAME] Pulmonary Disease" at bounding box center [808, 425] width 168 height 48
copy link "[PERSON_NAME]"
click at [1154, 303] on div "Module SPE [MEDICAL_DATA] Disposable Bronchoscope SBRT SPE TTNA [MEDICAL_DATA] …" at bounding box center [610, 228] width 1220 height 1185
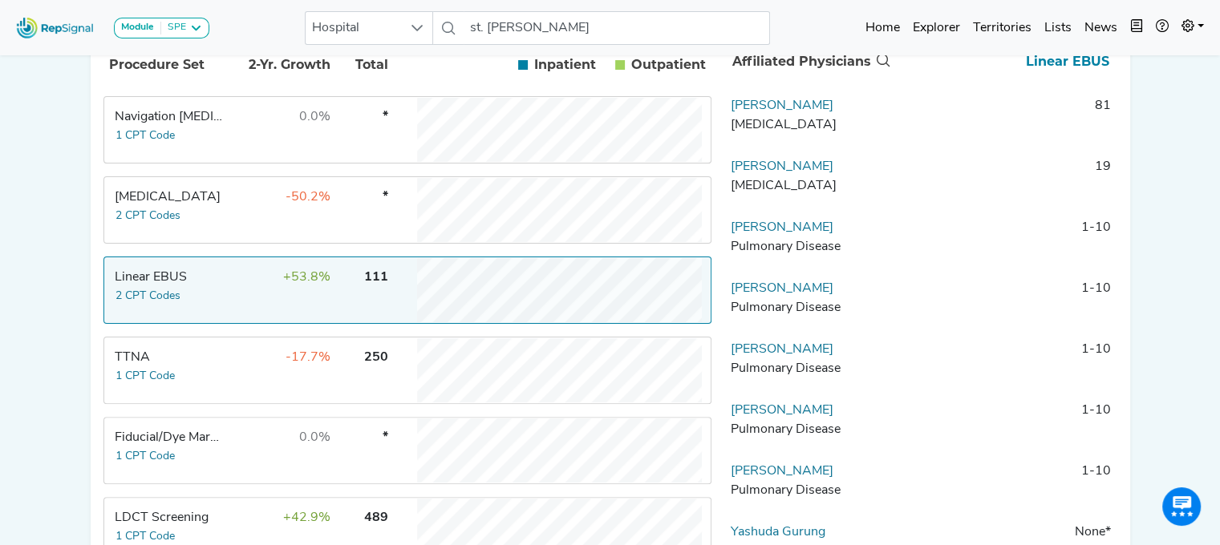
click at [1198, 147] on div "Module SPE [MEDICAL_DATA] Disposable Bronchoscope SBRT SPE TTNA [MEDICAL_DATA] …" at bounding box center [610, 228] width 1220 height 1185
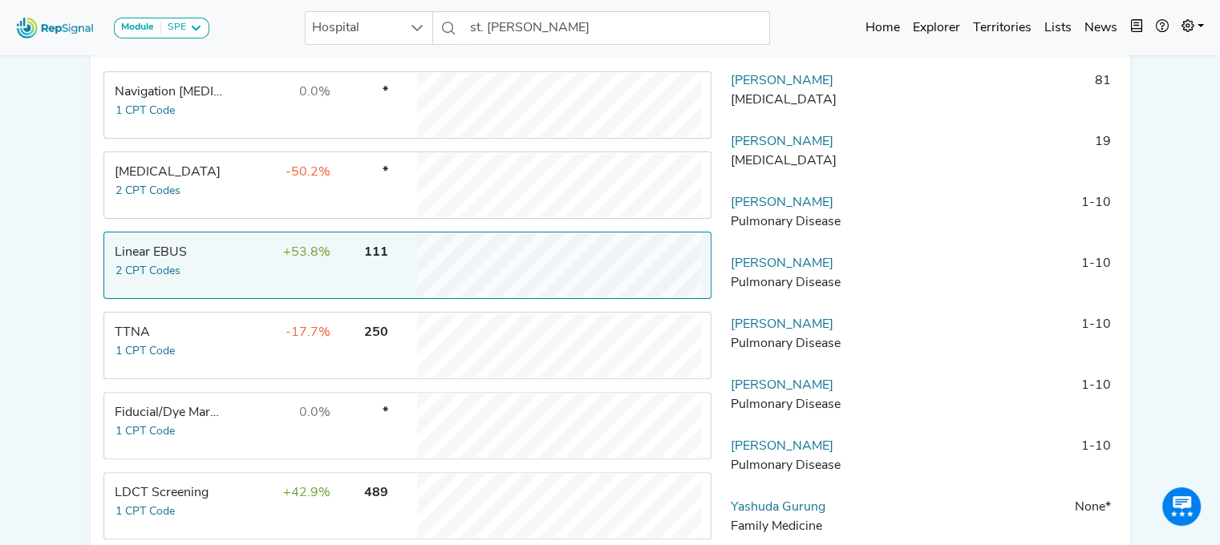
scroll to position [546, 0]
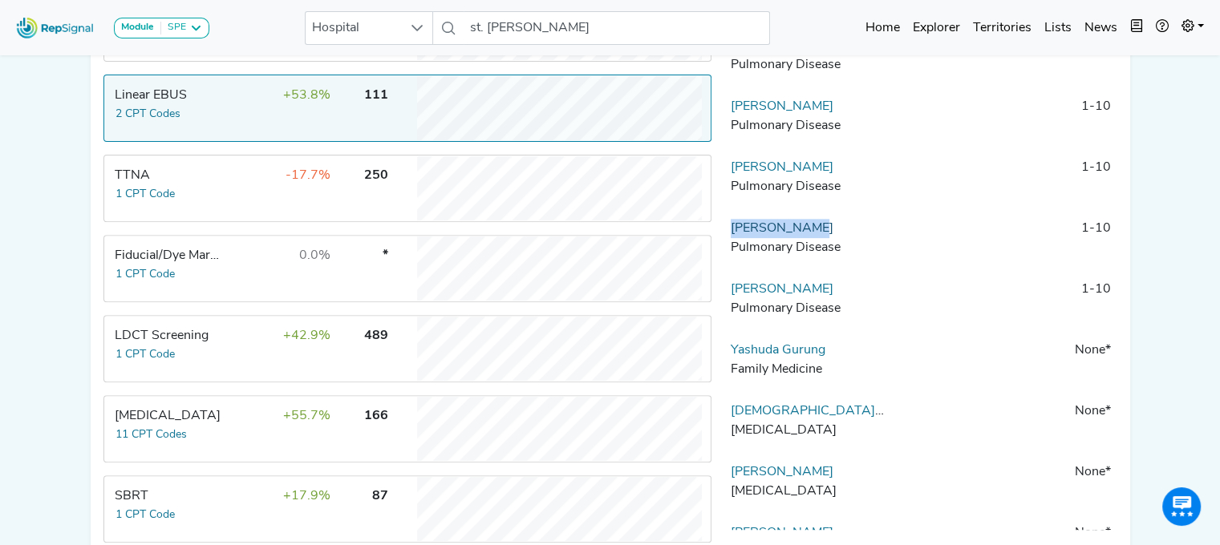
drag, startPoint x: 835, startPoint y: 246, endPoint x: 732, endPoint y: 243, distance: 102.7
click at [732, 243] on td "[PERSON_NAME] Pulmonary Disease" at bounding box center [808, 243] width 168 height 48
copy link "[PERSON_NAME]"
drag, startPoint x: 829, startPoint y: 298, endPoint x: 732, endPoint y: 305, distance: 98.1
click at [732, 305] on td "[PERSON_NAME] Pulmonary Disease" at bounding box center [808, 304] width 168 height 48
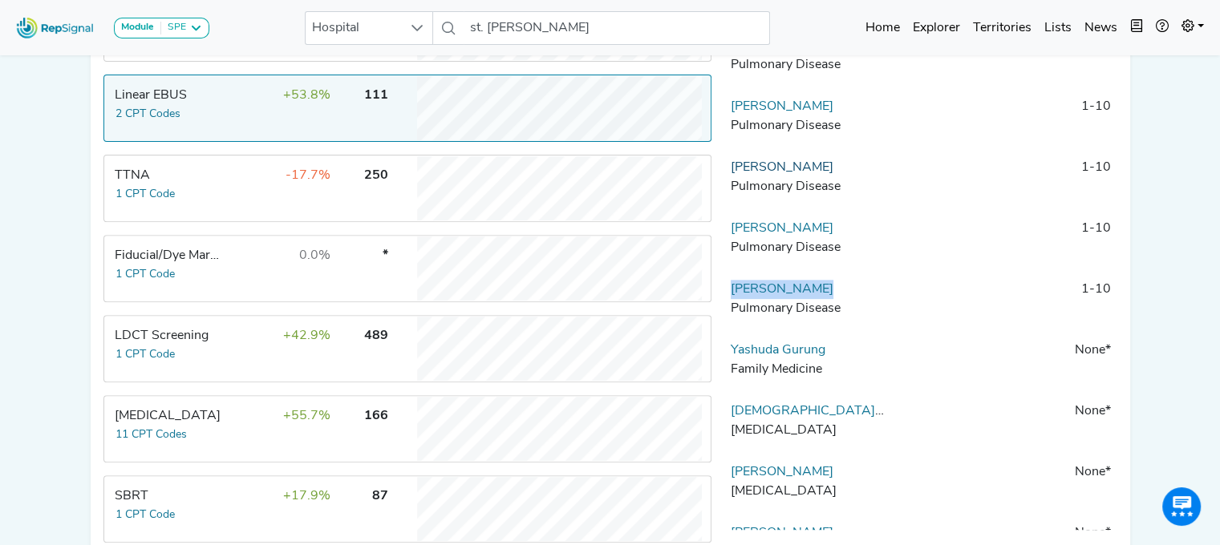
drag, startPoint x: 824, startPoint y: 176, endPoint x: 732, endPoint y: 177, distance: 91.5
click at [732, 177] on td "[PERSON_NAME] Pulmonary Disease" at bounding box center [808, 182] width 168 height 48
copy link "[PERSON_NAME]"
drag, startPoint x: 829, startPoint y: 299, endPoint x: 728, endPoint y: 301, distance: 101.1
click at [728, 301] on td "[PERSON_NAME] Pulmonary Disease" at bounding box center [808, 304] width 168 height 48
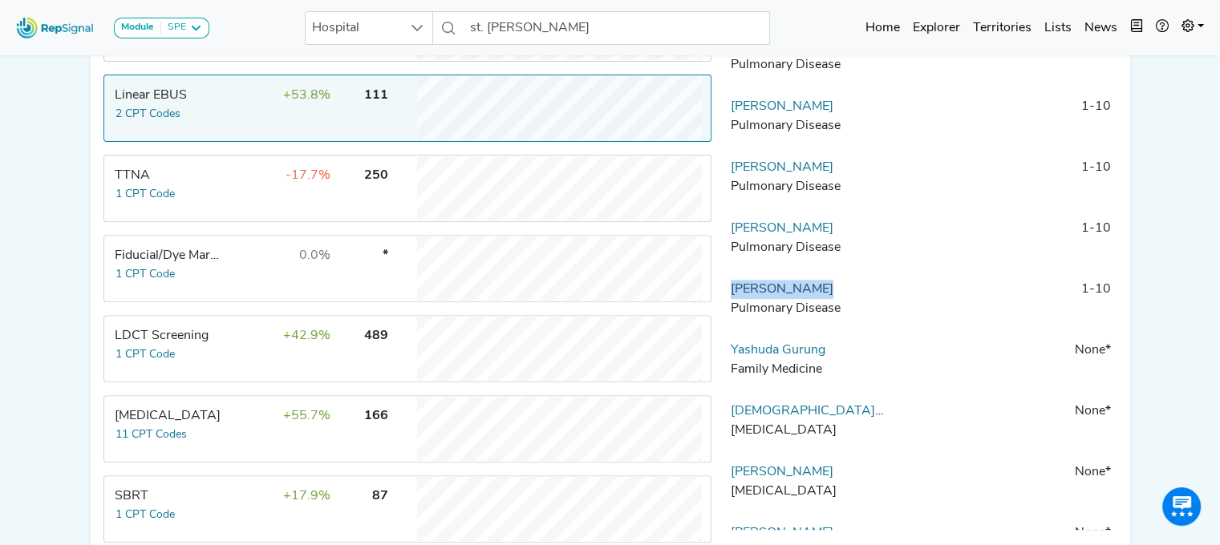
copy link "[PERSON_NAME]"
drag, startPoint x: 838, startPoint y: 112, endPoint x: 723, endPoint y: 111, distance: 114.7
click at [724, 111] on td "[PERSON_NAME] Pulmonary Disease" at bounding box center [808, 121] width 168 height 48
copy link "[PERSON_NAME]"
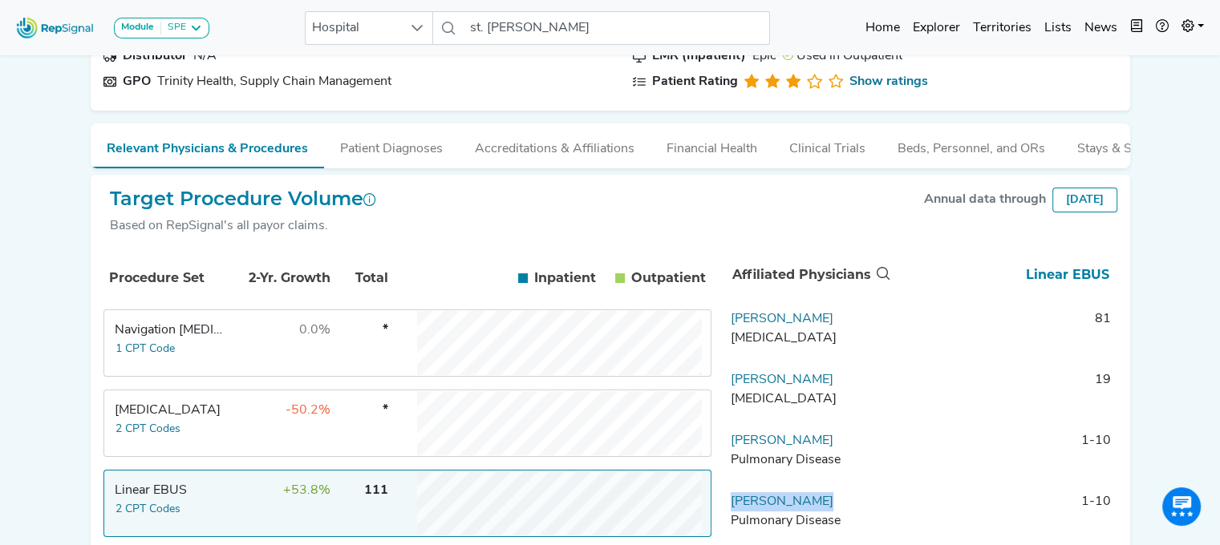
scroll to position [157, 0]
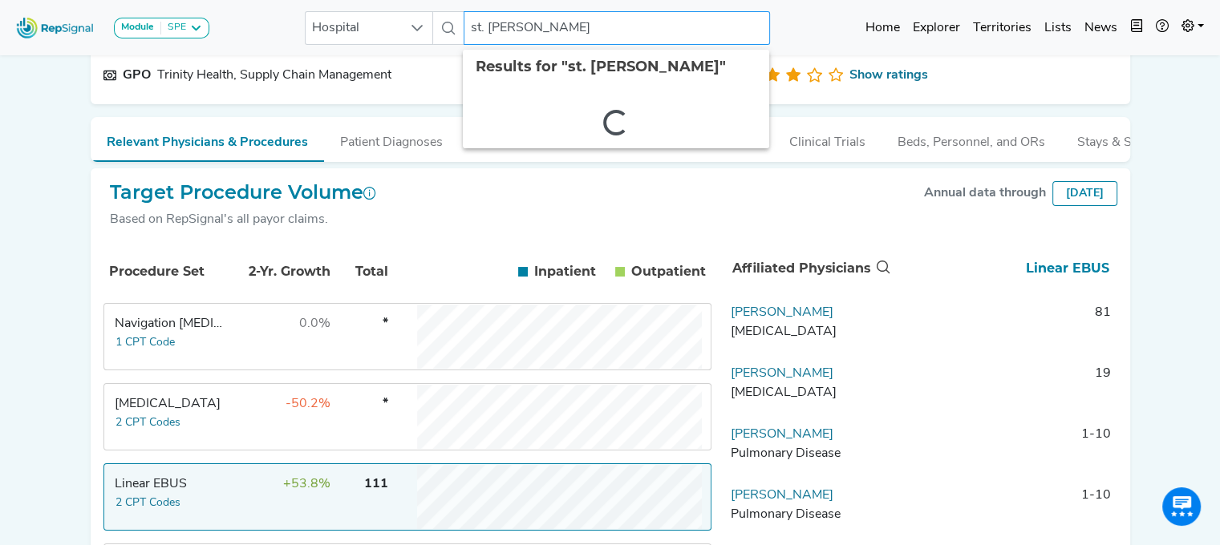
drag, startPoint x: 529, startPoint y: 25, endPoint x: 442, endPoint y: 12, distance: 87.6
click at [442, 12] on div "Hospital st. [PERSON_NAME] 2 results are available" at bounding box center [537, 28] width 465 height 34
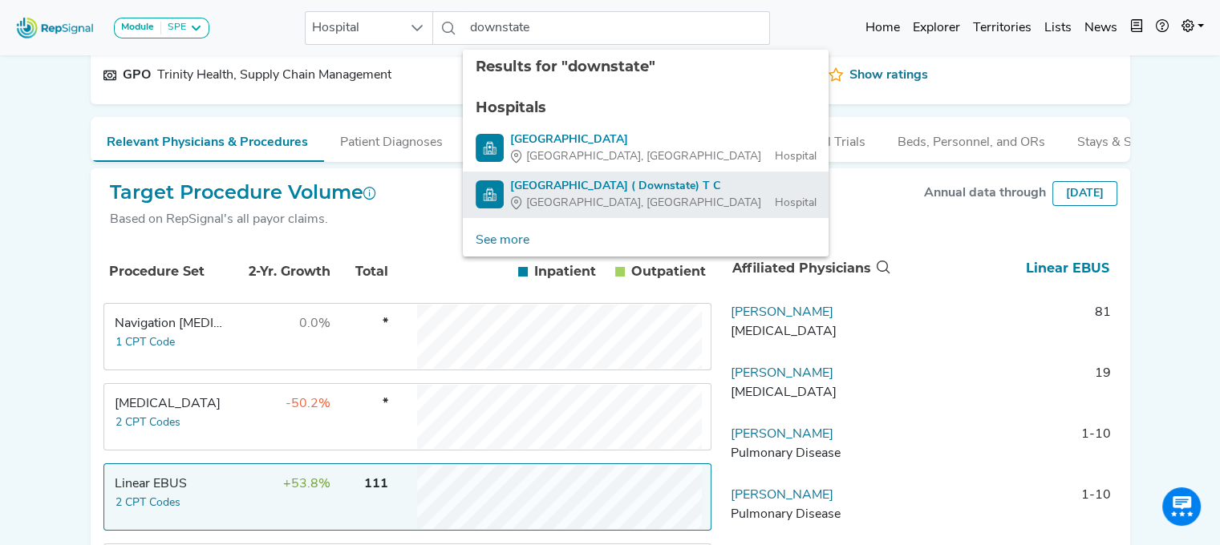
click at [555, 184] on div "[GEOGRAPHIC_DATA] ( Downstate) T C" at bounding box center [663, 186] width 306 height 17
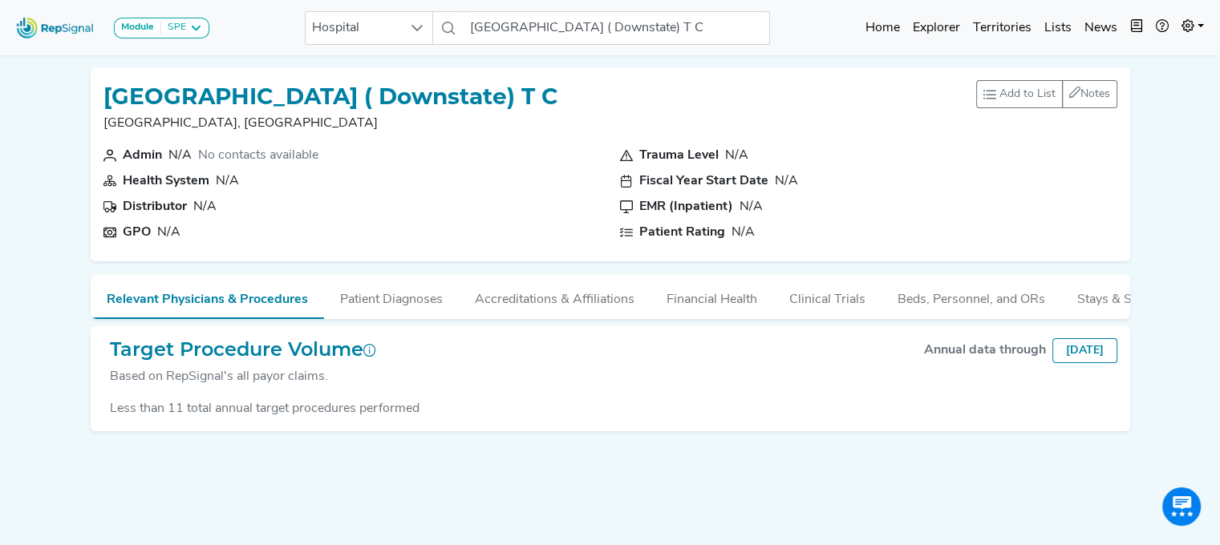
click at [1203, 174] on div "Module SPE [MEDICAL_DATA] Disposable Bronchoscope SBRT SPE TTNA [MEDICAL_DATA] …" at bounding box center [610, 294] width 1220 height 589
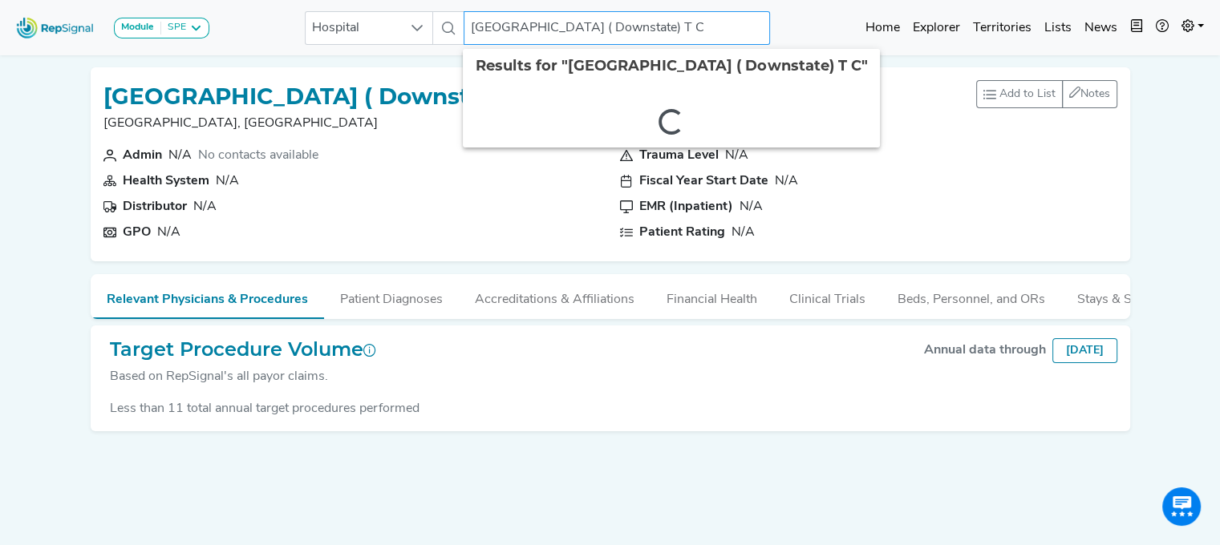
drag, startPoint x: 501, startPoint y: 22, endPoint x: 843, endPoint y: 21, distance: 342.5
click at [843, 21] on div "Module SPE [MEDICAL_DATA] Disposable Bronchoscope SBRT SPE TTNA [MEDICAL_DATA] …" at bounding box center [610, 27] width 1220 height 43
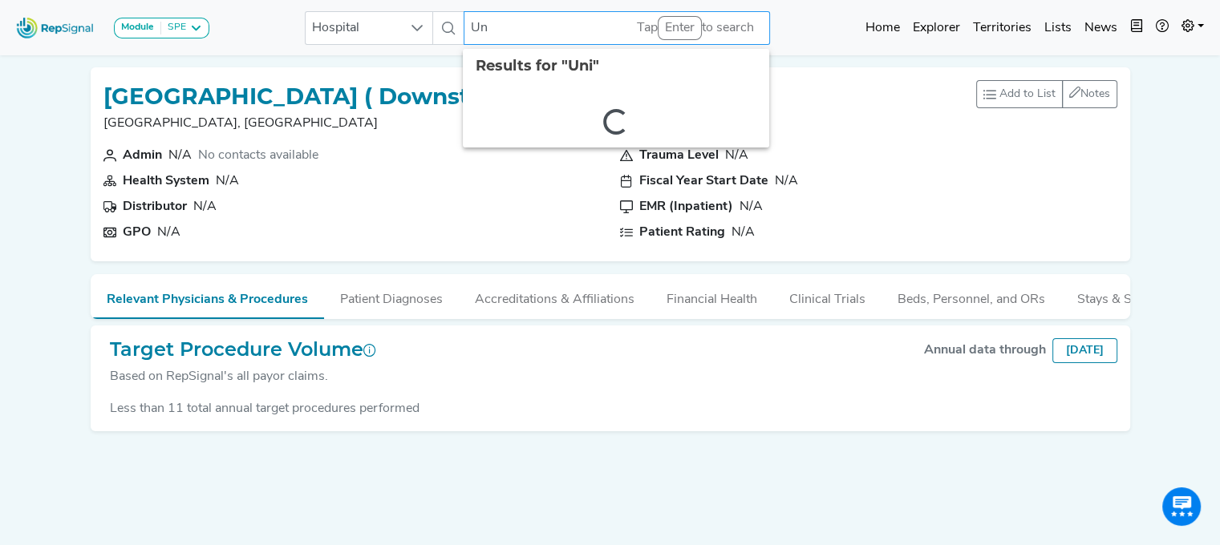
type input "U"
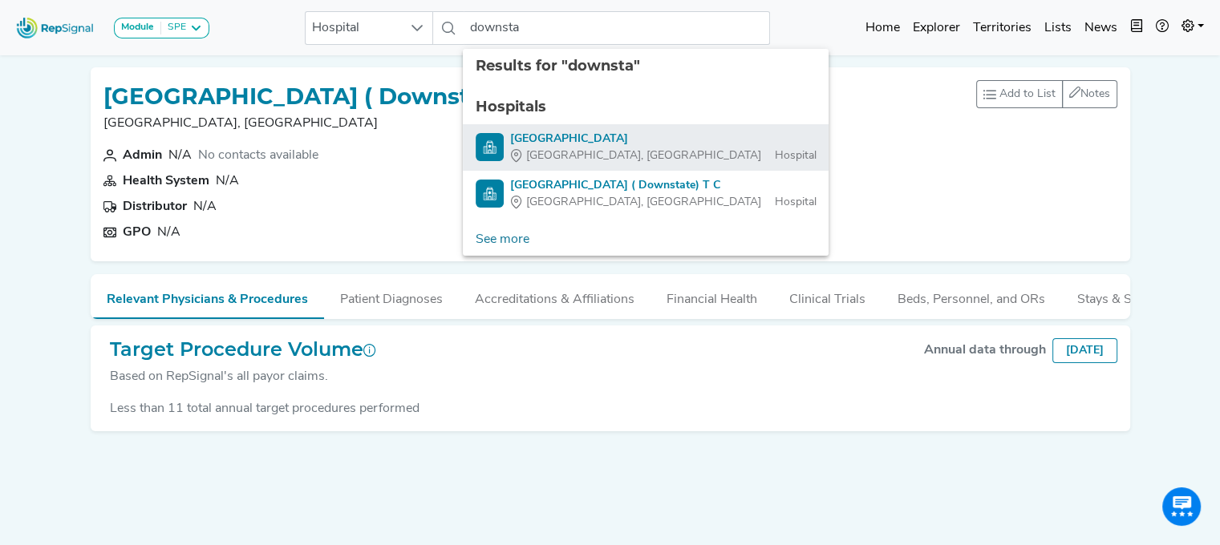
click at [647, 140] on div "[GEOGRAPHIC_DATA]" at bounding box center [663, 139] width 306 height 17
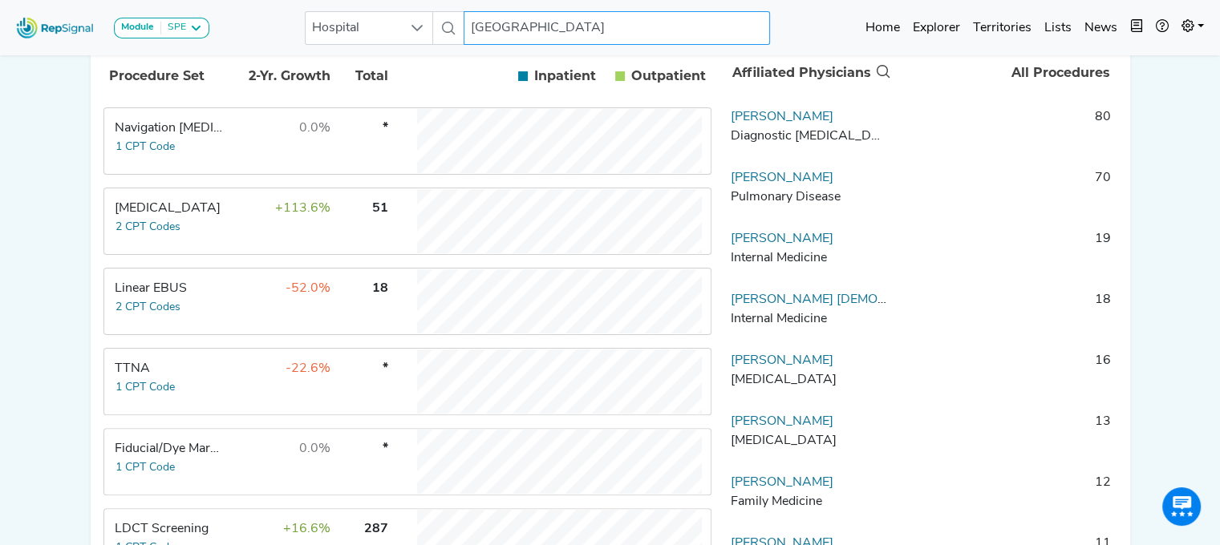
scroll to position [354, 0]
click at [237, 304] on td "-52.0%" at bounding box center [279, 301] width 104 height 64
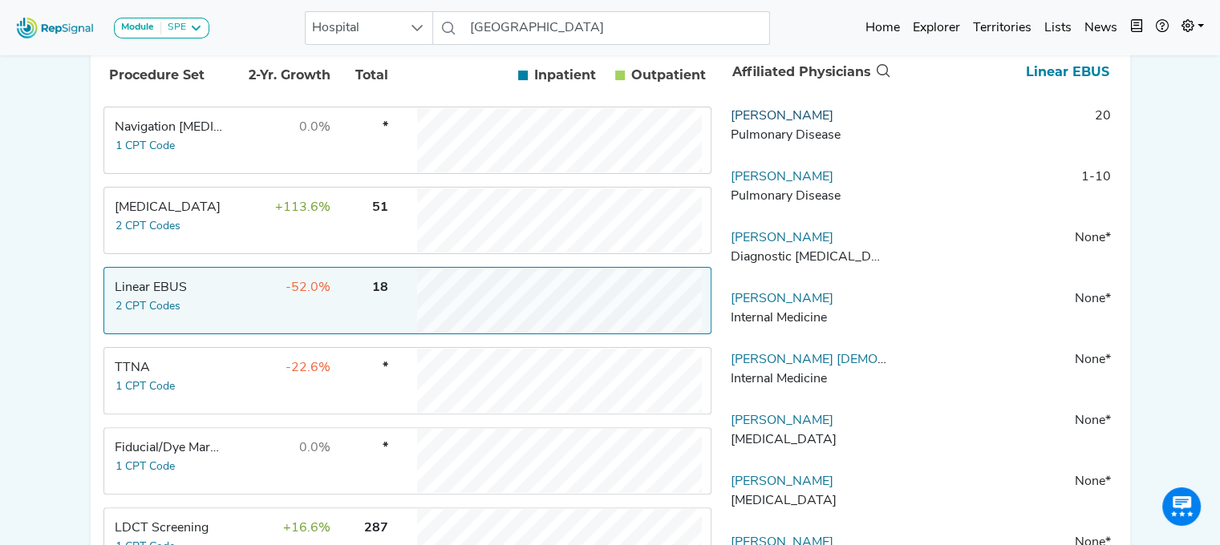
click at [784, 123] on link "[PERSON_NAME]" at bounding box center [782, 116] width 103 height 13
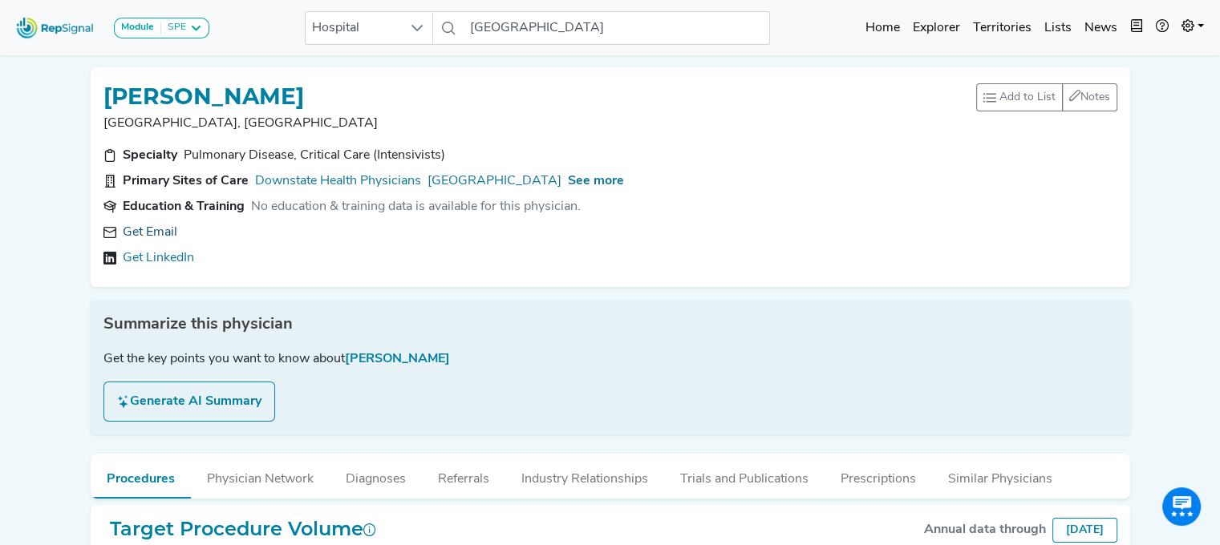
click at [144, 237] on link "Get Email" at bounding box center [150, 232] width 55 height 19
drag, startPoint x: 322, startPoint y: 98, endPoint x: 96, endPoint y: 84, distance: 226.6
click at [96, 84] on div "[PERSON_NAME] [GEOGRAPHIC_DATA], [GEOGRAPHIC_DATA] Add to List Recent Lists: St…" at bounding box center [611, 177] width 1040 height 220
copy h1 "[PERSON_NAME]"
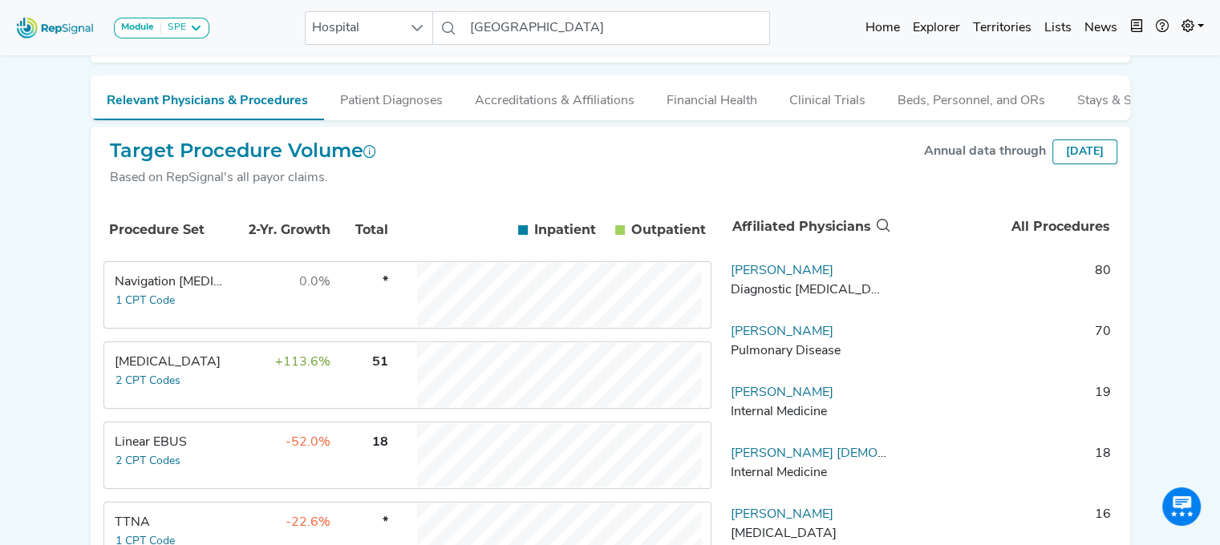
scroll to position [327, 0]
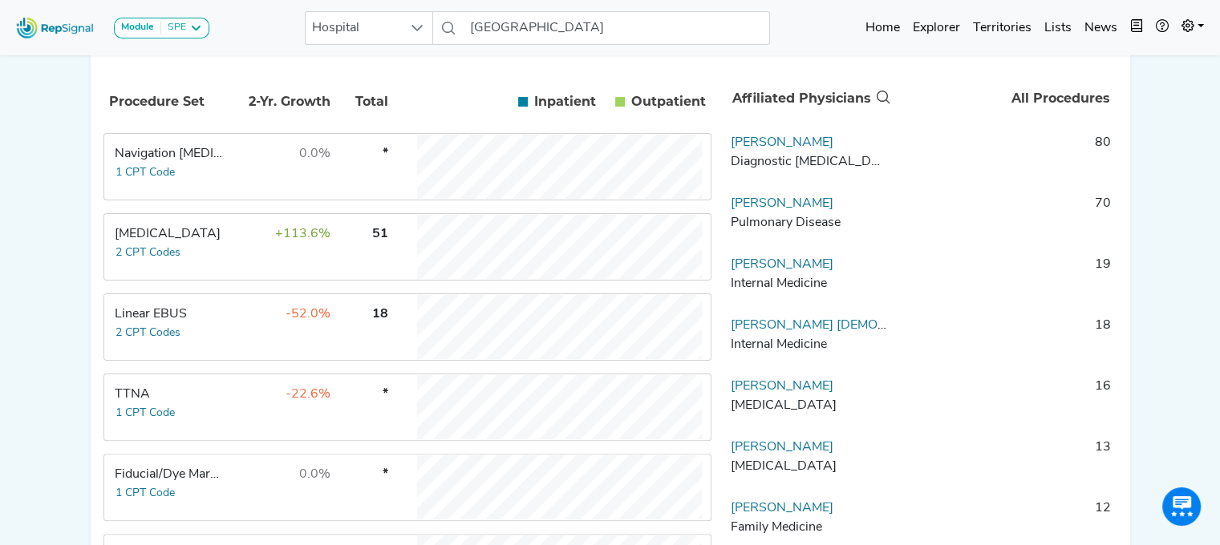
click at [193, 347] on td "Linear EBUS 2 CPT Codes" at bounding box center [165, 327] width 120 height 64
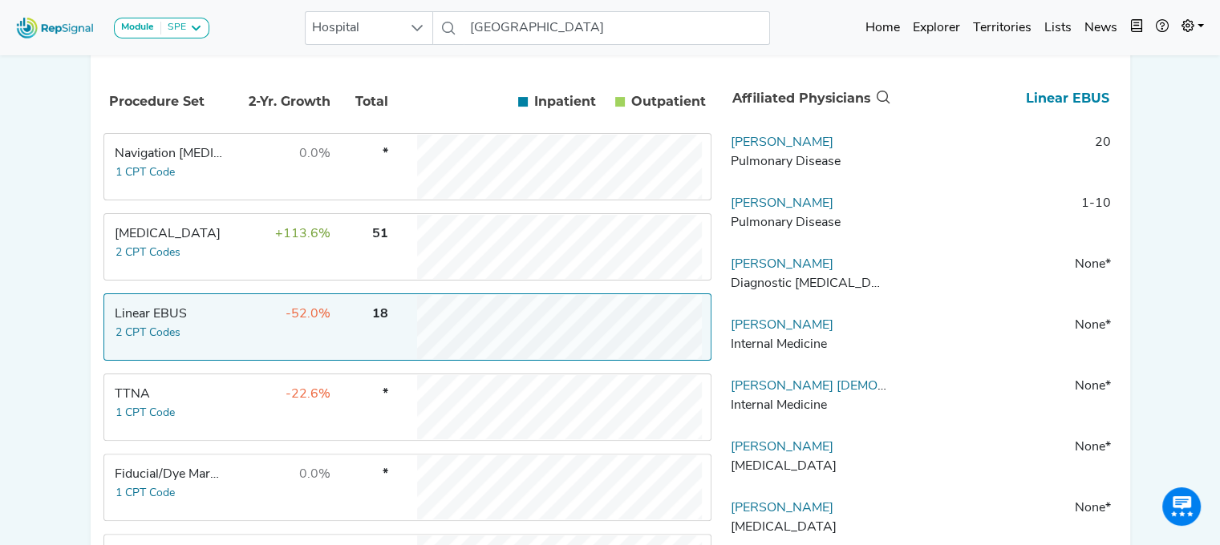
click at [241, 270] on td "+113.6%" at bounding box center [279, 247] width 104 height 64
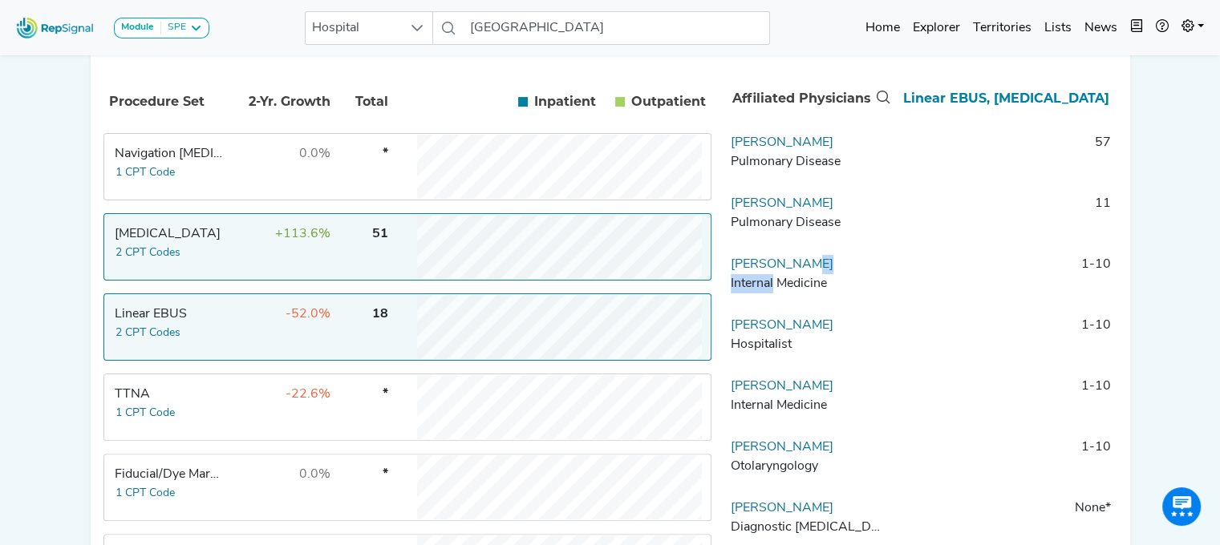
drag, startPoint x: 811, startPoint y: 282, endPoint x: 772, endPoint y: 294, distance: 41.1
click at [772, 294] on td "[PERSON_NAME] Internal Medicine" at bounding box center [808, 279] width 168 height 48
click at [766, 271] on link "[PERSON_NAME]" at bounding box center [782, 264] width 103 height 13
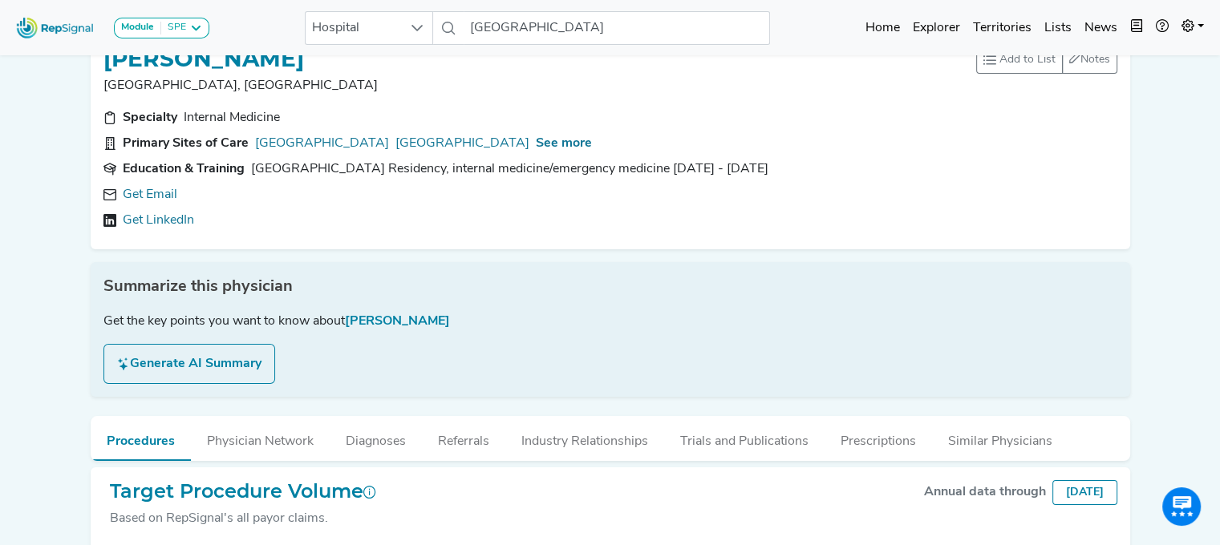
scroll to position [17, 0]
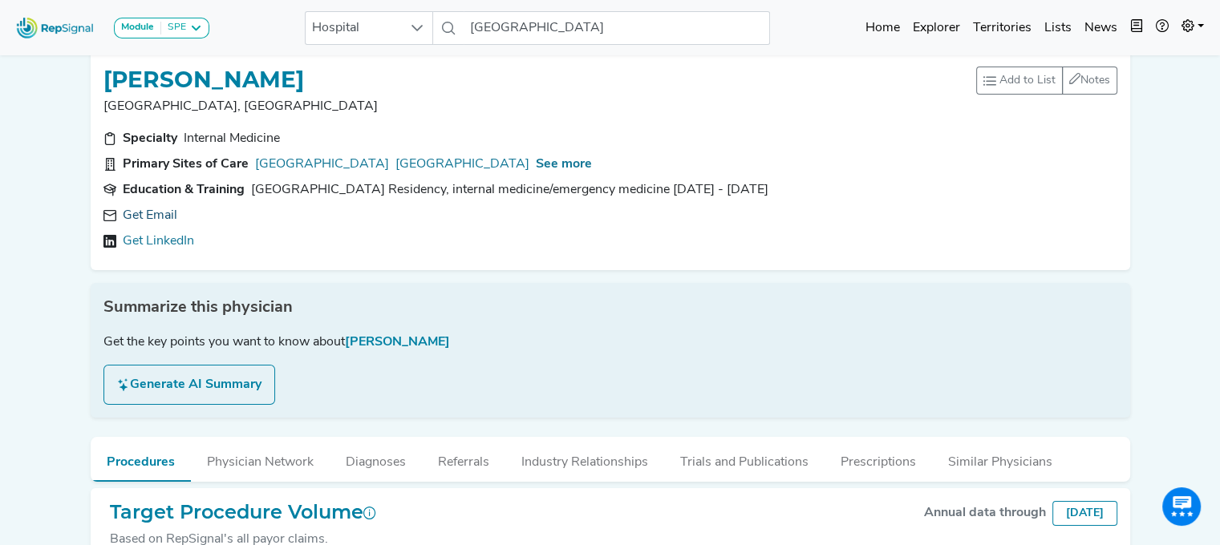
click at [147, 206] on link "Get Email" at bounding box center [150, 215] width 55 height 19
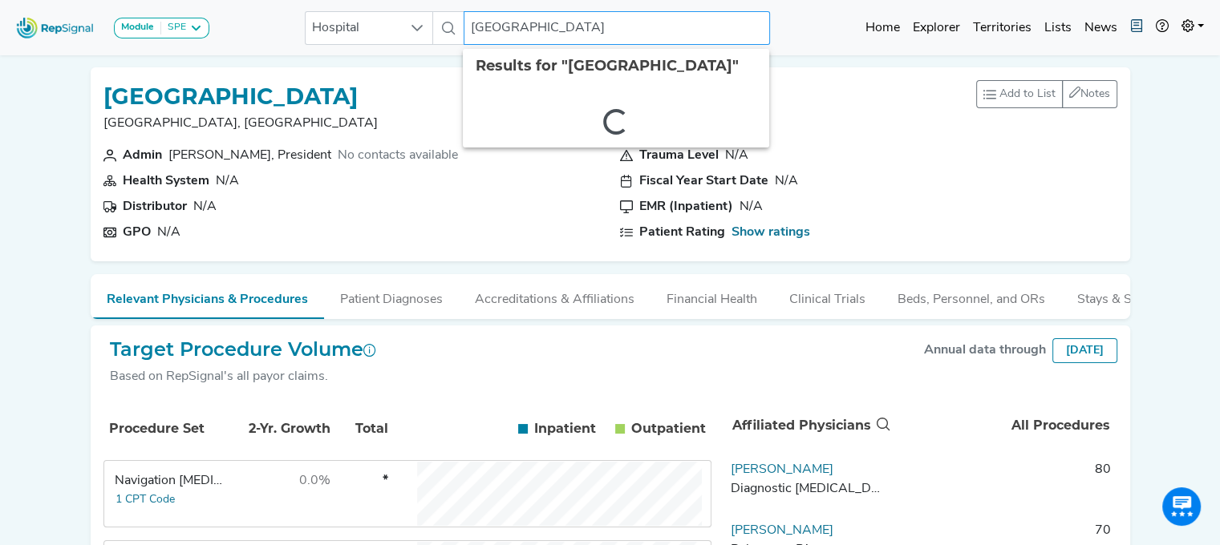
drag, startPoint x: 480, startPoint y: 19, endPoint x: 1137, endPoint y: 26, distance: 656.1
click at [1137, 26] on div "Module SPE [MEDICAL_DATA] Disposable Bronchoscope SBRT SPE TTNA [MEDICAL_DATA] …" at bounding box center [610, 27] width 1220 height 43
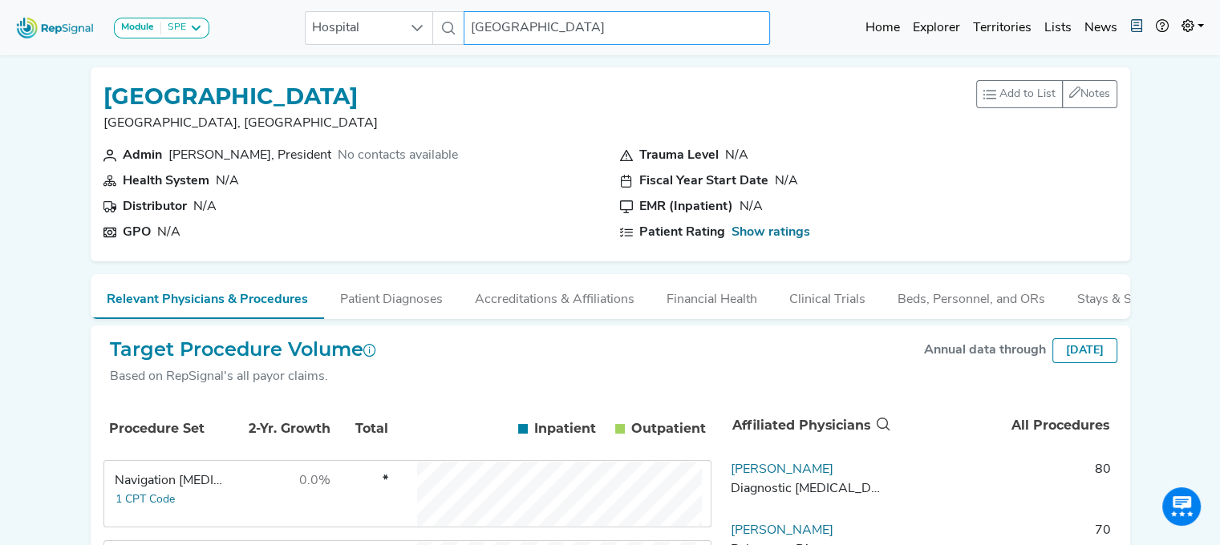
type input "S"
type input "[GEOGRAPHIC_DATA]"
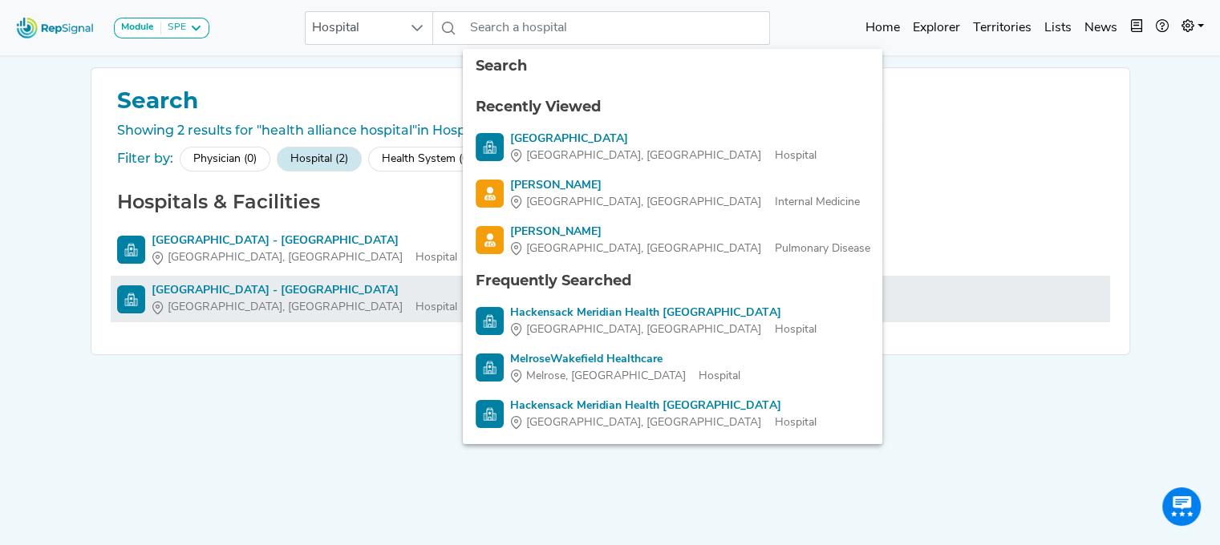
click at [300, 294] on div "[GEOGRAPHIC_DATA] - [GEOGRAPHIC_DATA]" at bounding box center [305, 290] width 306 height 17
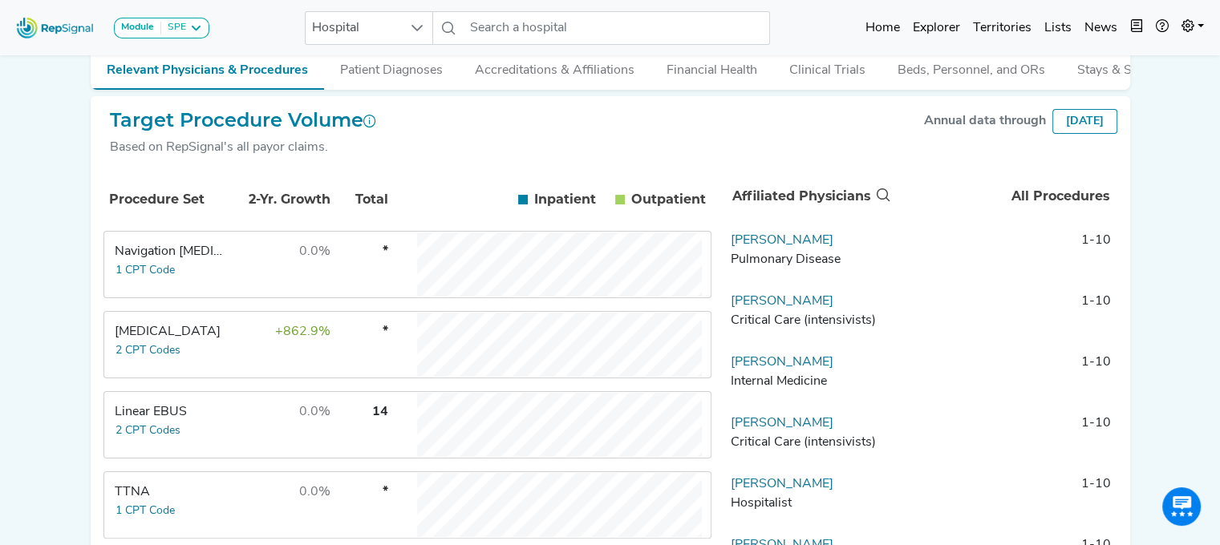
scroll to position [312, 0]
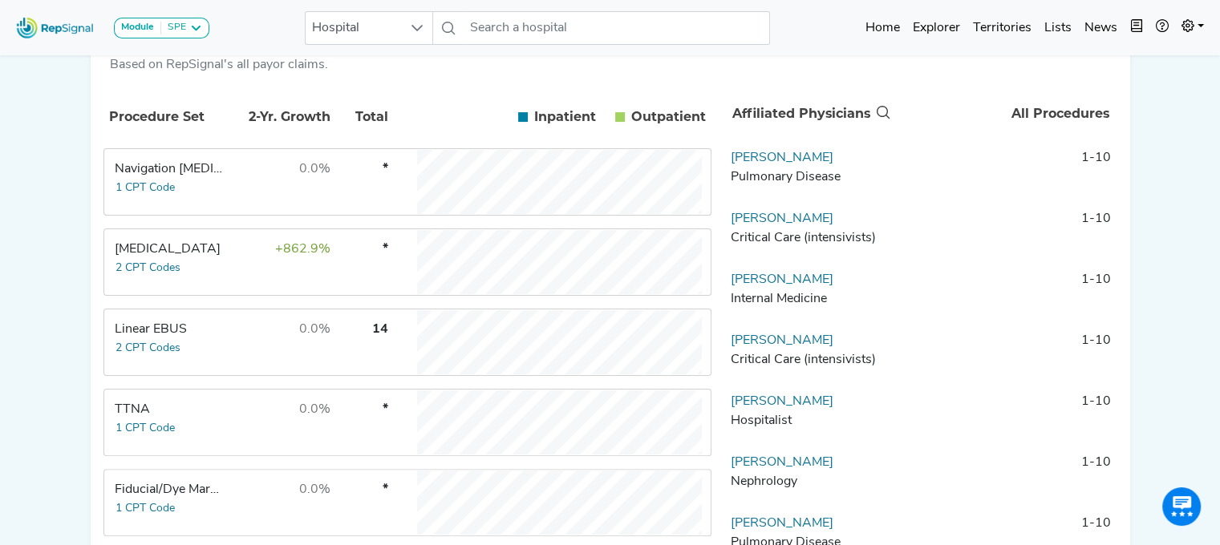
click at [188, 339] on div "Linear EBUS" at bounding box center [170, 329] width 110 height 19
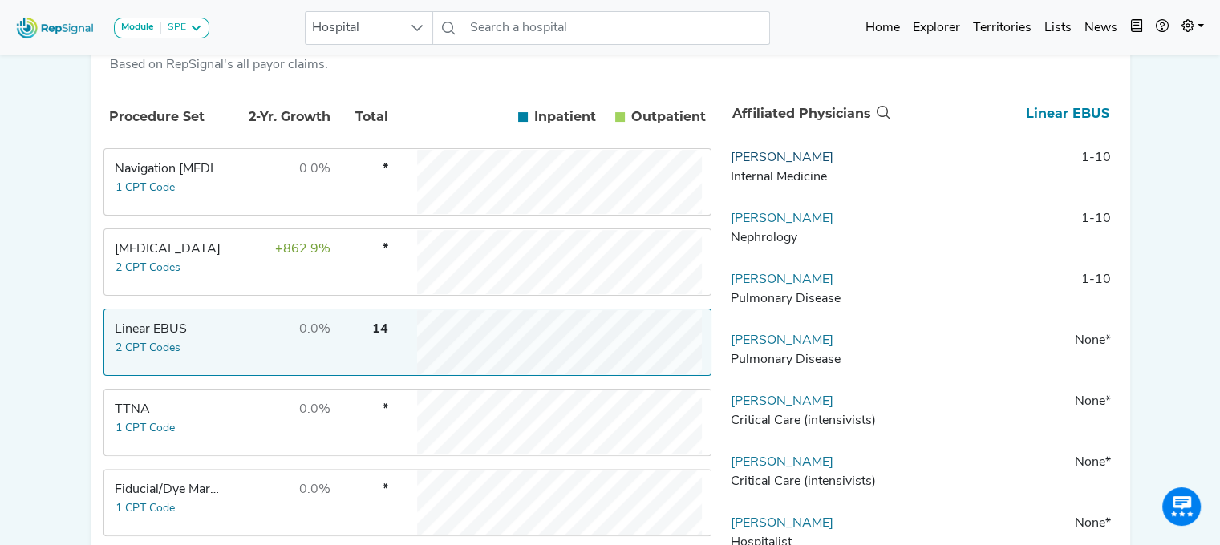
click at [802, 164] on link "[PERSON_NAME]" at bounding box center [782, 158] width 103 height 13
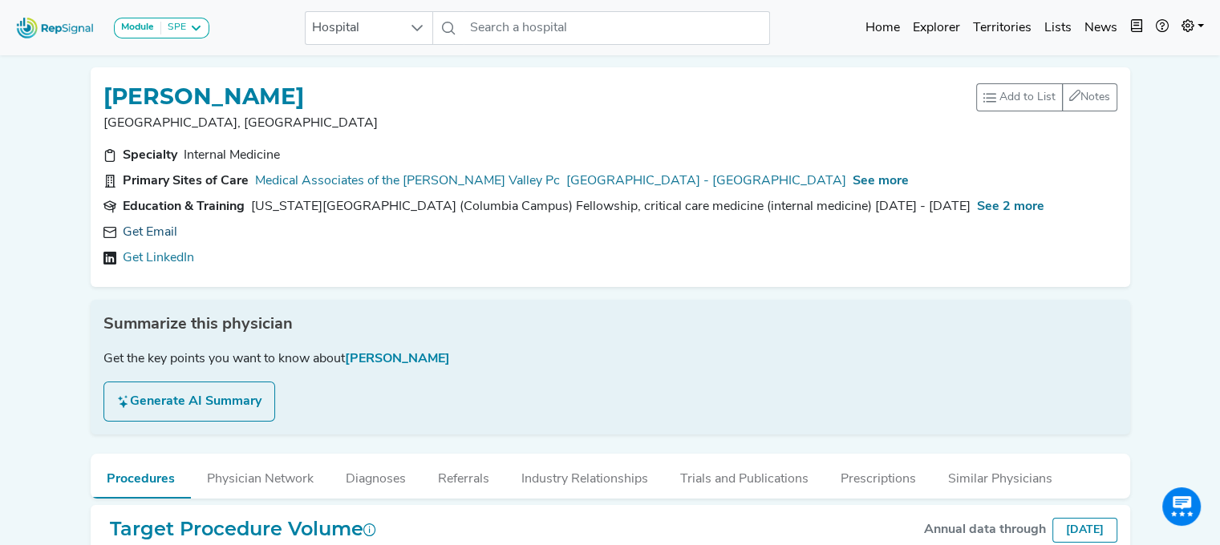
click at [155, 235] on link "Get Email" at bounding box center [150, 232] width 55 height 19
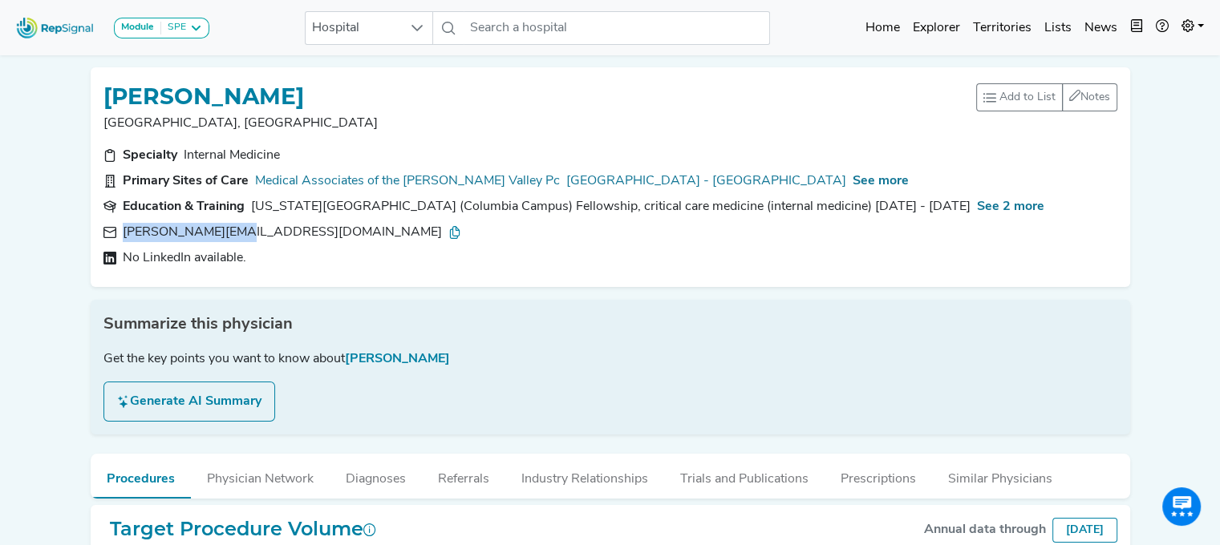
drag, startPoint x: 241, startPoint y: 232, endPoint x: 123, endPoint y: 237, distance: 118.8
click at [123, 237] on div "[PERSON_NAME][EMAIL_ADDRESS][DOMAIN_NAME]" at bounding box center [292, 232] width 338 height 19
click at [682, 180] on link "[GEOGRAPHIC_DATA] - [GEOGRAPHIC_DATA]" at bounding box center [706, 181] width 280 height 19
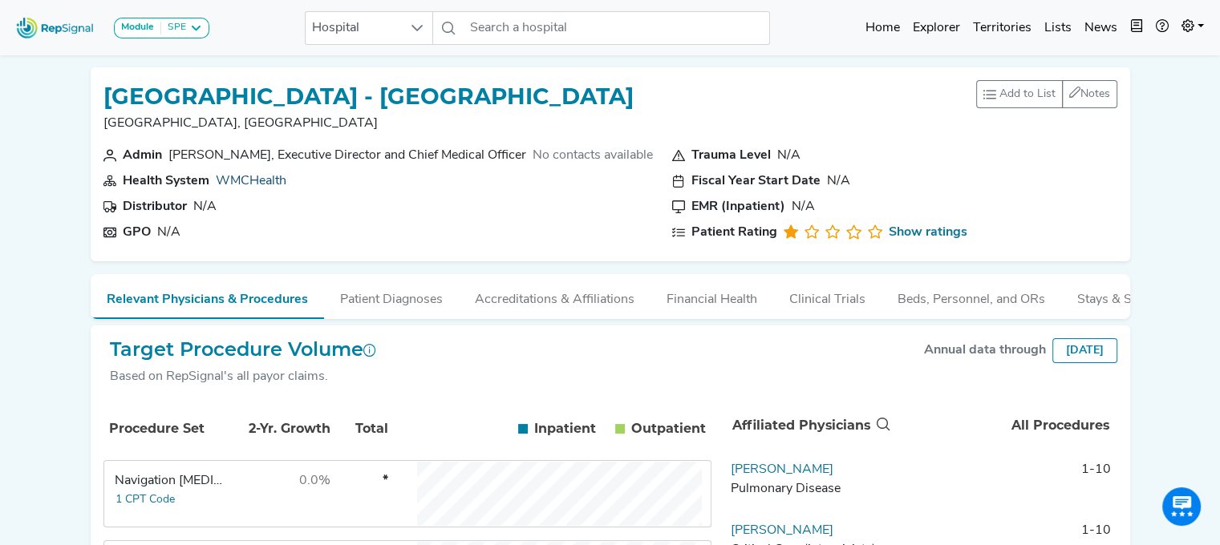
click at [241, 186] on link "WMCHealth" at bounding box center [251, 181] width 71 height 13
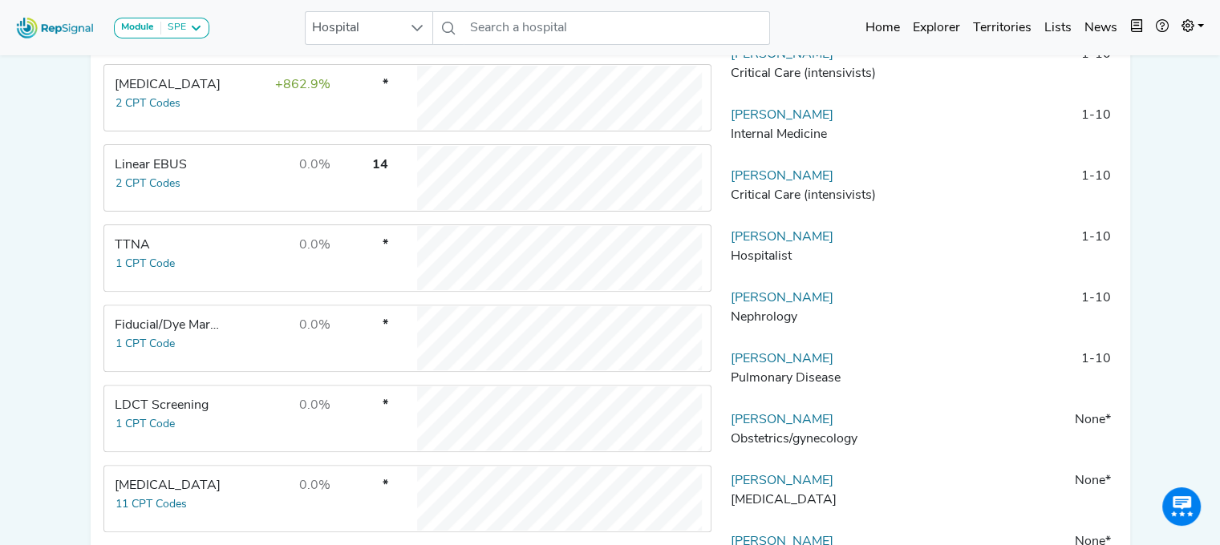
click at [269, 205] on td "0.0%" at bounding box center [279, 178] width 104 height 64
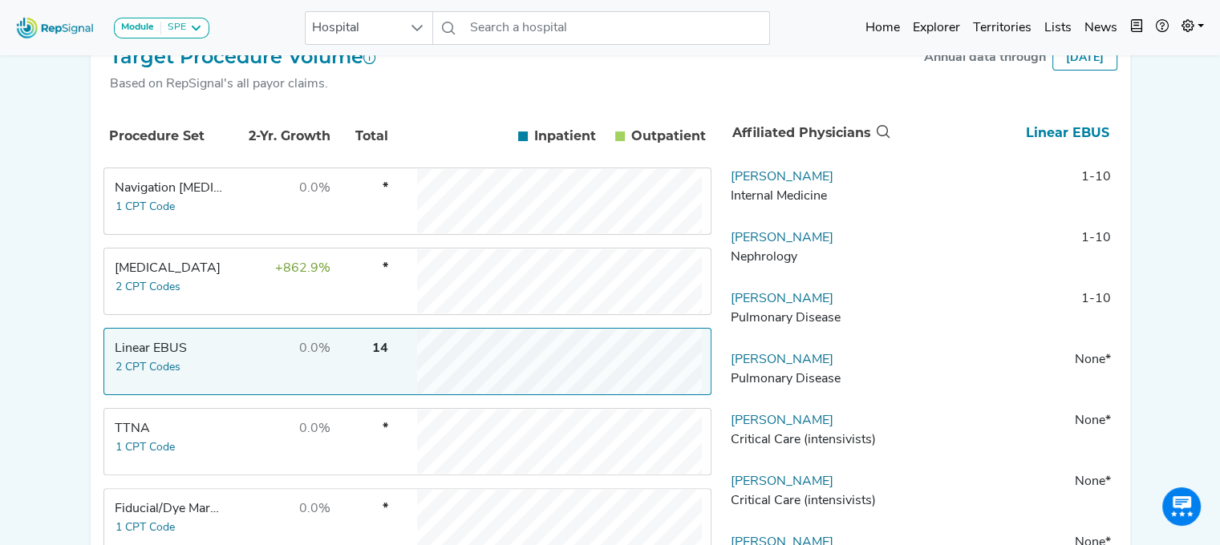
scroll to position [318, 0]
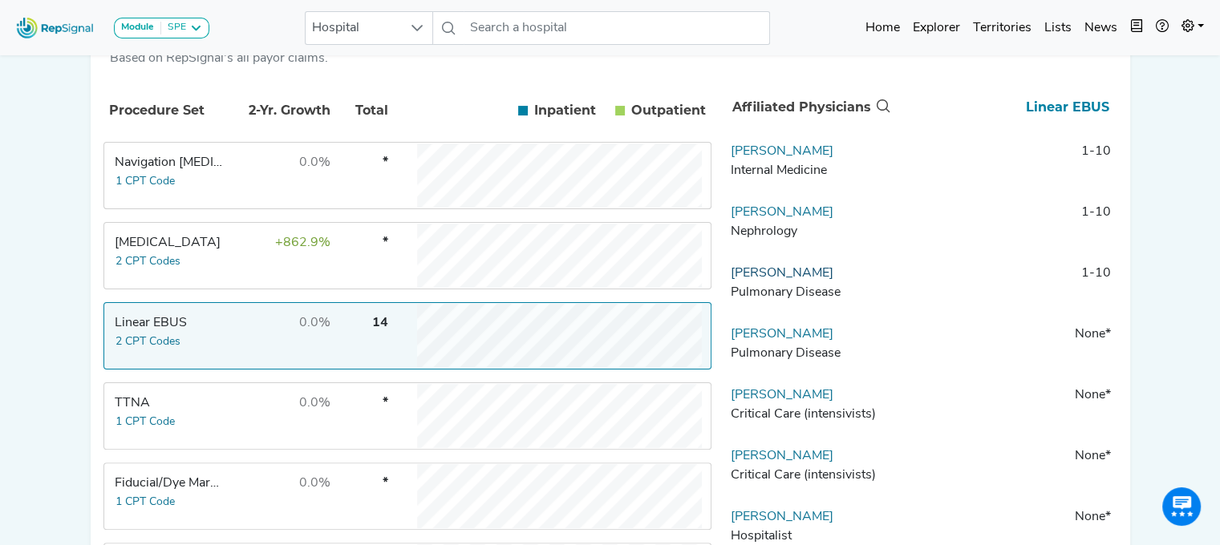
click at [770, 280] on link "[PERSON_NAME]" at bounding box center [782, 273] width 103 height 13
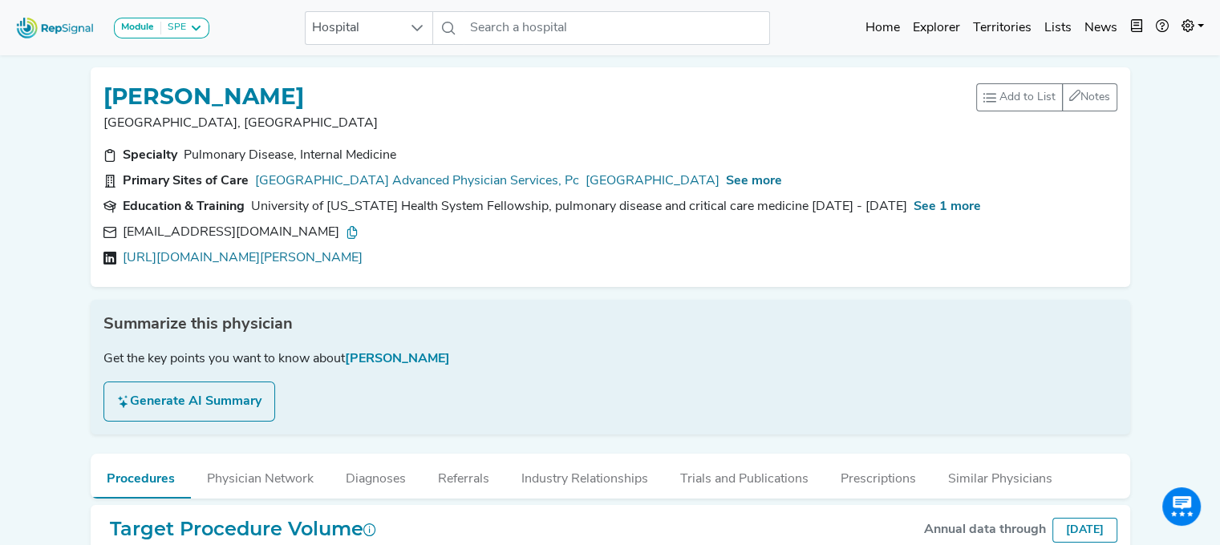
drag, startPoint x: 314, startPoint y: 227, endPoint x: 119, endPoint y: 232, distance: 195.0
click at [119, 232] on div "[EMAIL_ADDRESS][DOMAIN_NAME]" at bounding box center [610, 232] width 1014 height 19
click at [333, 261] on link "[URL][DOMAIN_NAME][PERSON_NAME]" at bounding box center [243, 258] width 240 height 19
click at [782, 176] on span "See more" at bounding box center [754, 181] width 56 height 13
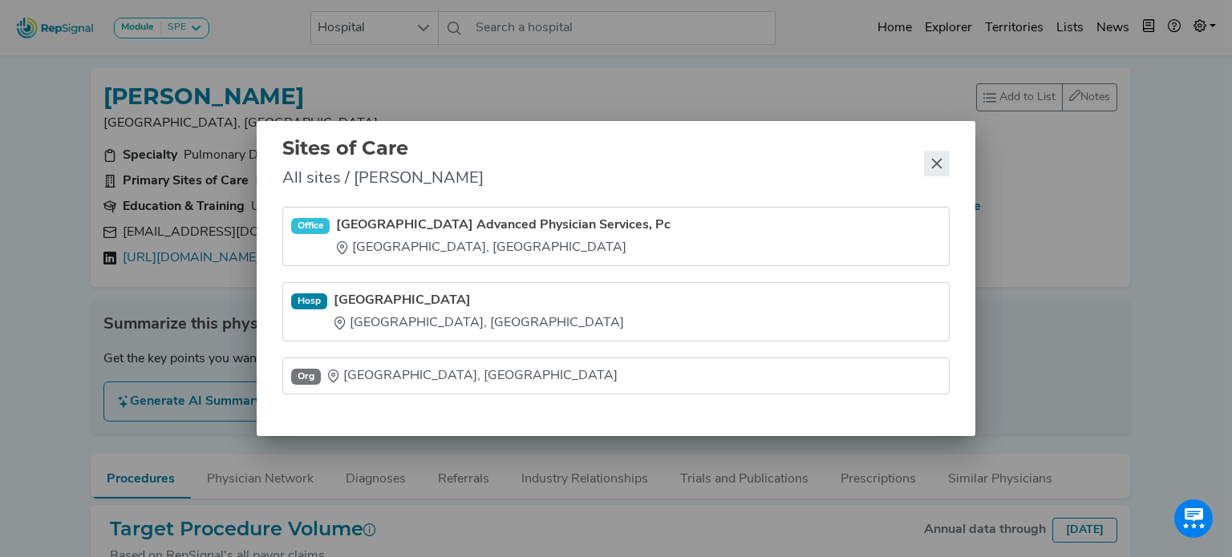
click at [941, 160] on icon "Close" at bounding box center [937, 164] width 10 height 10
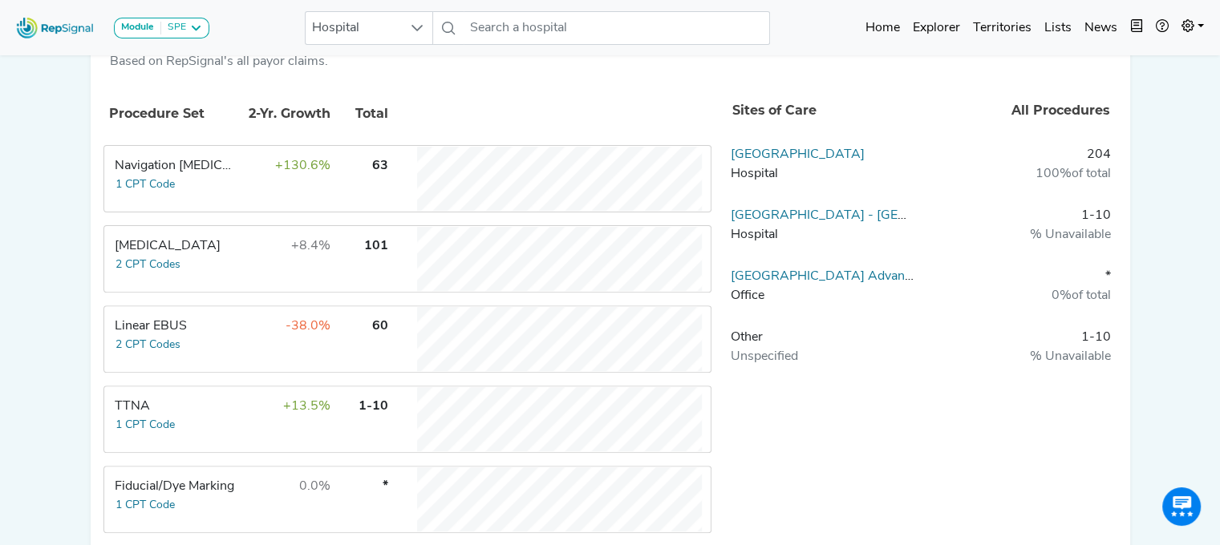
scroll to position [472, 0]
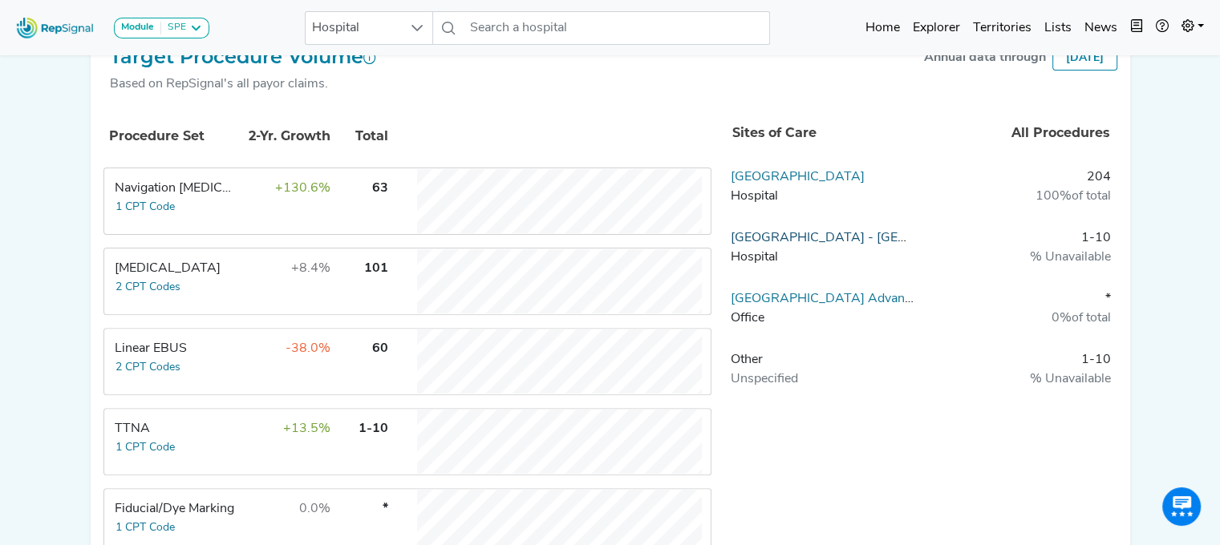
click at [802, 233] on link "[GEOGRAPHIC_DATA] - [GEOGRAPHIC_DATA]" at bounding box center [871, 238] width 280 height 13
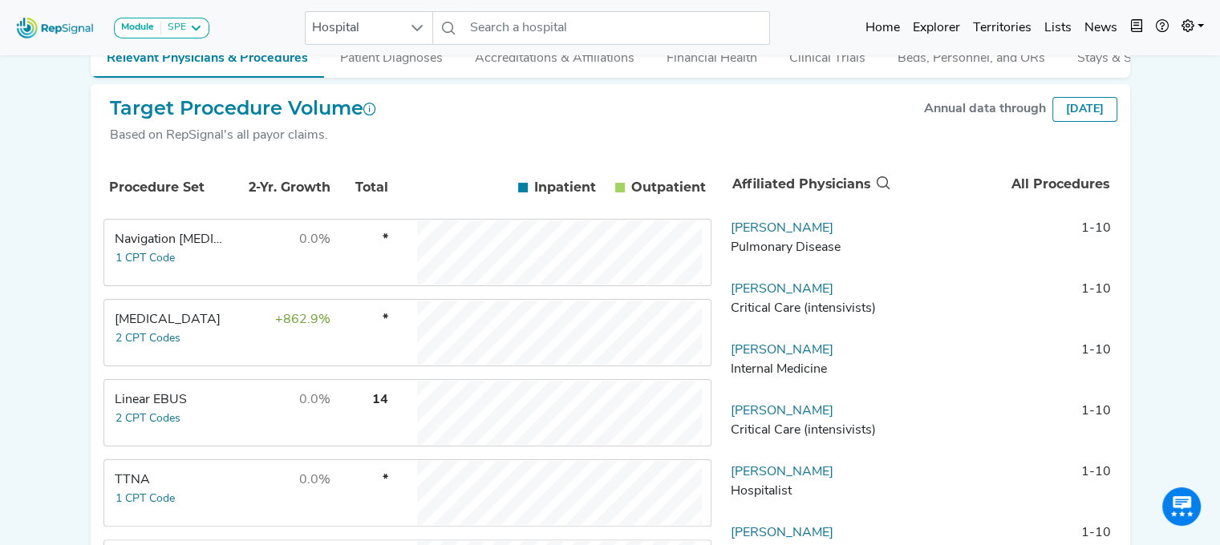
scroll to position [282, 0]
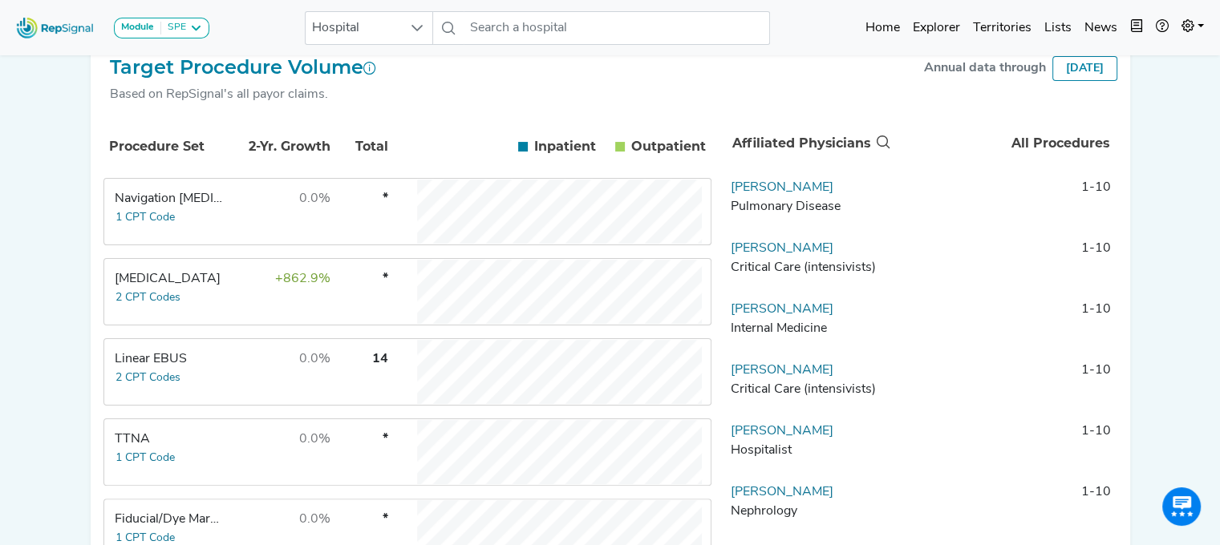
click at [201, 380] on td "Linear EBUS 2 CPT Codes" at bounding box center [165, 372] width 120 height 64
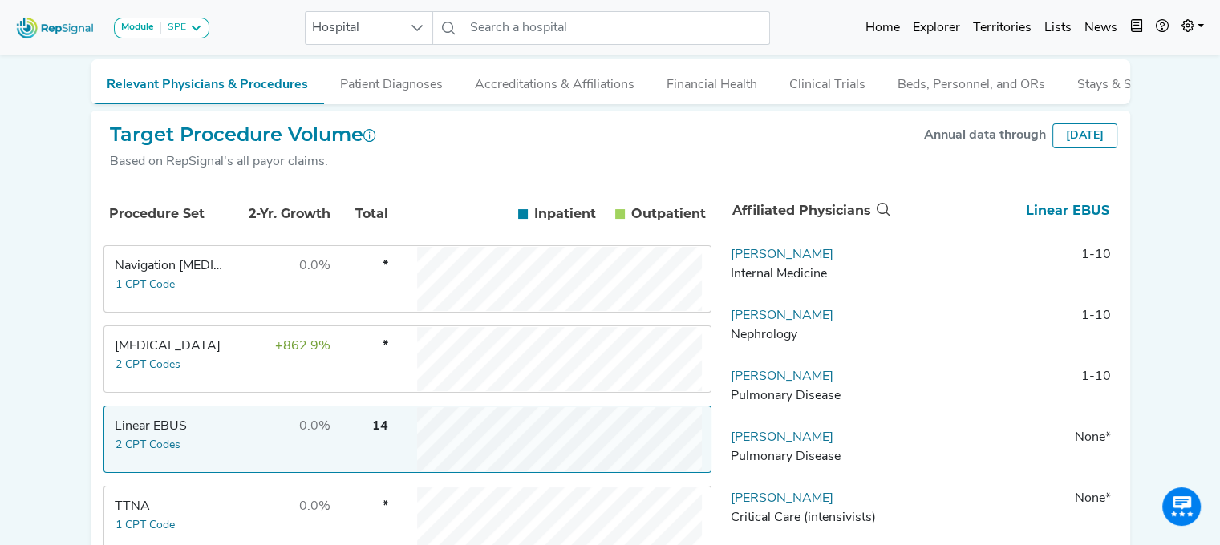
scroll to position [211, 0]
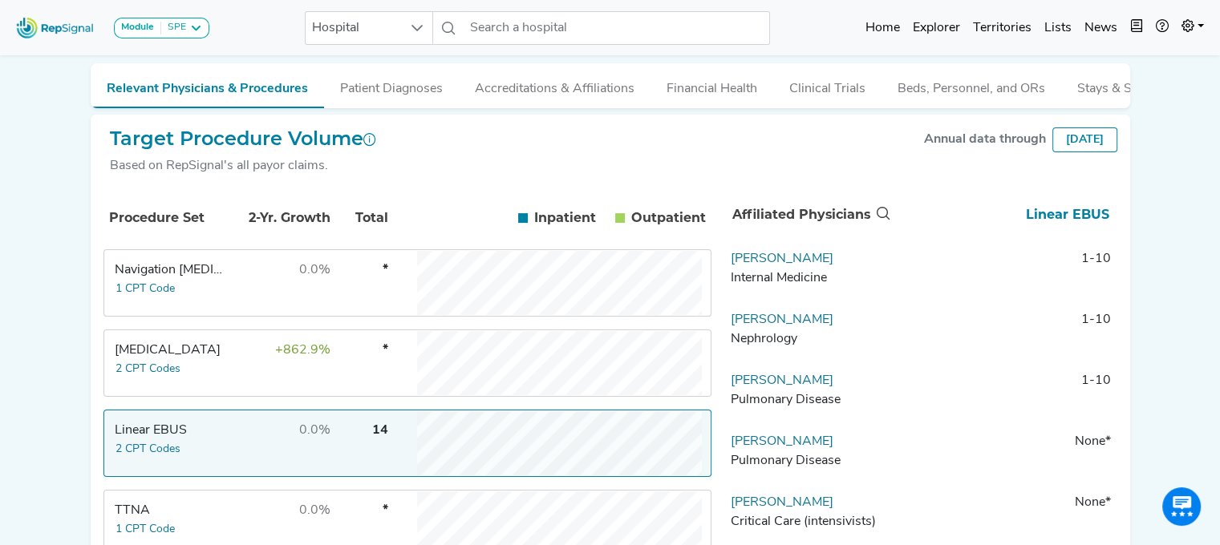
click at [270, 372] on td "+862.9%" at bounding box center [279, 363] width 104 height 64
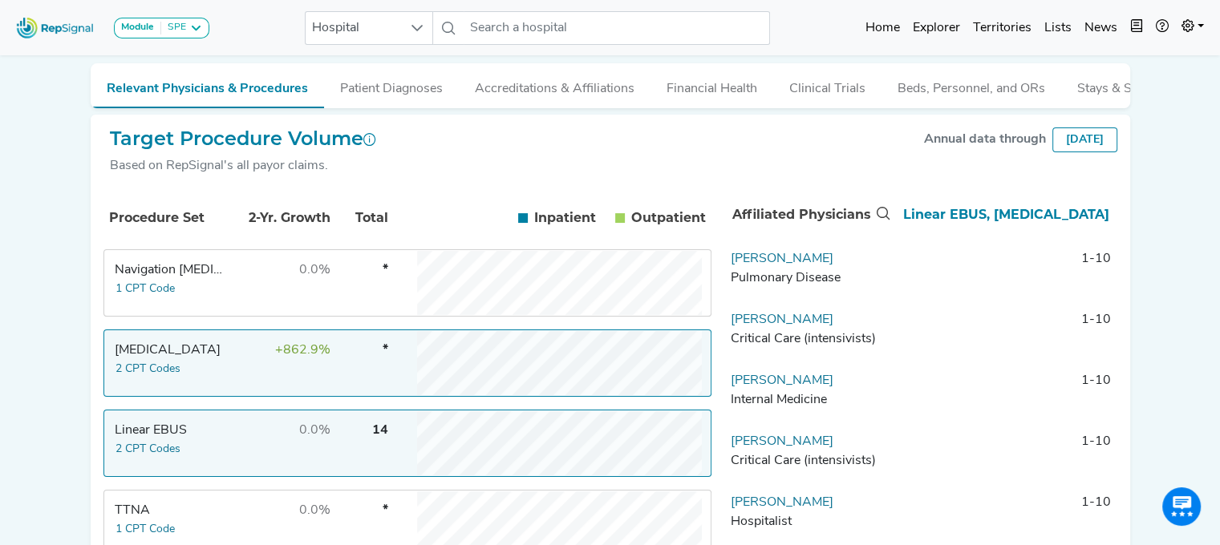
click at [257, 432] on td "0.0%" at bounding box center [279, 443] width 104 height 64
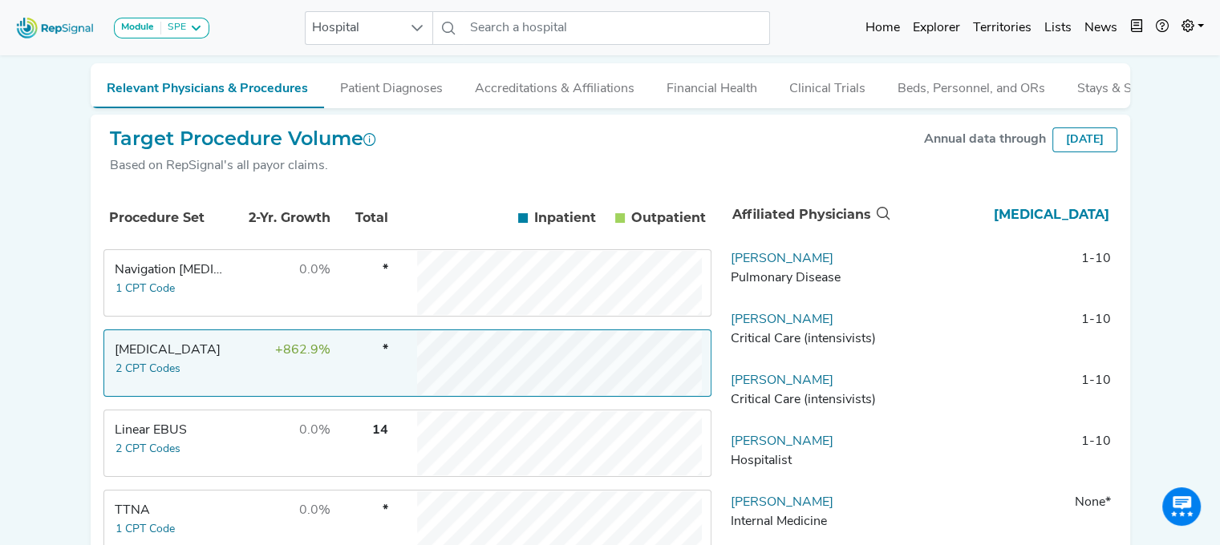
click at [837, 268] on td "[PERSON_NAME] Pulmonary Disease" at bounding box center [808, 273] width 168 height 48
click at [805, 265] on link "[PERSON_NAME]" at bounding box center [782, 259] width 103 height 13
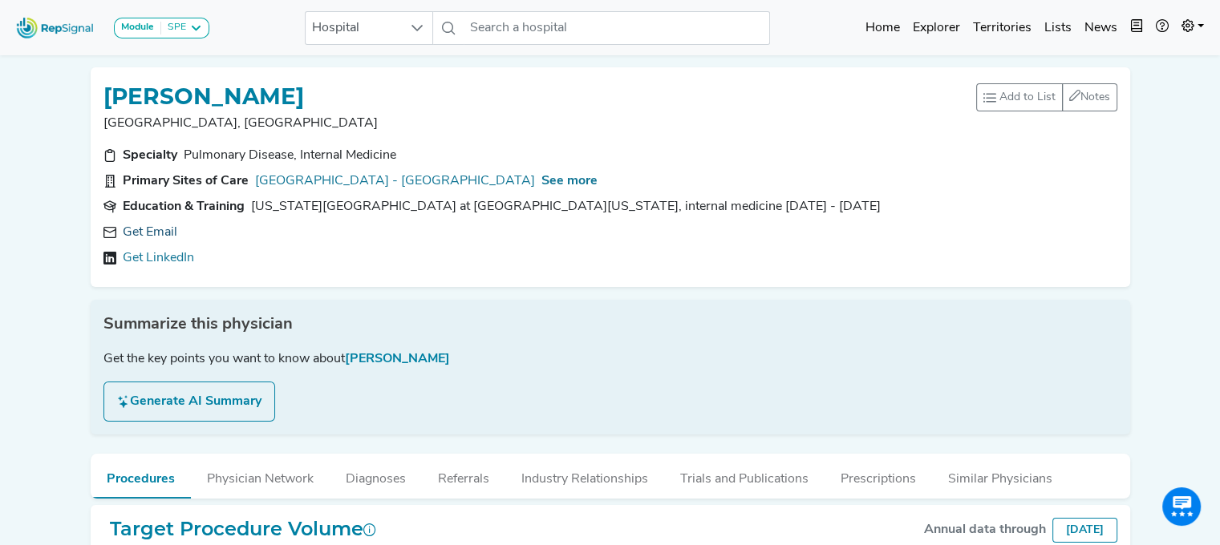
click at [156, 226] on link "Get Email" at bounding box center [150, 232] width 55 height 19
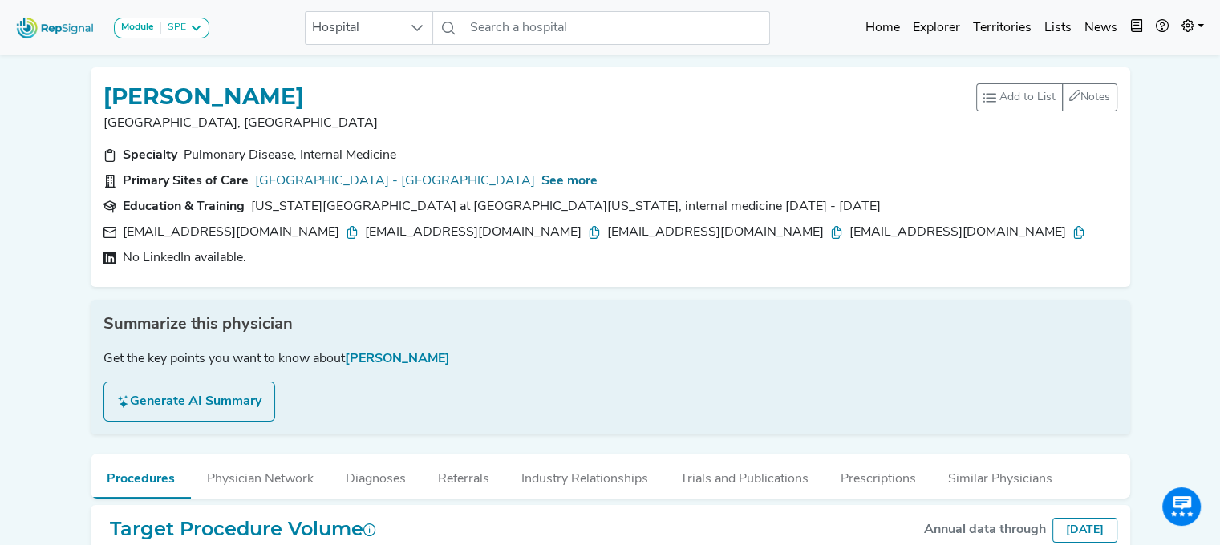
drag, startPoint x: 368, startPoint y: 95, endPoint x: 103, endPoint y: 82, distance: 265.8
click at [103, 82] on div "[PERSON_NAME]" at bounding box center [539, 95] width 873 height 30
click at [594, 179] on span "See more" at bounding box center [569, 181] width 56 height 13
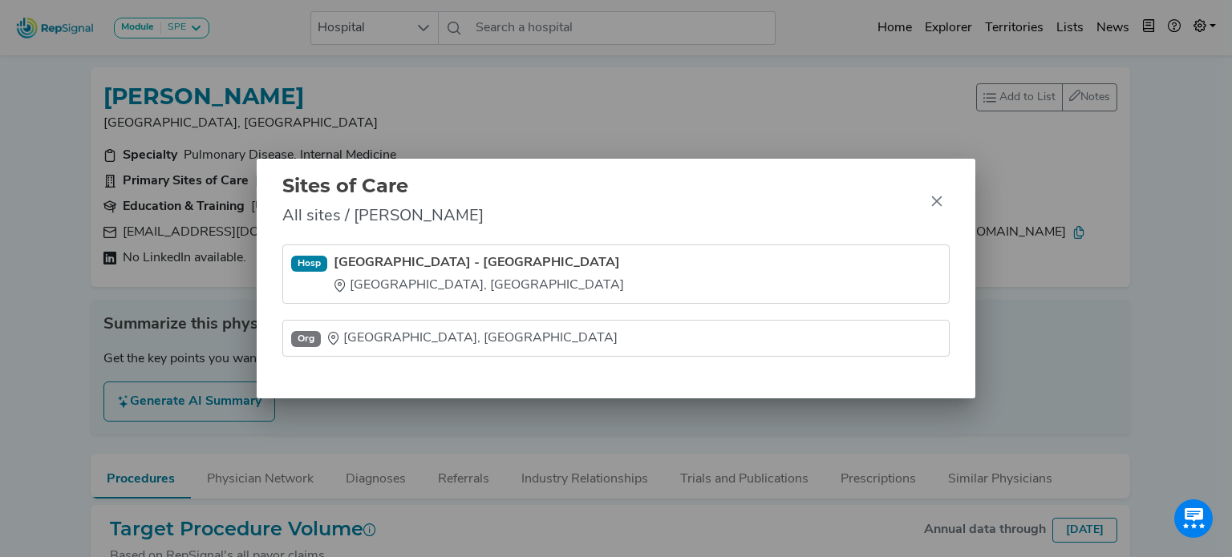
click at [32, 237] on div "Sites of Care All sites / [PERSON_NAME][GEOGRAPHIC_DATA] - [GEOGRAPHIC_DATA], […" at bounding box center [616, 278] width 1232 height 557
click at [77, 312] on div "Sites of Care All sites / [PERSON_NAME][GEOGRAPHIC_DATA] - [GEOGRAPHIC_DATA], […" at bounding box center [616, 278] width 1232 height 557
click at [934, 208] on icon "Close" at bounding box center [936, 201] width 13 height 13
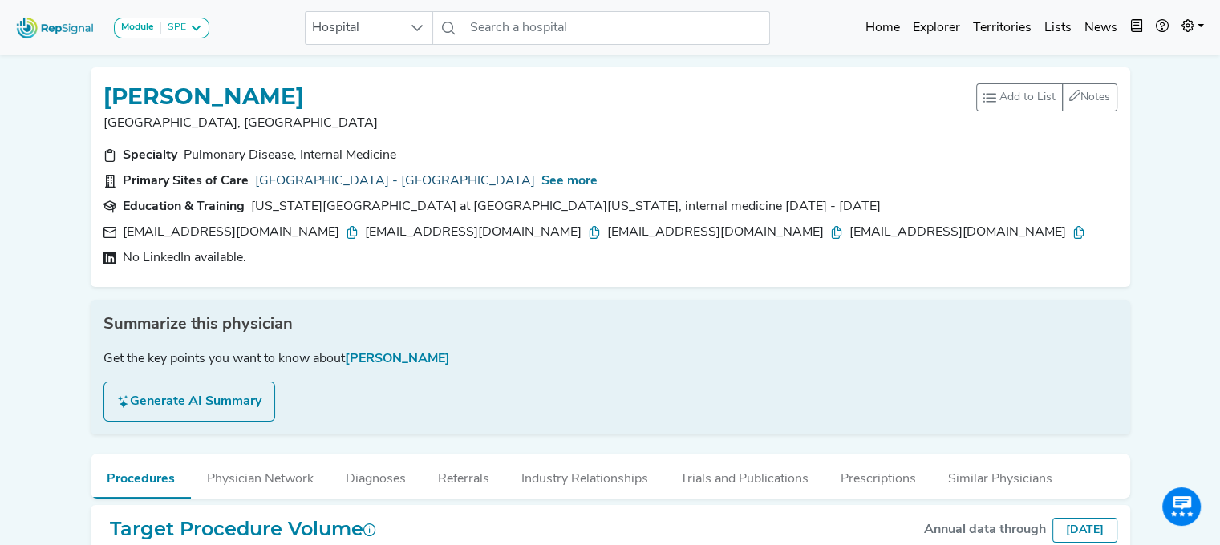
click at [364, 180] on link "[GEOGRAPHIC_DATA] - [GEOGRAPHIC_DATA]" at bounding box center [395, 181] width 280 height 19
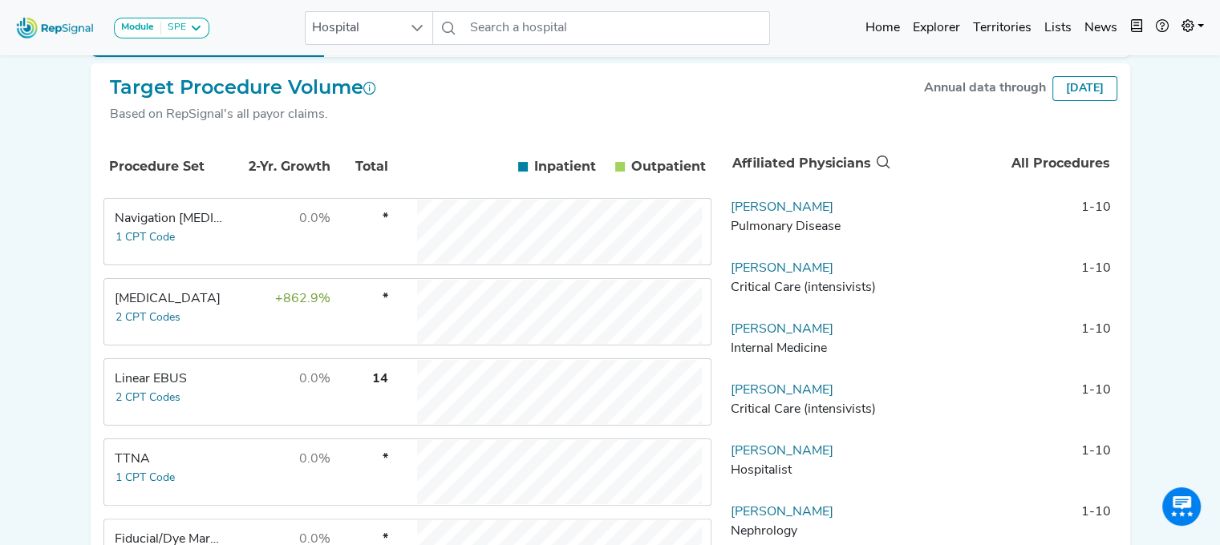
scroll to position [266, 0]
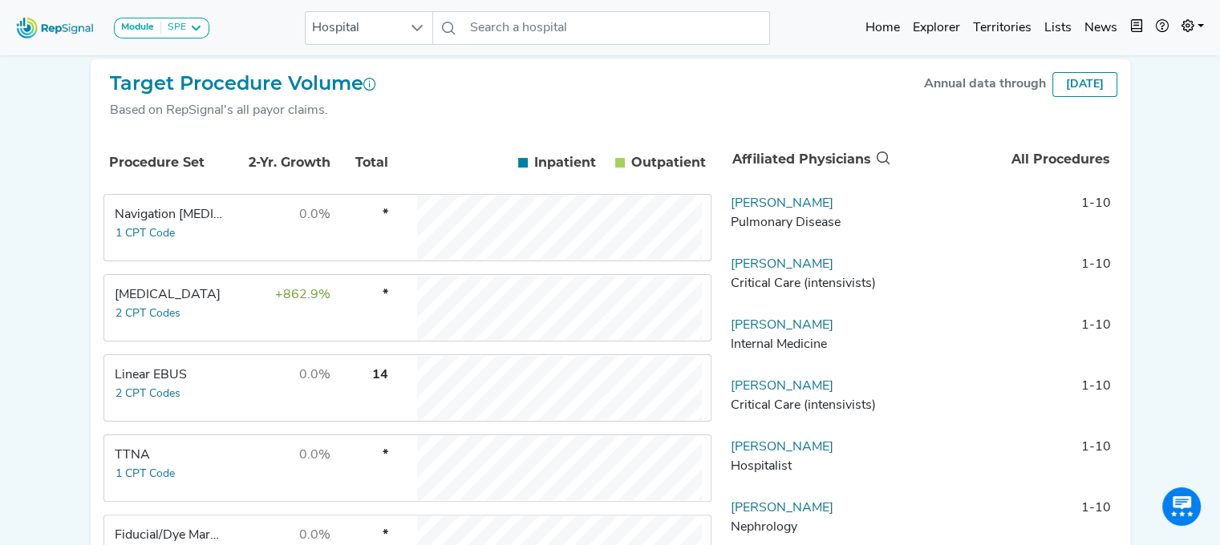
click at [245, 333] on td "+862.9%" at bounding box center [279, 308] width 104 height 64
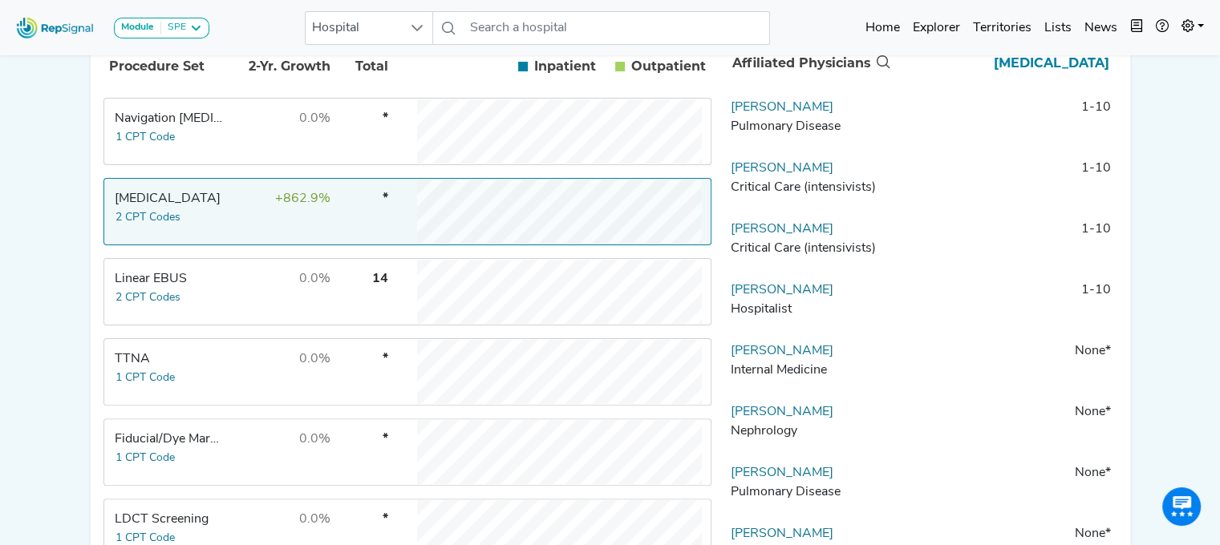
scroll to position [381, 0]
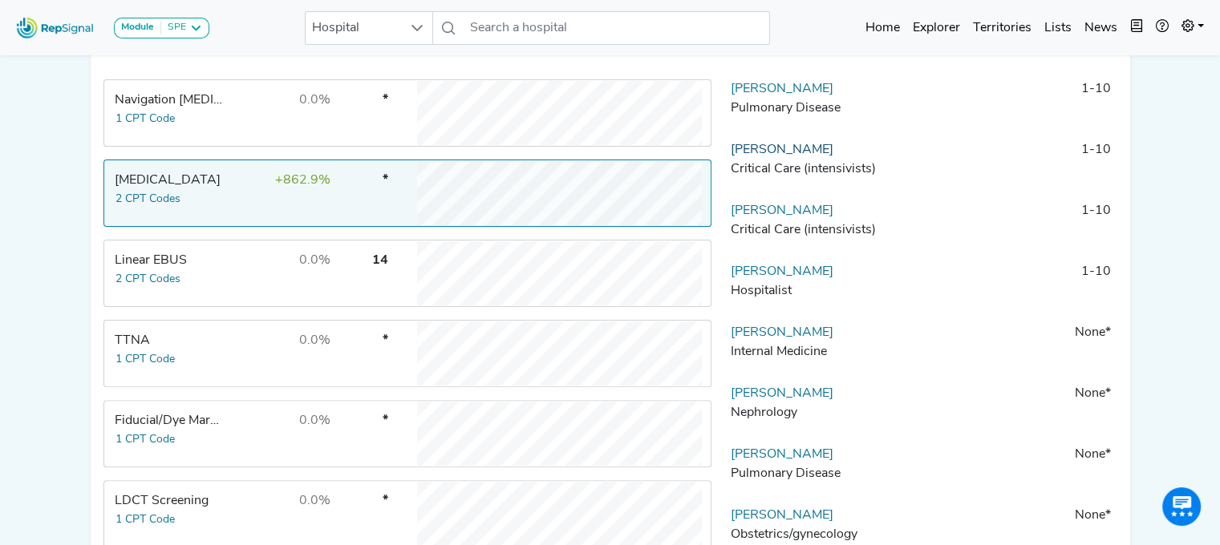
click at [766, 156] on link "[PERSON_NAME]" at bounding box center [782, 150] width 103 height 13
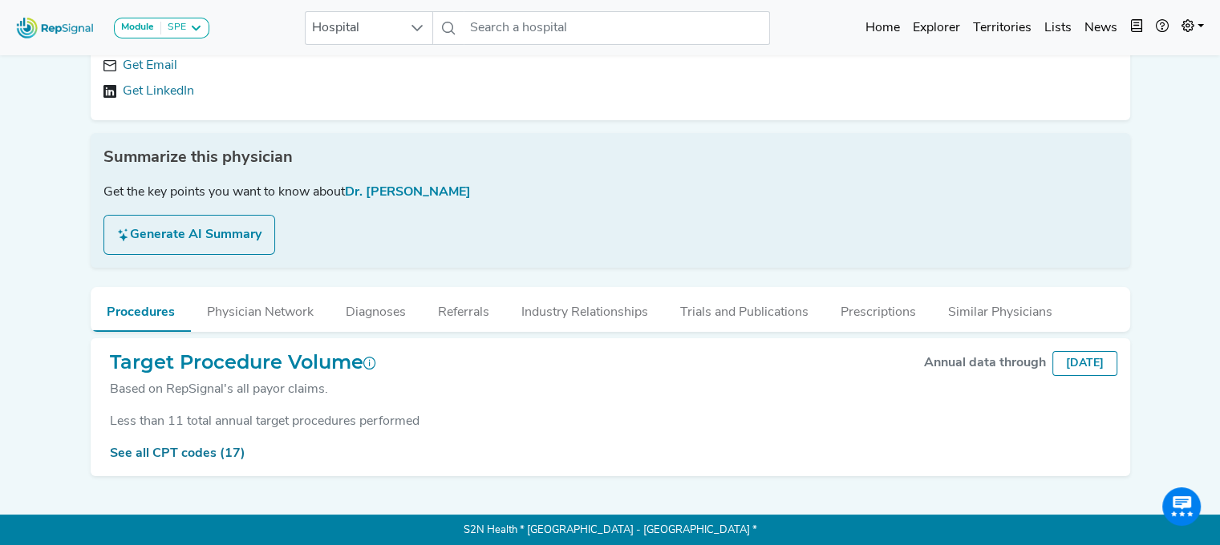
scroll to position [168, 0]
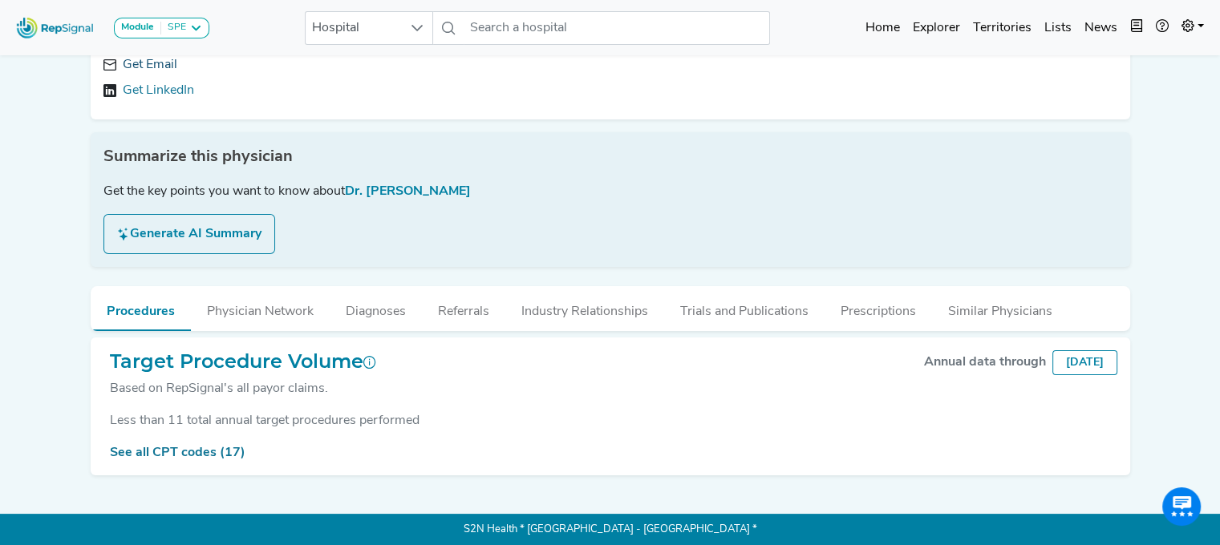
click at [134, 70] on link "Get Email" at bounding box center [150, 64] width 55 height 19
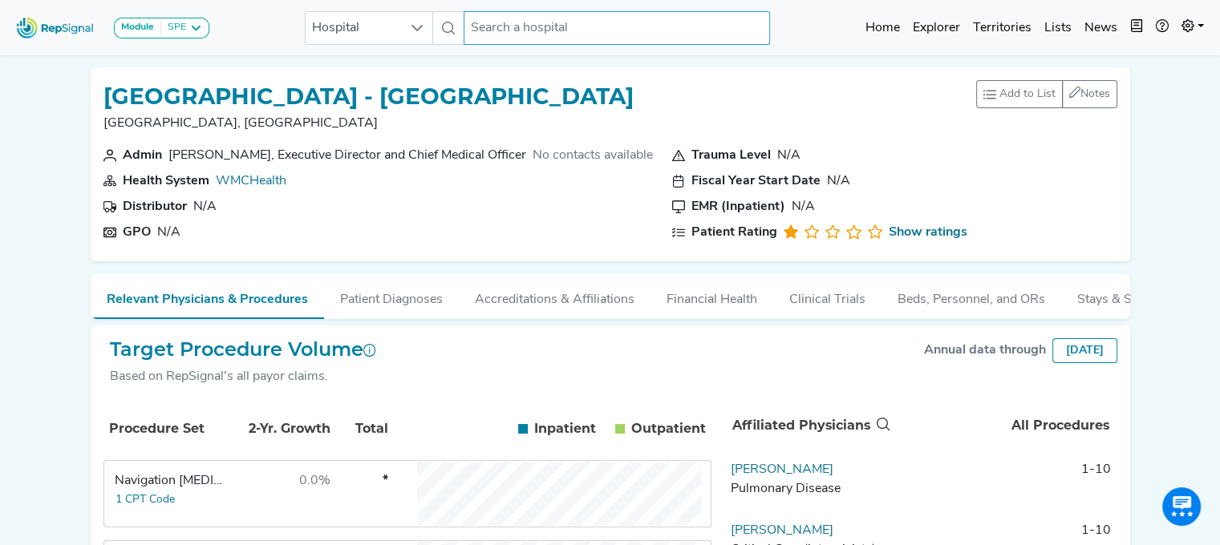
click at [557, 26] on input "text" at bounding box center [617, 28] width 306 height 34
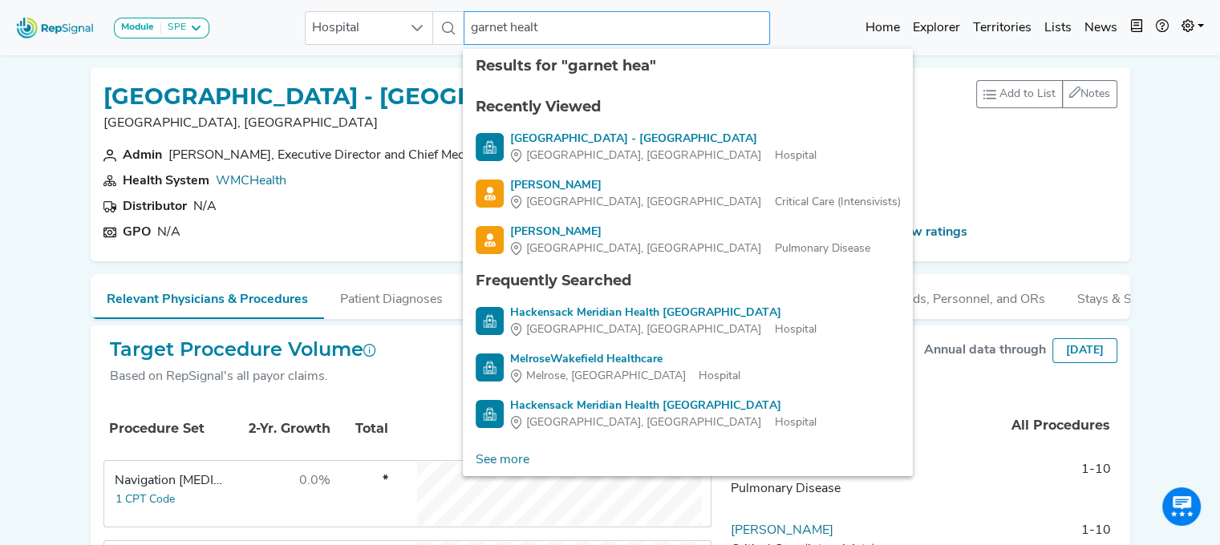
type input "garnet health"
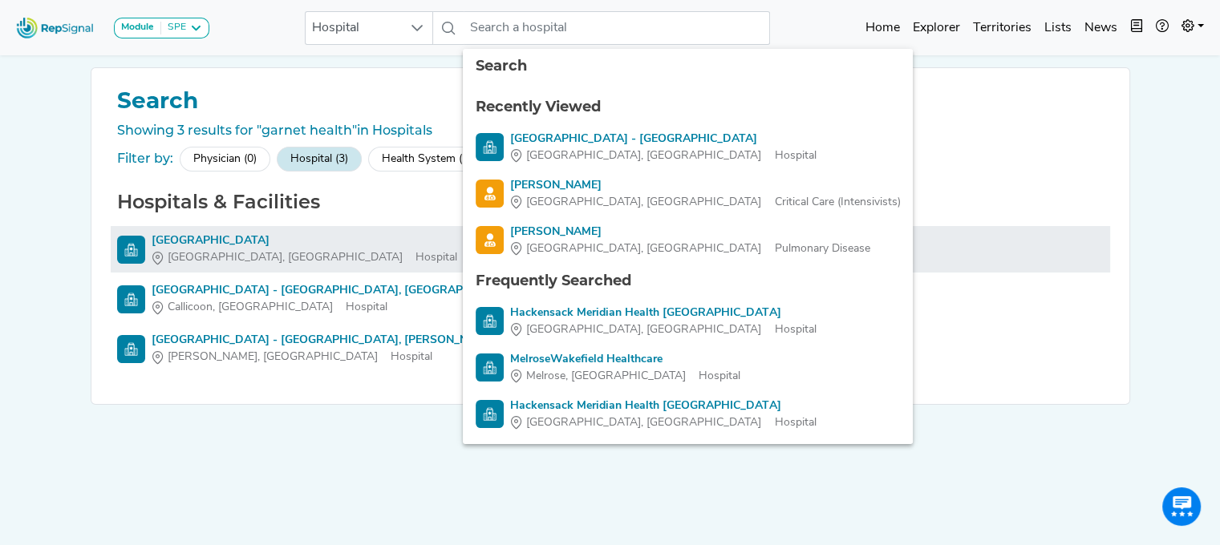
click at [231, 238] on div "Garnet Health Medical Center" at bounding box center [305, 241] width 306 height 17
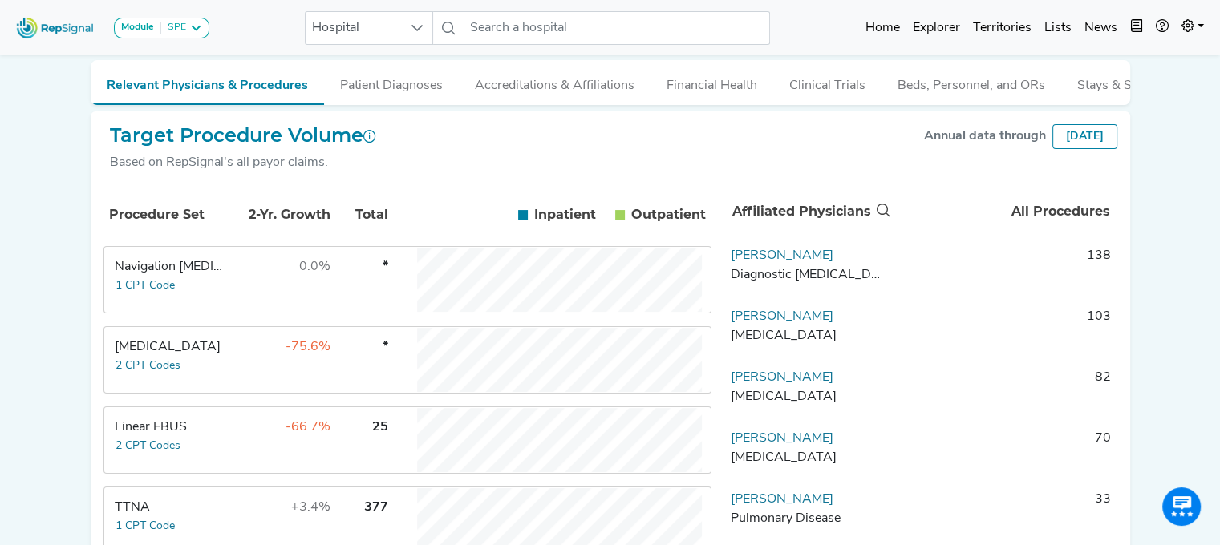
scroll to position [272, 0]
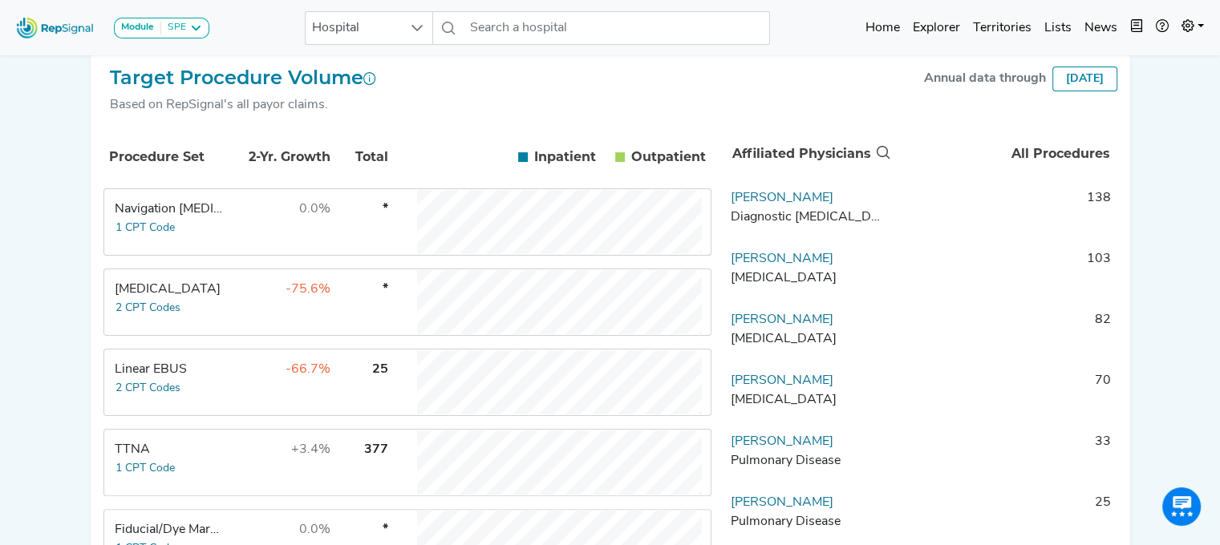
click at [260, 387] on td "-66.7%" at bounding box center [279, 383] width 104 height 64
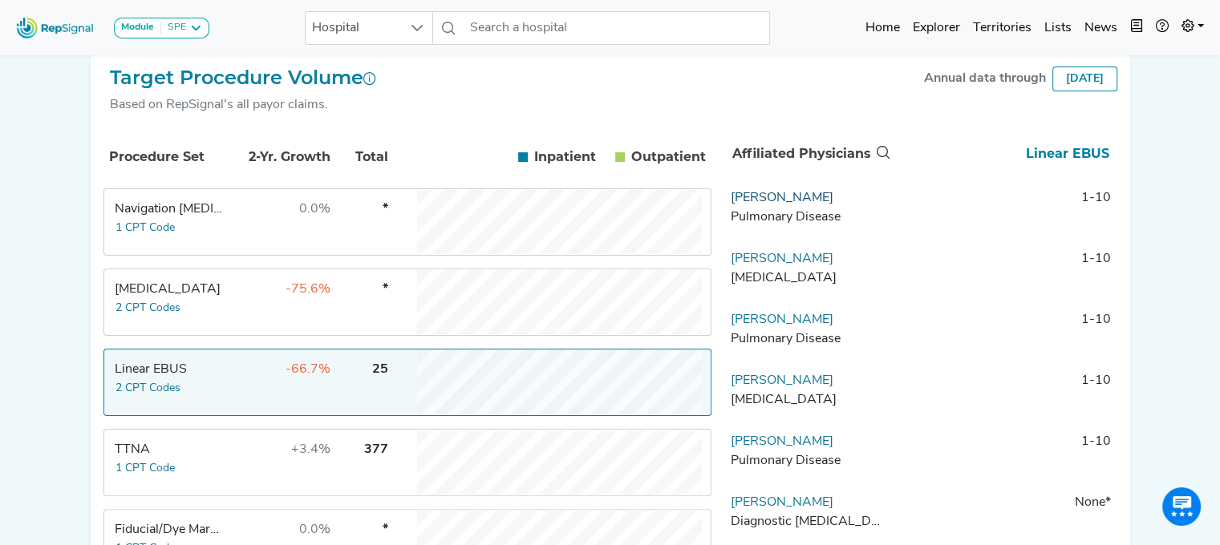
click at [777, 205] on link "[PERSON_NAME]" at bounding box center [782, 198] width 103 height 13
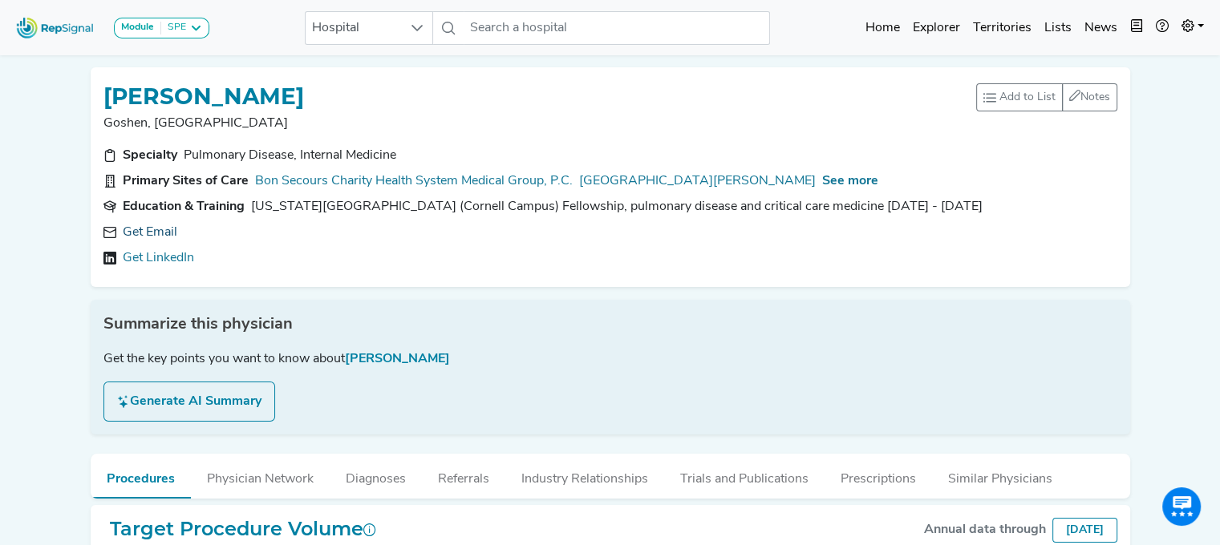
click at [160, 229] on link "Get Email" at bounding box center [150, 232] width 55 height 19
click at [316, 262] on link "https://linkedin.com/in/petr-bezdicek-4960879" at bounding box center [243, 258] width 240 height 19
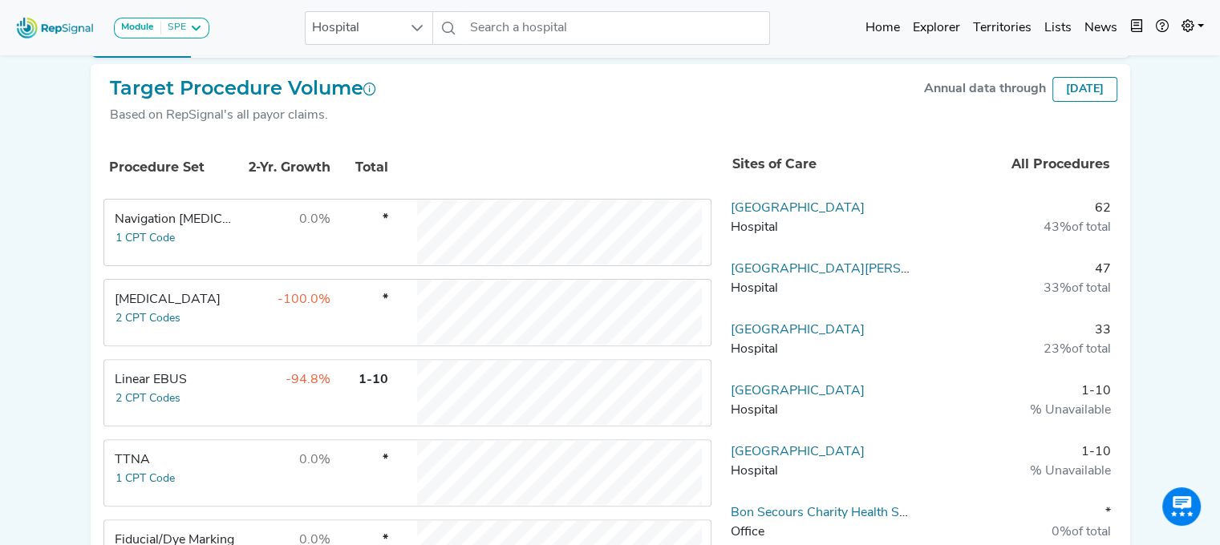
scroll to position [436, 0]
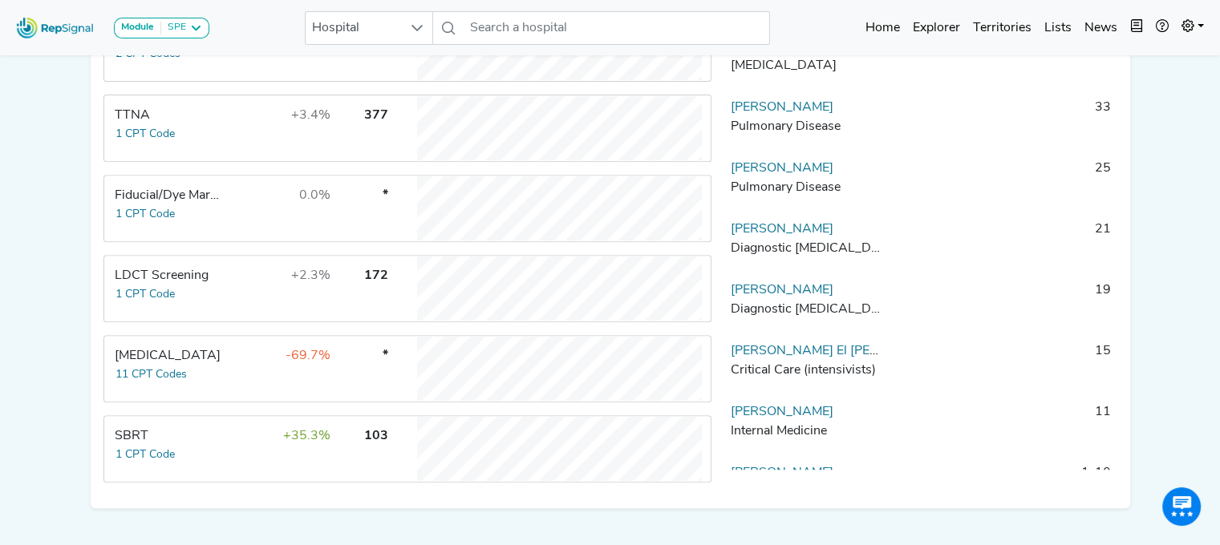
scroll to position [610, 0]
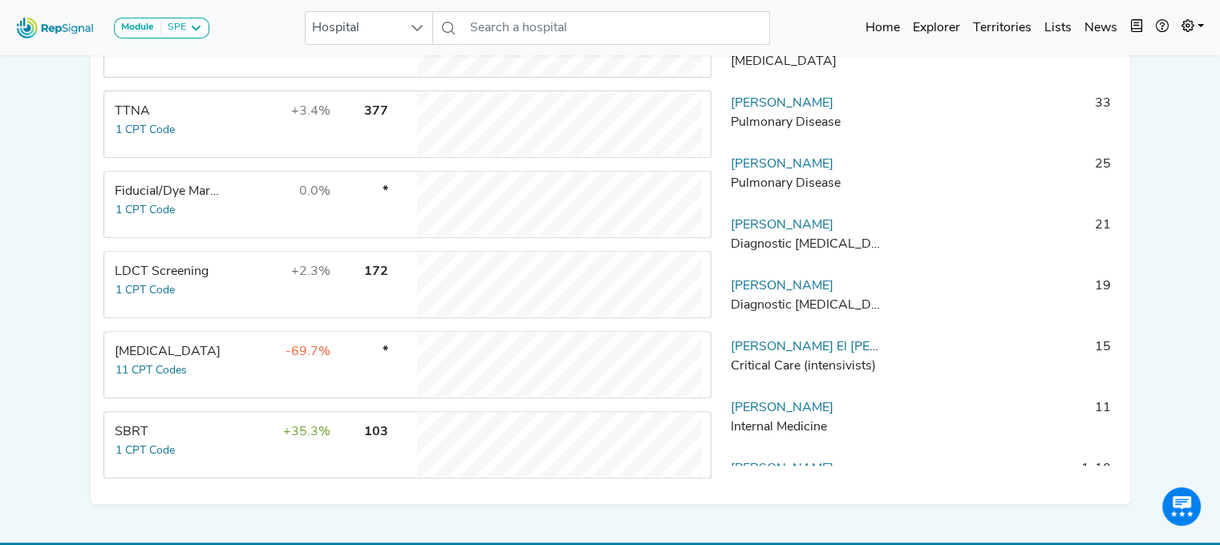
click at [282, 368] on td "-69.7%" at bounding box center [279, 365] width 104 height 64
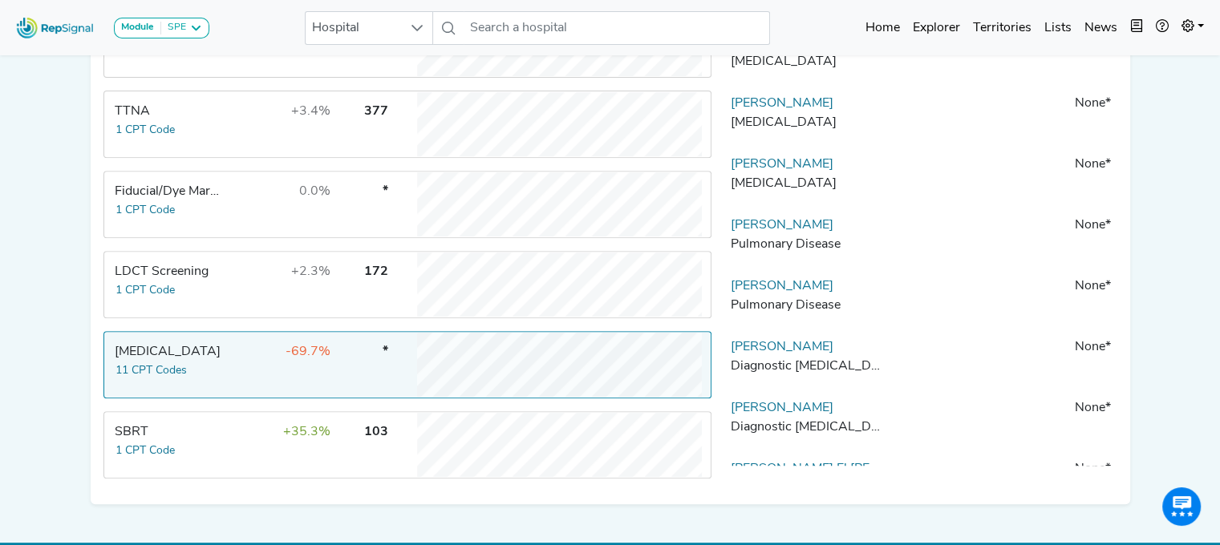
scroll to position [134, 0]
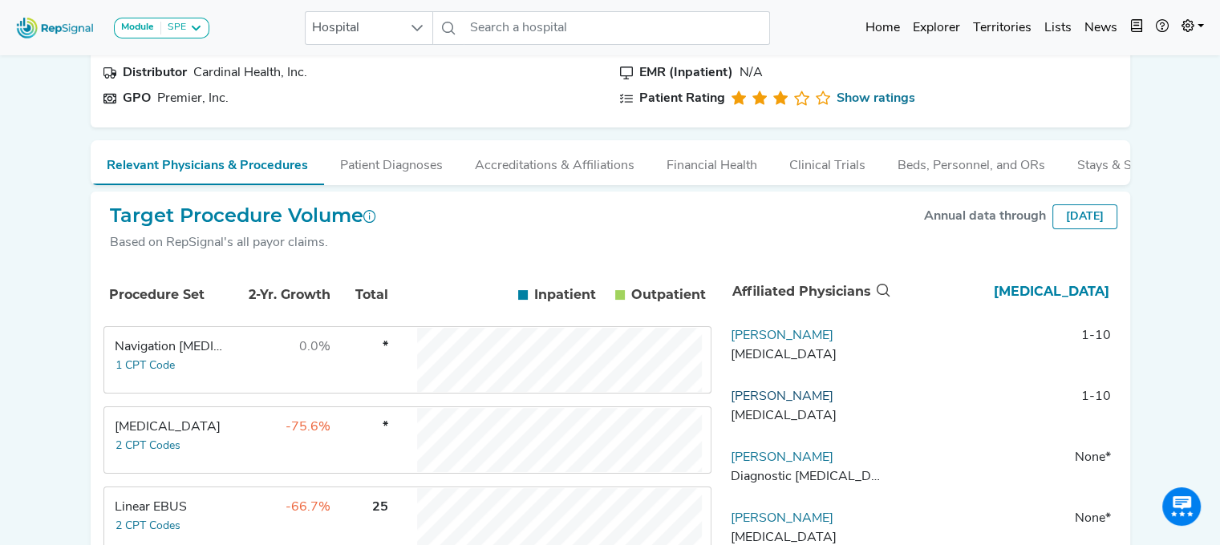
click at [784, 403] on link "Bryan Stanifer" at bounding box center [782, 397] width 103 height 13
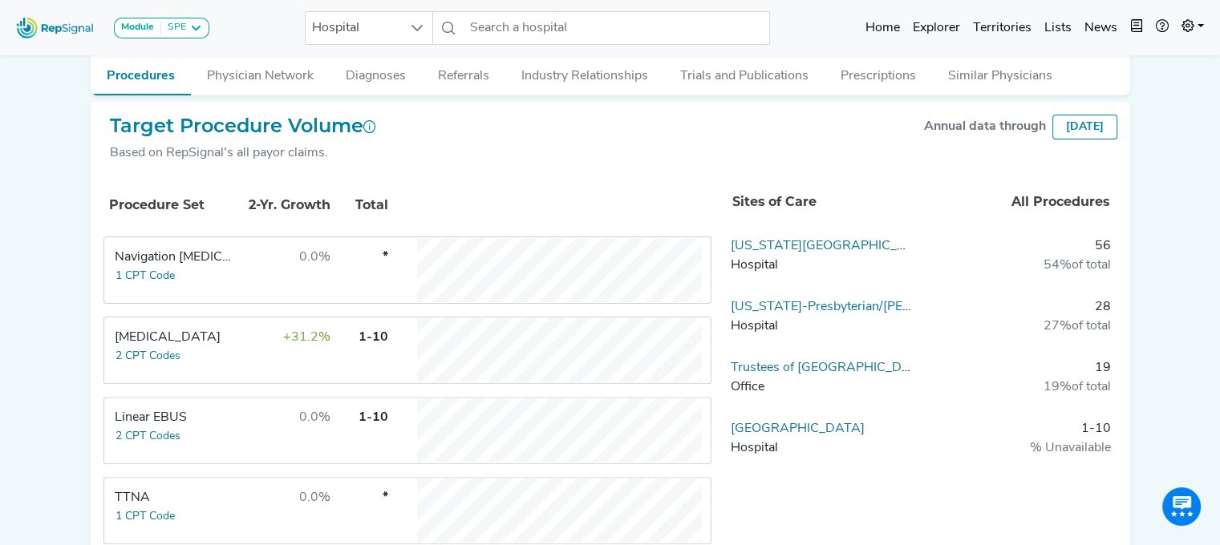
scroll to position [414, 0]
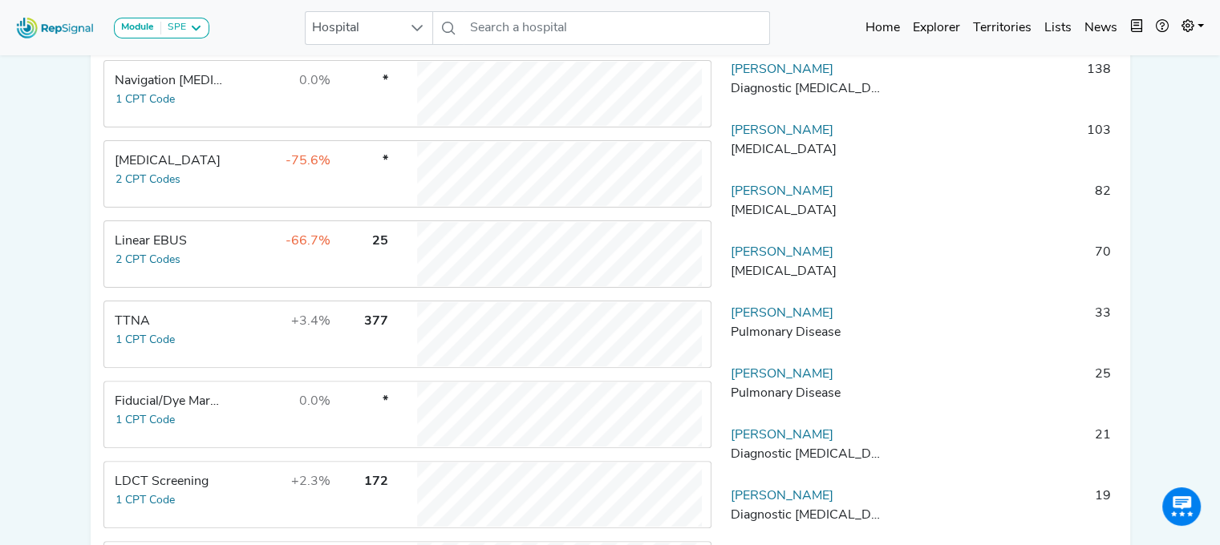
scroll to position [516, 0]
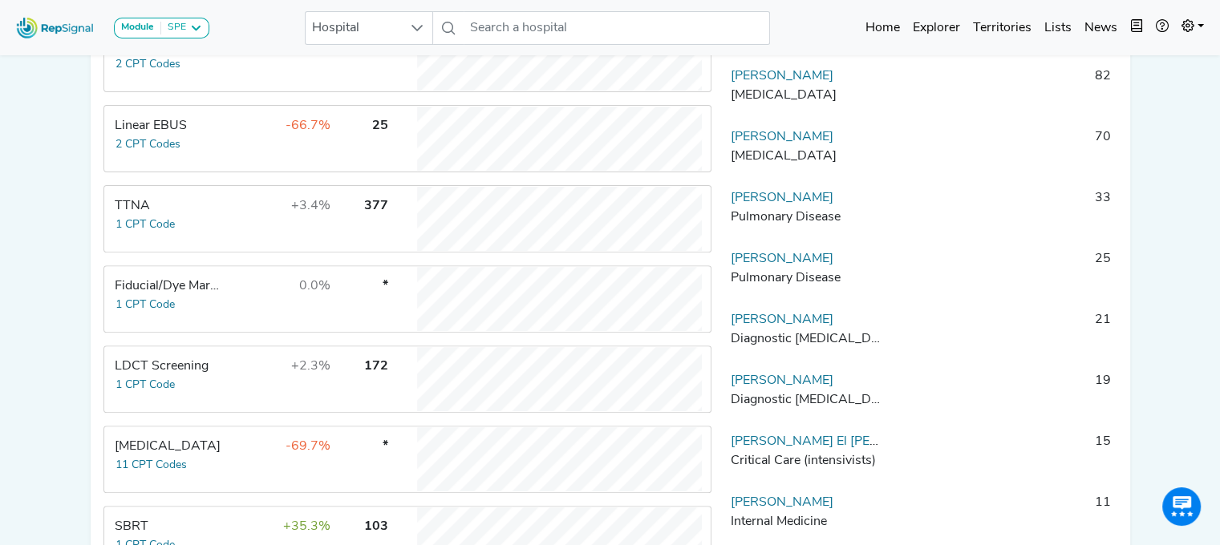
click at [223, 464] on td "Thoracic Surgery 11 CPT Codes" at bounding box center [165, 460] width 120 height 64
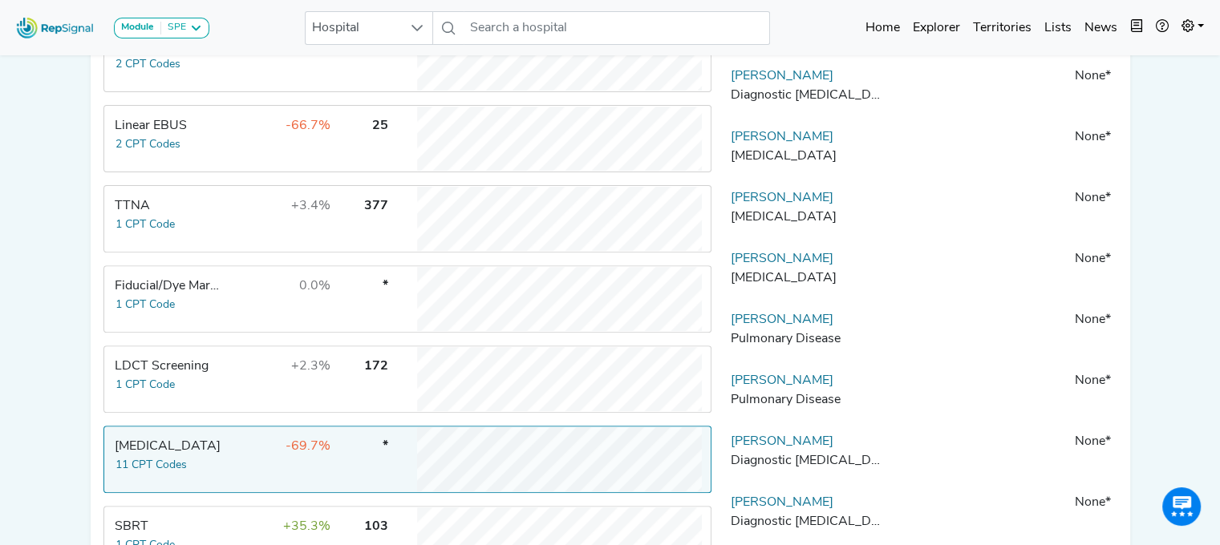
scroll to position [39, 0]
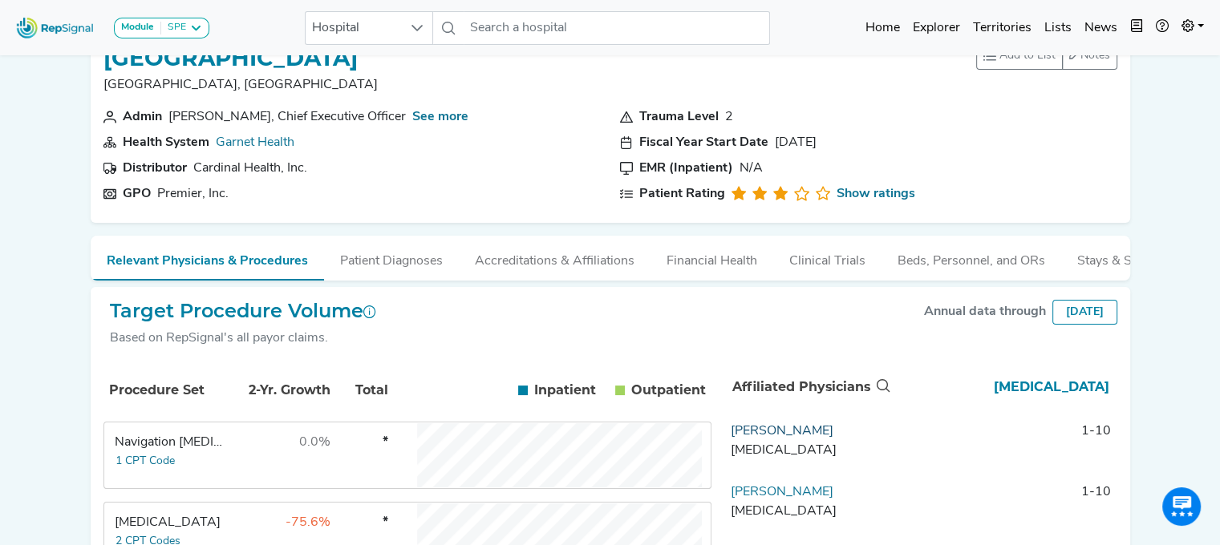
click at [792, 438] on link "Audrey Pendleton" at bounding box center [782, 431] width 103 height 13
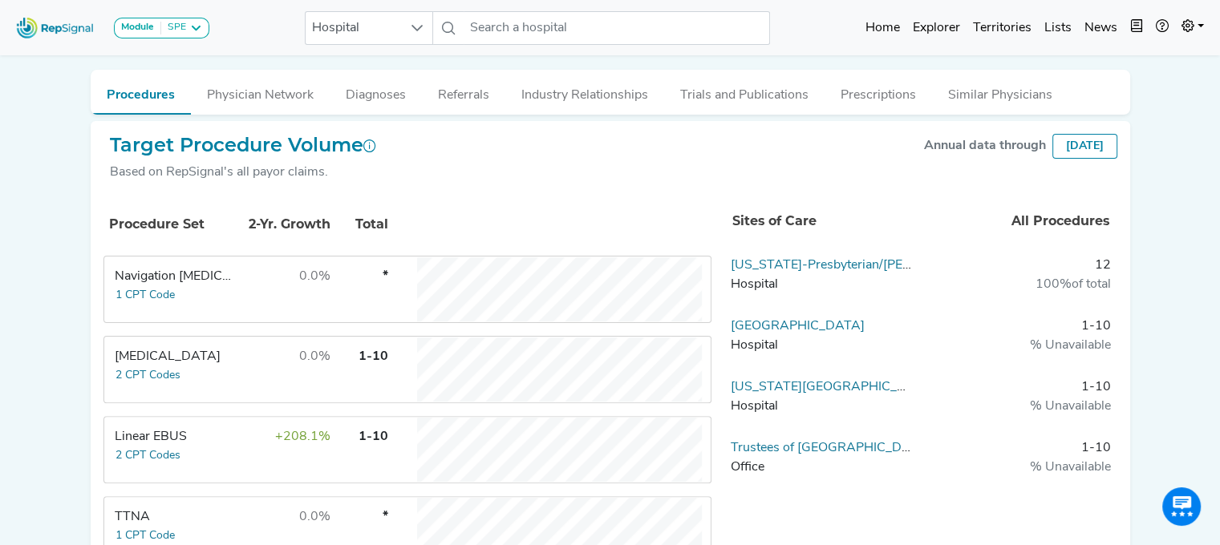
scroll to position [386, 0]
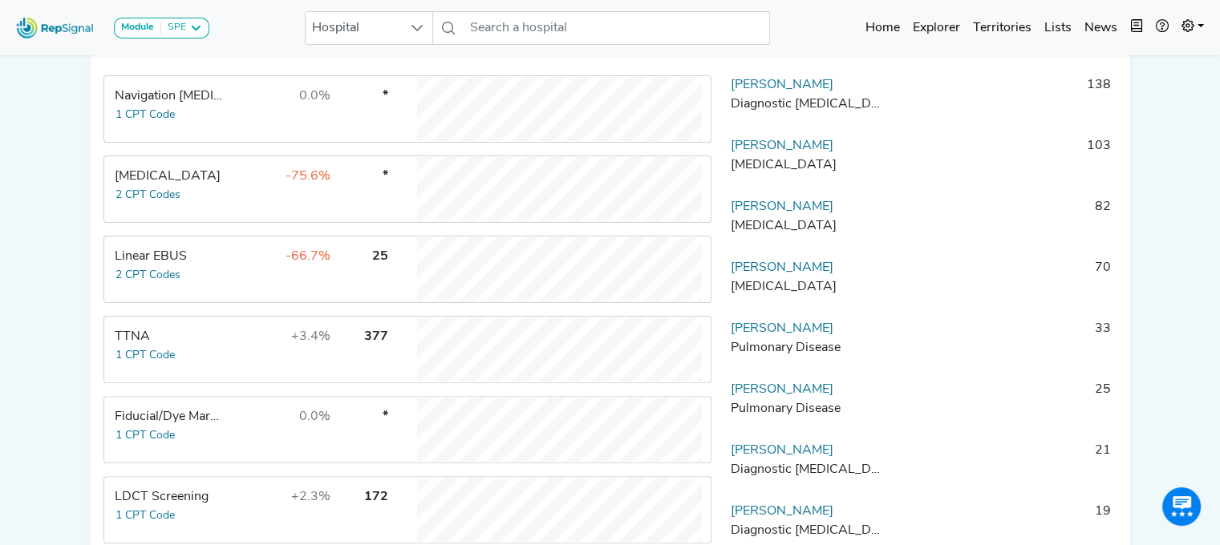
scroll to position [372, 0]
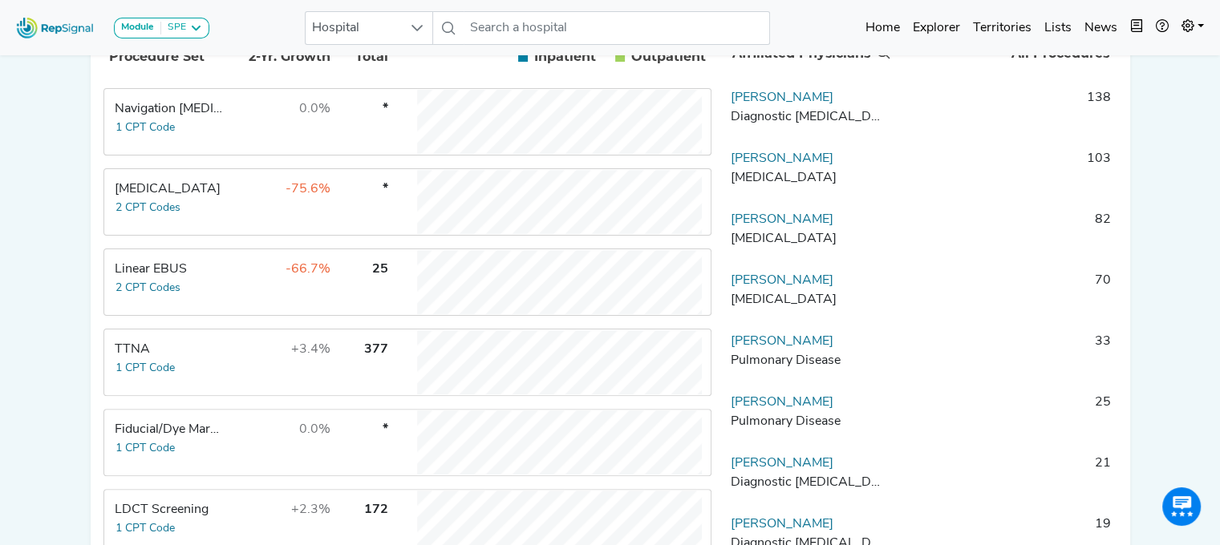
click at [211, 217] on td "Transbronchial Biopsy 2 CPT Codes" at bounding box center [165, 202] width 120 height 64
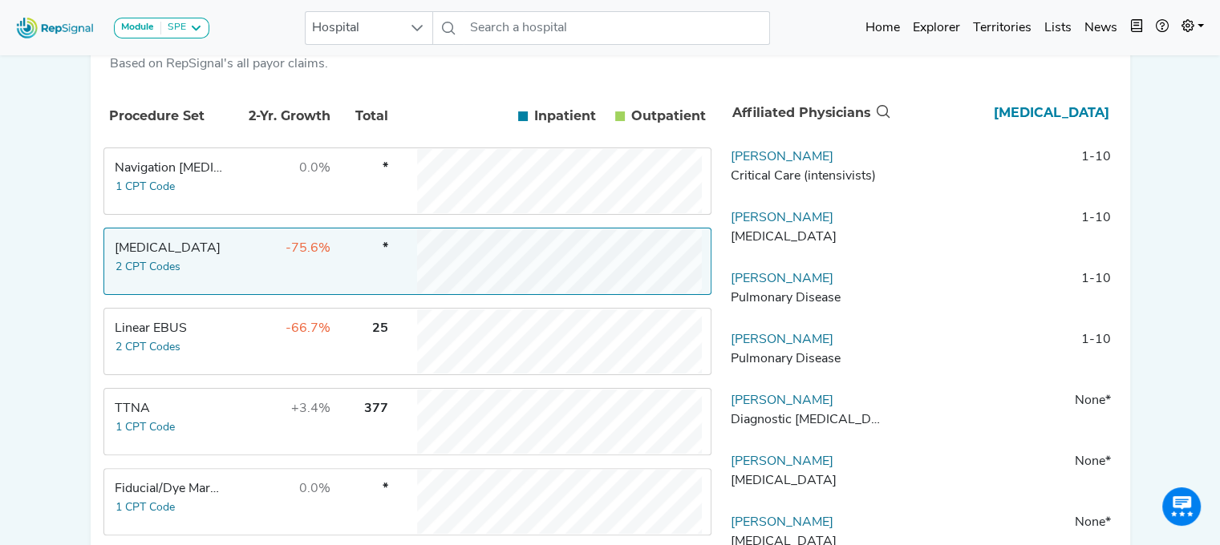
scroll to position [314, 0]
click at [821, 162] on link "Matthew Mclaughlin" at bounding box center [782, 155] width 103 height 13
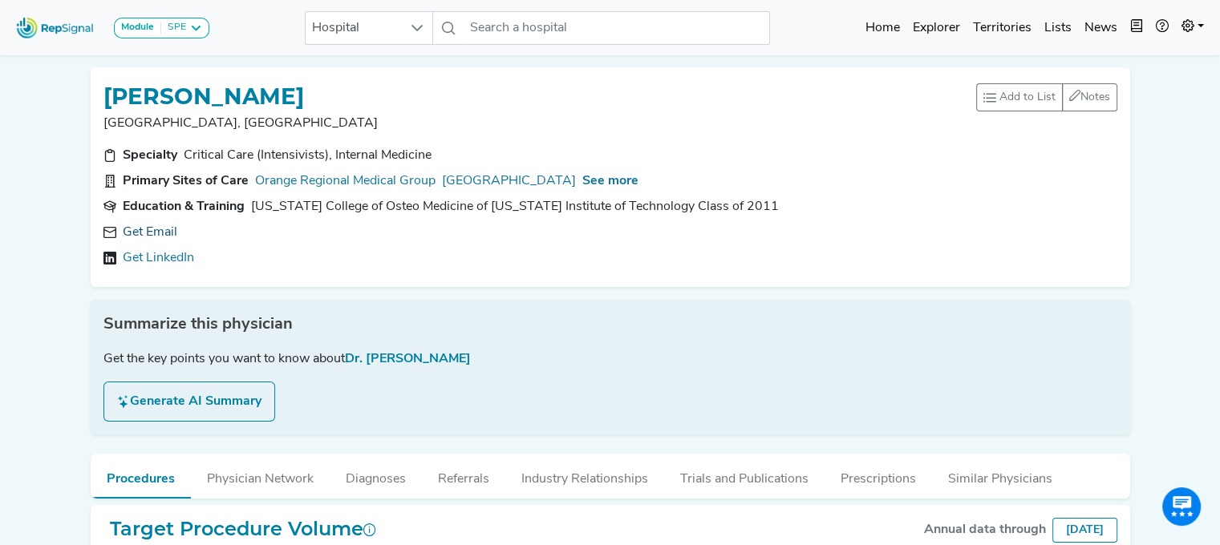
click at [172, 233] on link "Get Email" at bounding box center [150, 232] width 55 height 19
click at [638, 176] on span "See more" at bounding box center [610, 181] width 56 height 13
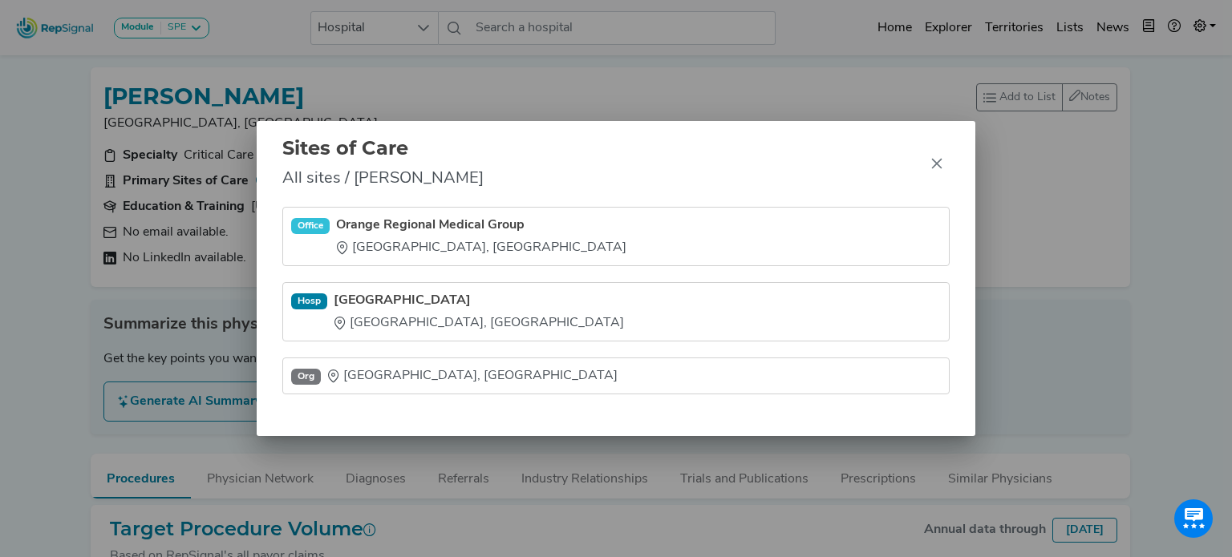
click at [413, 99] on div "Sites of Care All sites / Matthew Mclaughlin Office Orange Regional Medical Gro…" at bounding box center [616, 278] width 1232 height 557
click at [407, 98] on div "Sites of Care All sites / Matthew Mclaughlin Office Orange Regional Medical Gro…" at bounding box center [616, 278] width 1232 height 557
click at [934, 166] on icon "Close" at bounding box center [937, 164] width 10 height 10
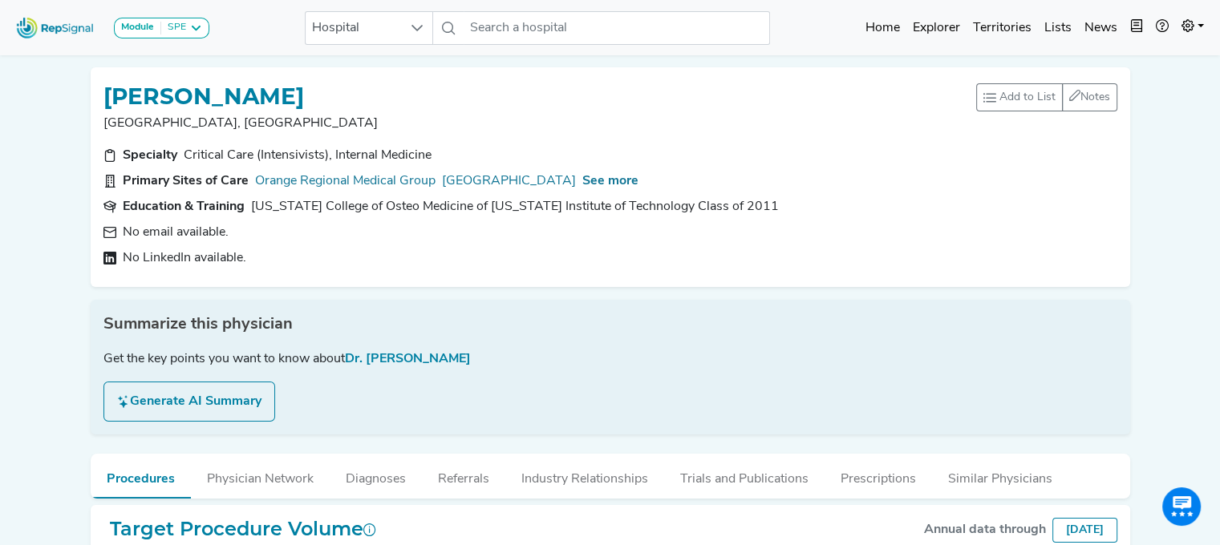
drag, startPoint x: 404, startPoint y: 88, endPoint x: 111, endPoint y: 90, distance: 293.6
click at [111, 90] on div "MATTHEW MCLAUGHLIN" at bounding box center [539, 95] width 873 height 30
copy h1 "MATTHEW MCLAUGHLIN"
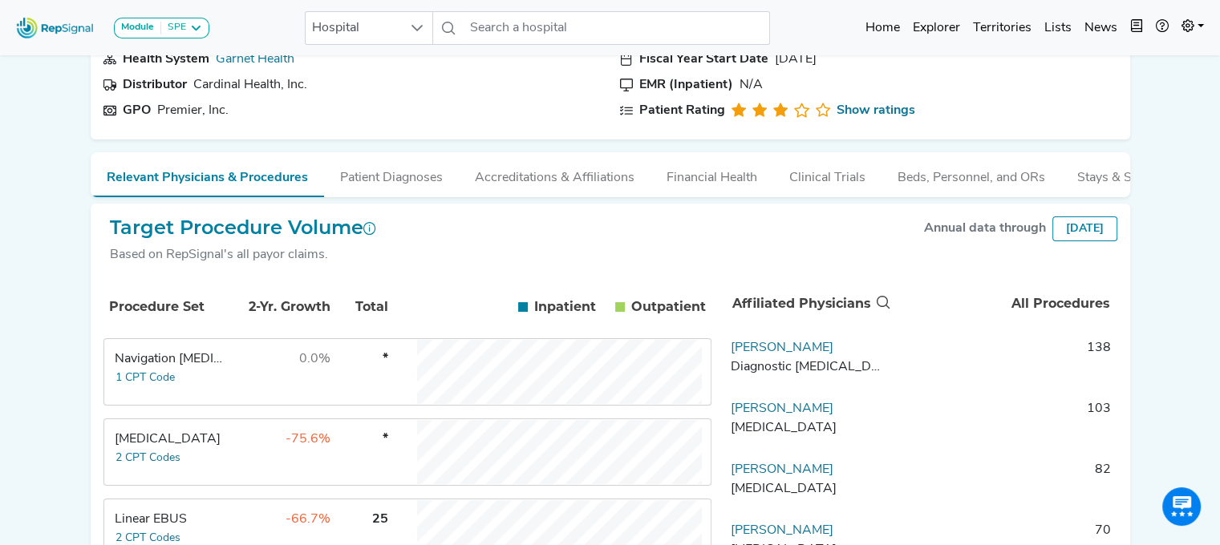
scroll to position [282, 0]
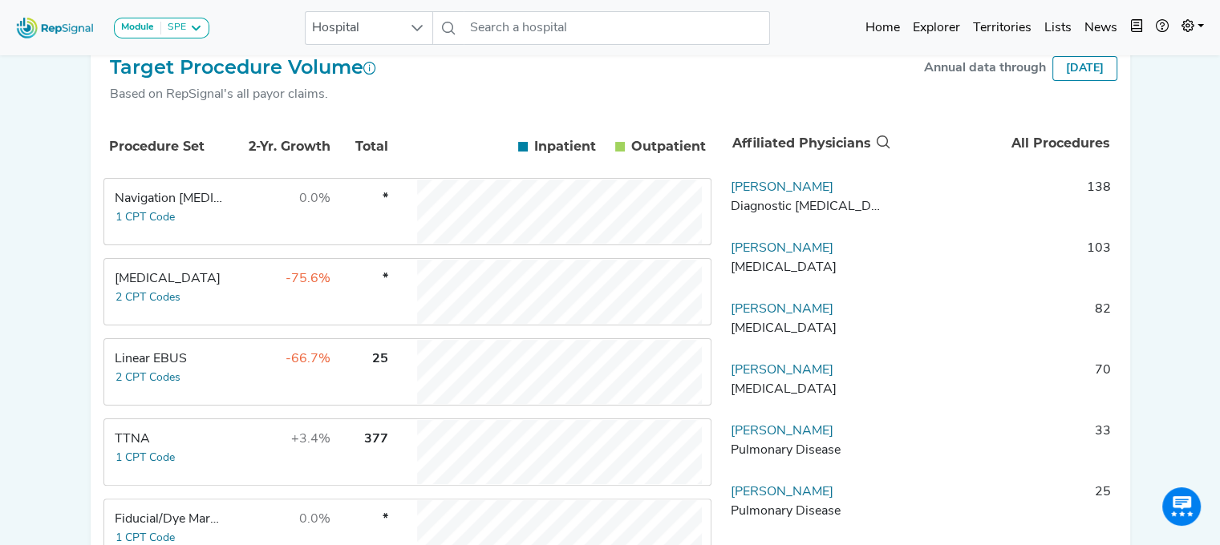
click at [237, 403] on td "-66.7%" at bounding box center [279, 372] width 104 height 64
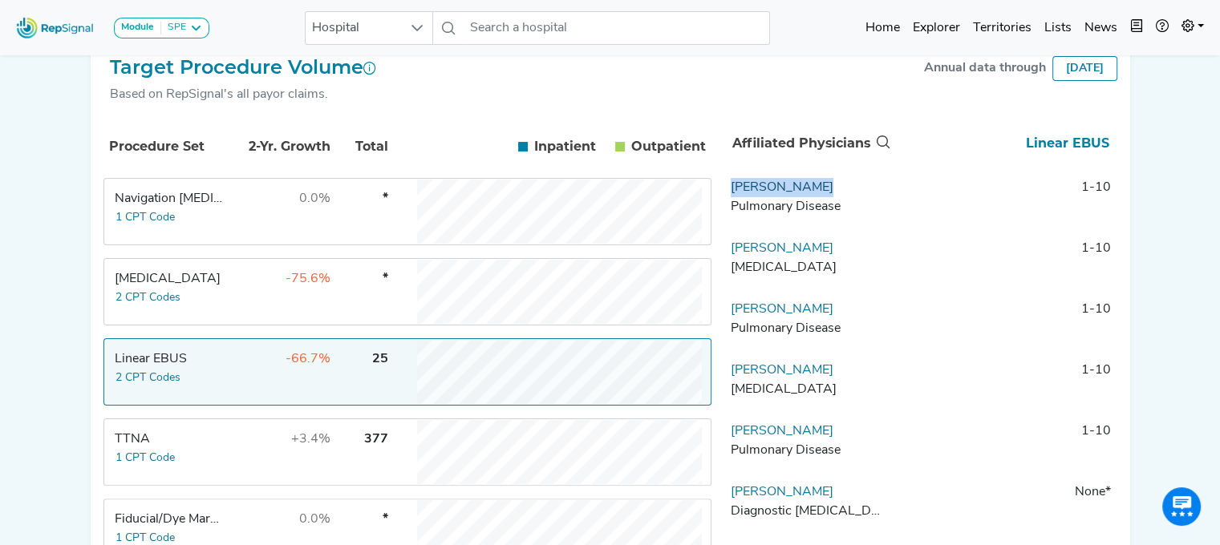
drag, startPoint x: 818, startPoint y: 197, endPoint x: 732, endPoint y: 197, distance: 86.6
click at [732, 197] on td "Petr Bezdicek Pulmonary Disease" at bounding box center [808, 202] width 168 height 48
copy link "[PERSON_NAME]"
click at [807, 255] on link "Audrey Pendleton" at bounding box center [782, 248] width 103 height 13
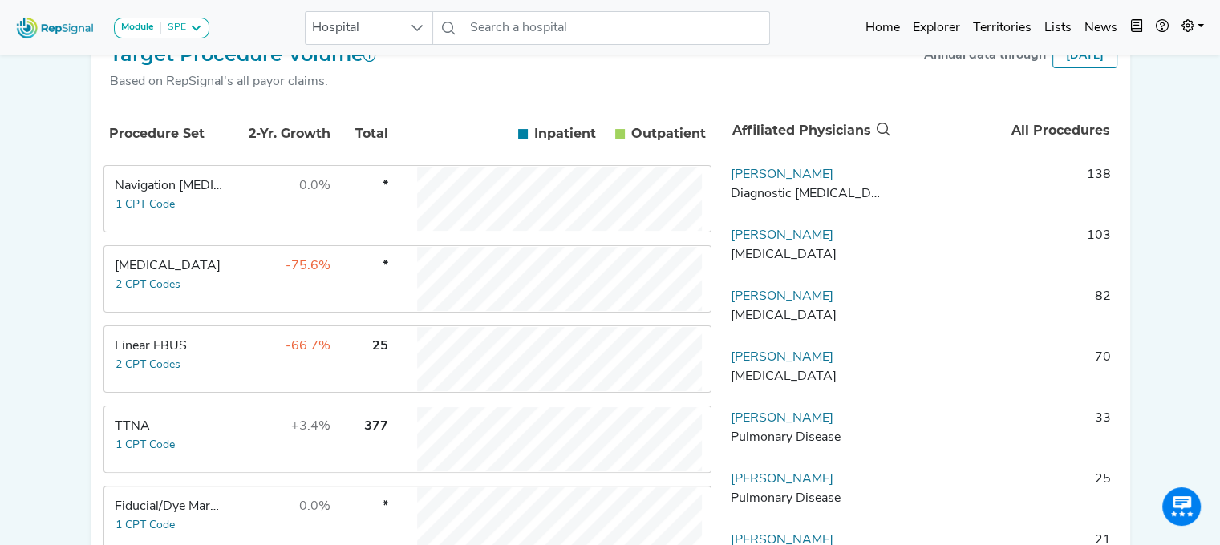
scroll to position [298, 0]
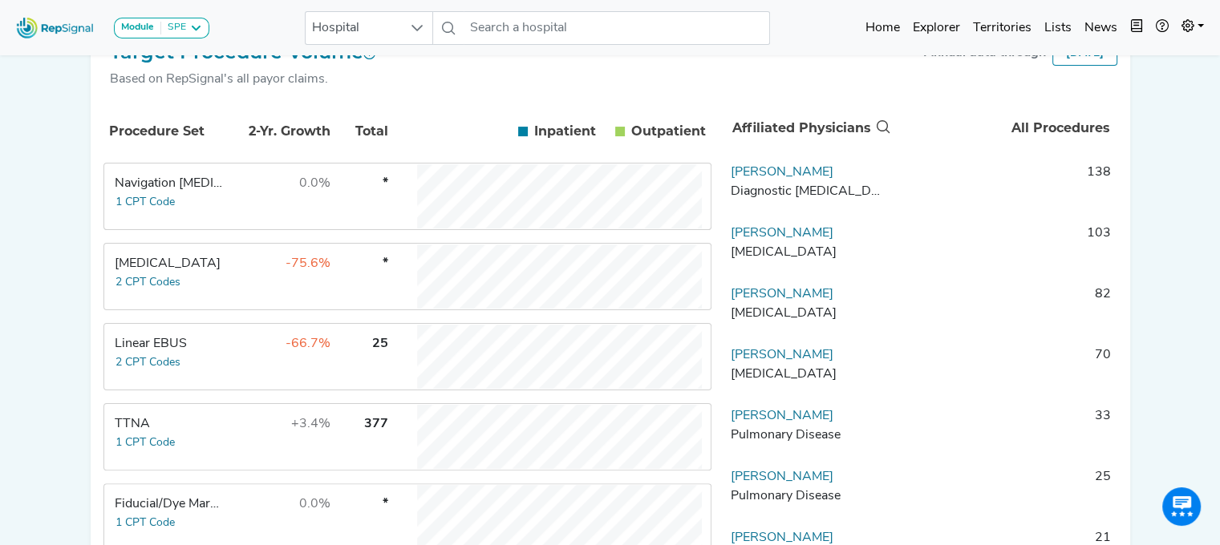
click at [222, 371] on td "Linear EBUS 2 CPT Codes" at bounding box center [165, 357] width 120 height 64
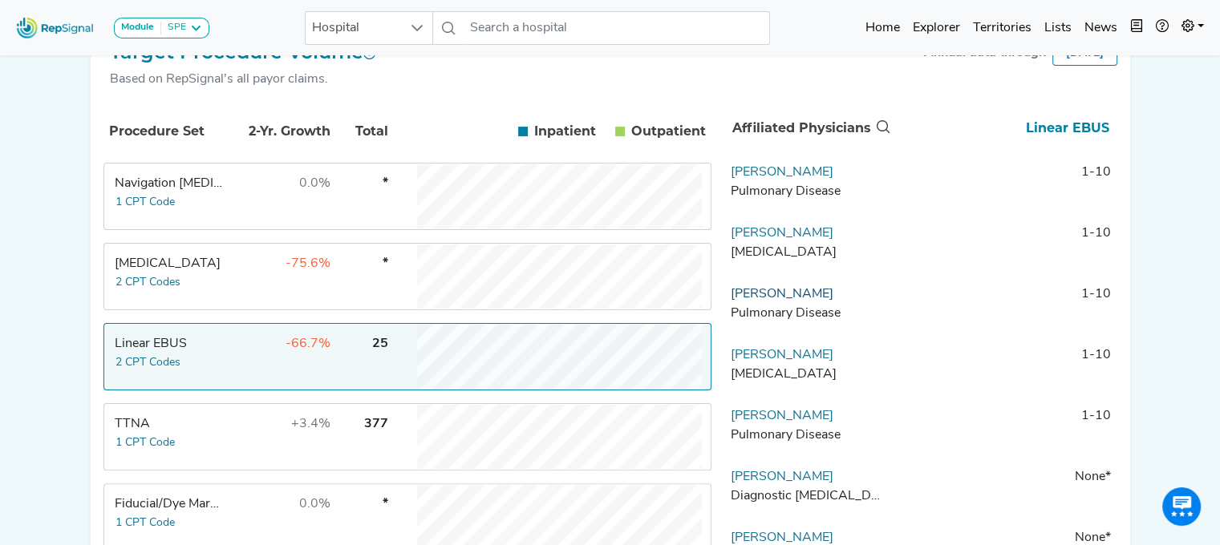
drag, startPoint x: 826, startPoint y: 303, endPoint x: 731, endPoint y: 313, distance: 95.9
click at [731, 313] on td "Karthika Linga Pulmonary Disease" at bounding box center [808, 309] width 168 height 48
copy link "Karthika Linga"
click at [507, 27] on input "text" at bounding box center [617, 28] width 306 height 34
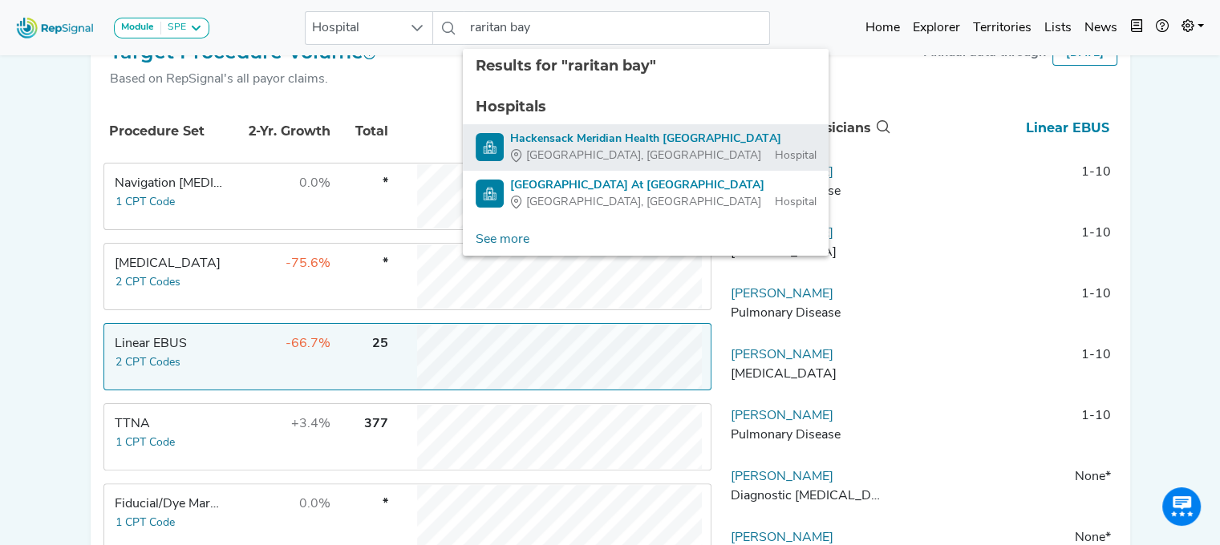
click at [537, 140] on div "Hackensack Meridian Health [GEOGRAPHIC_DATA]" at bounding box center [663, 139] width 306 height 17
type input "Hackensack Meridian Health [GEOGRAPHIC_DATA]"
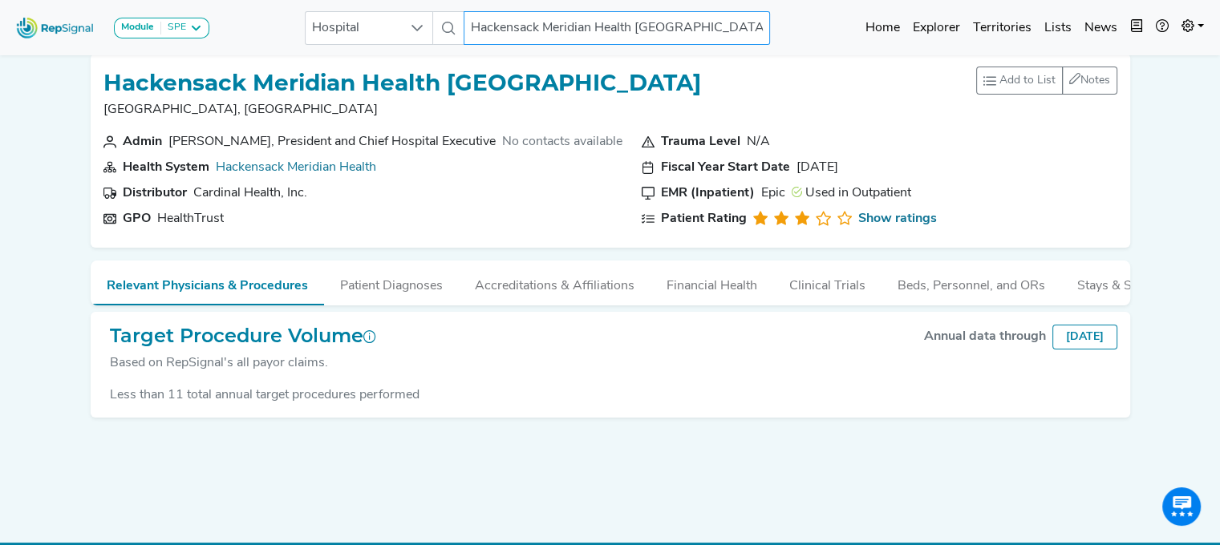
scroll to position [6, 0]
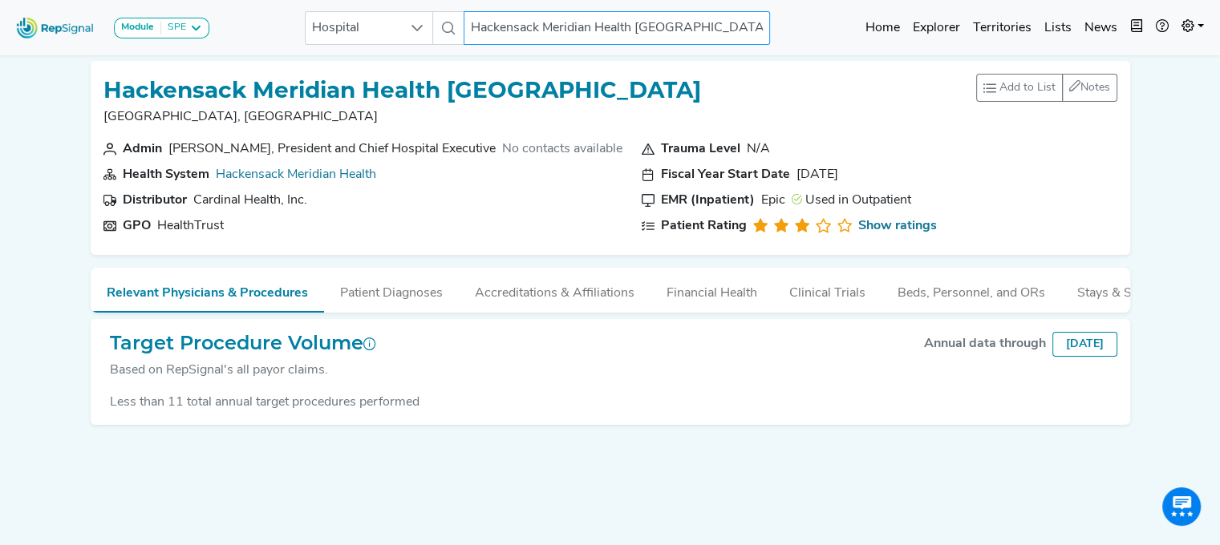
click at [622, 30] on input "Hackensack Meridian Health [GEOGRAPHIC_DATA]" at bounding box center [617, 28] width 306 height 34
